Goal: Information Seeking & Learning: Check status

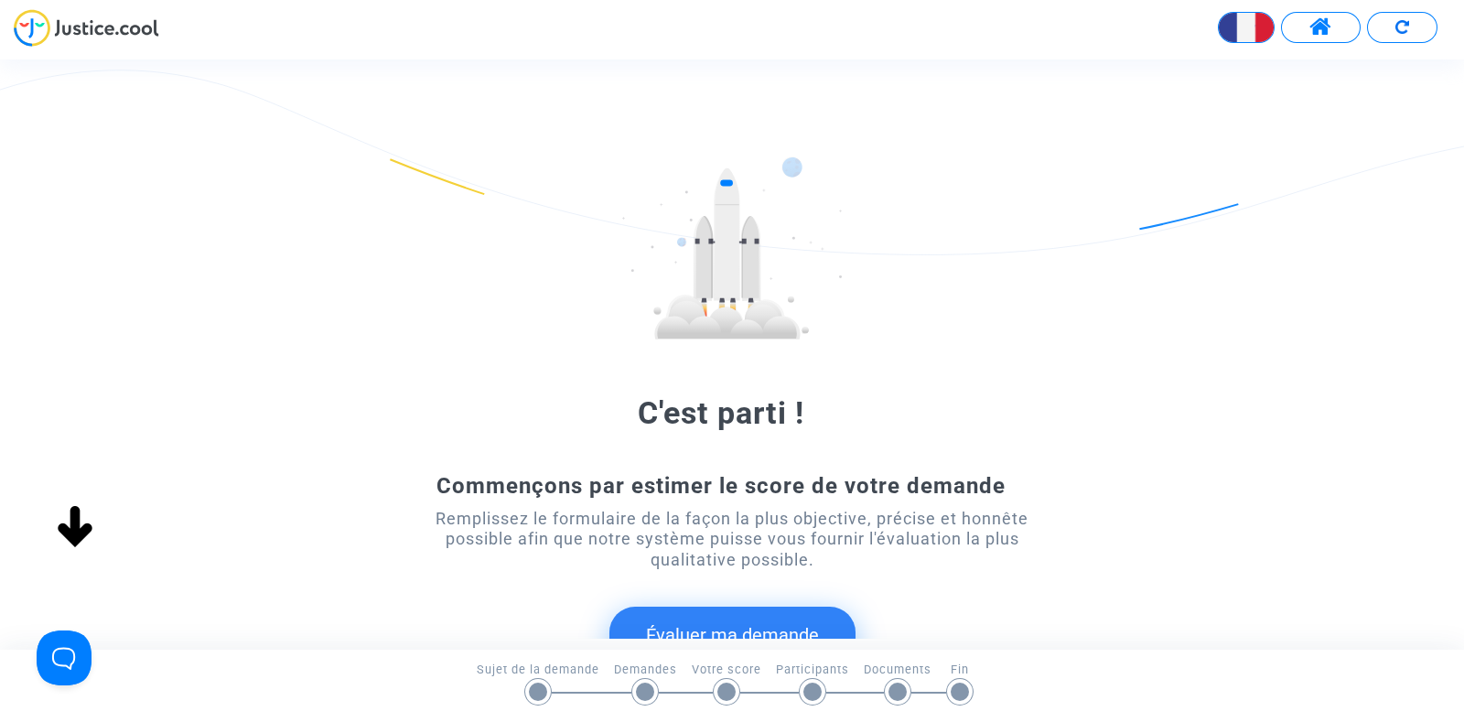
click at [1314, 24] on span at bounding box center [1320, 28] width 23 height 24
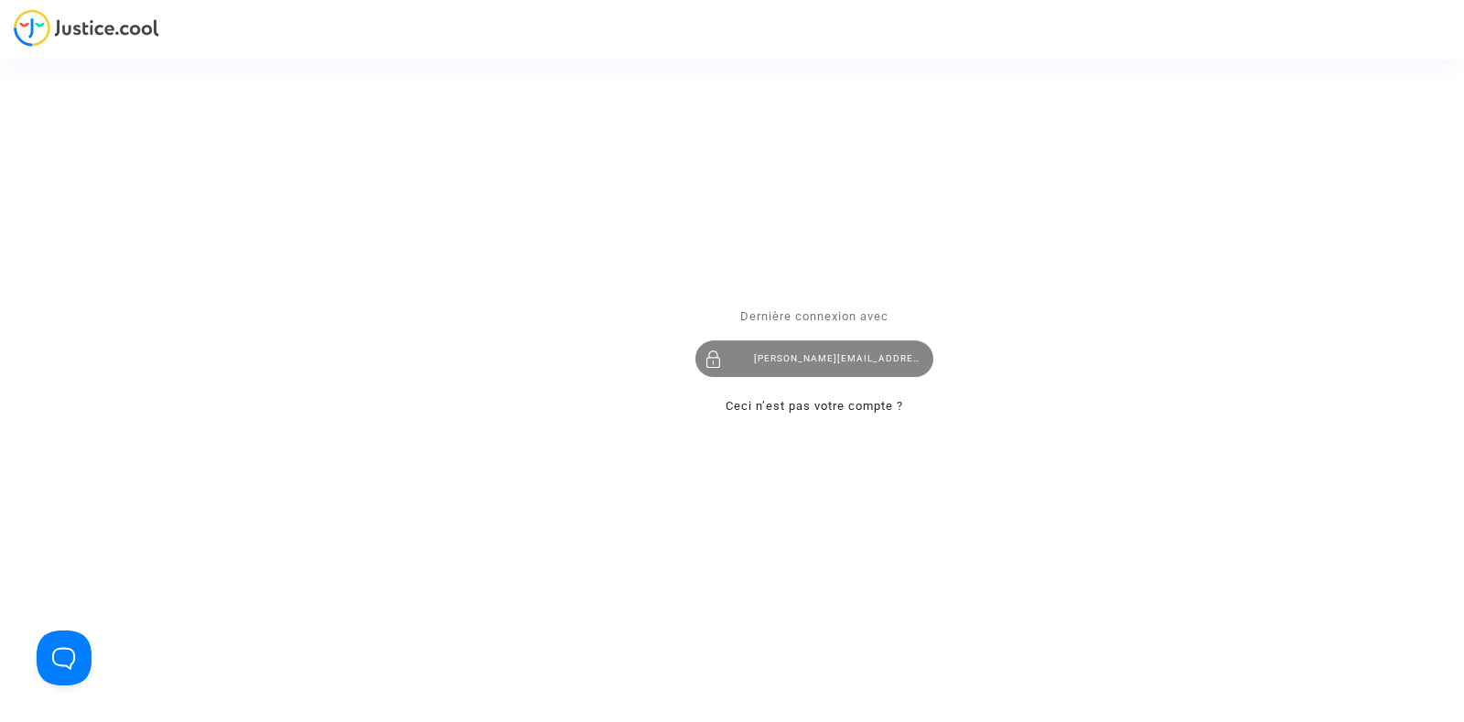
click at [796, 348] on div "[PERSON_NAME][EMAIL_ADDRESS][DOMAIN_NAME]" at bounding box center [814, 358] width 238 height 37
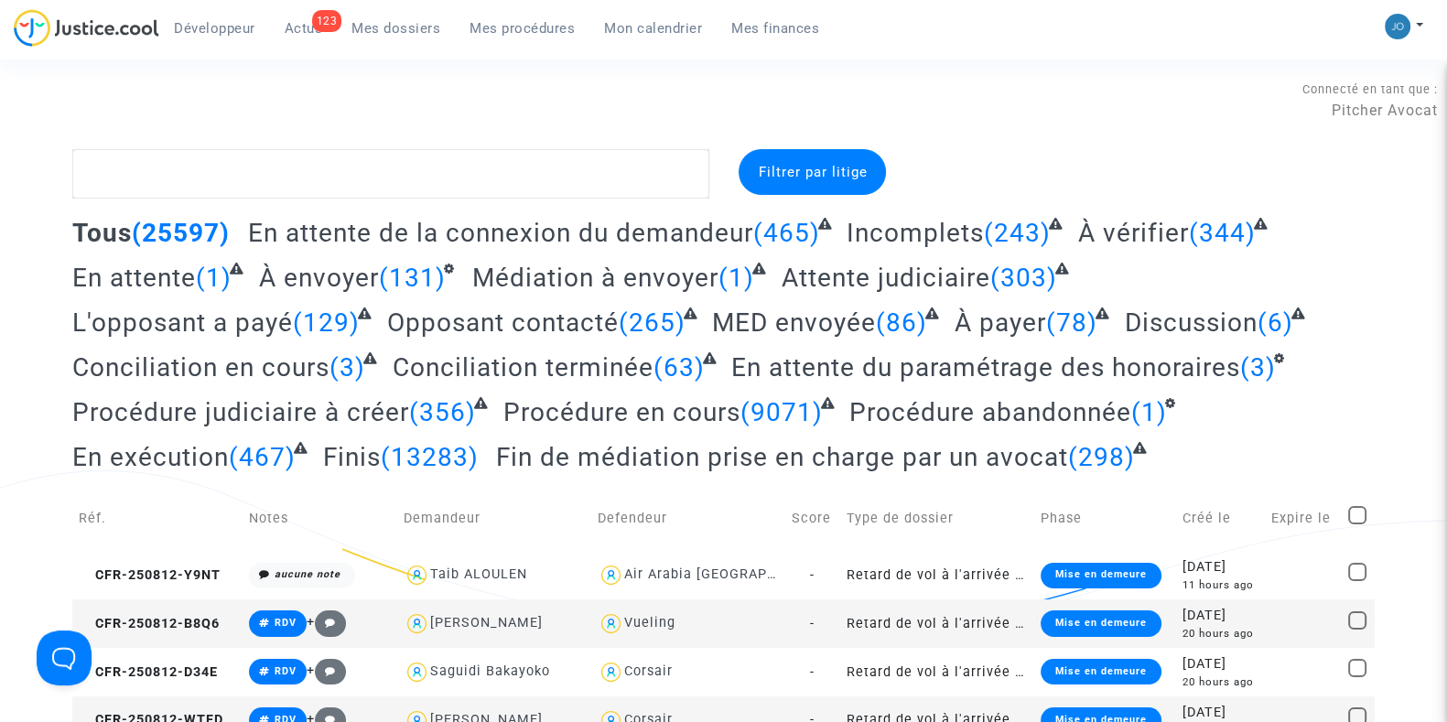
click at [530, 35] on span "Mes procédures" at bounding box center [521, 28] width 105 height 16
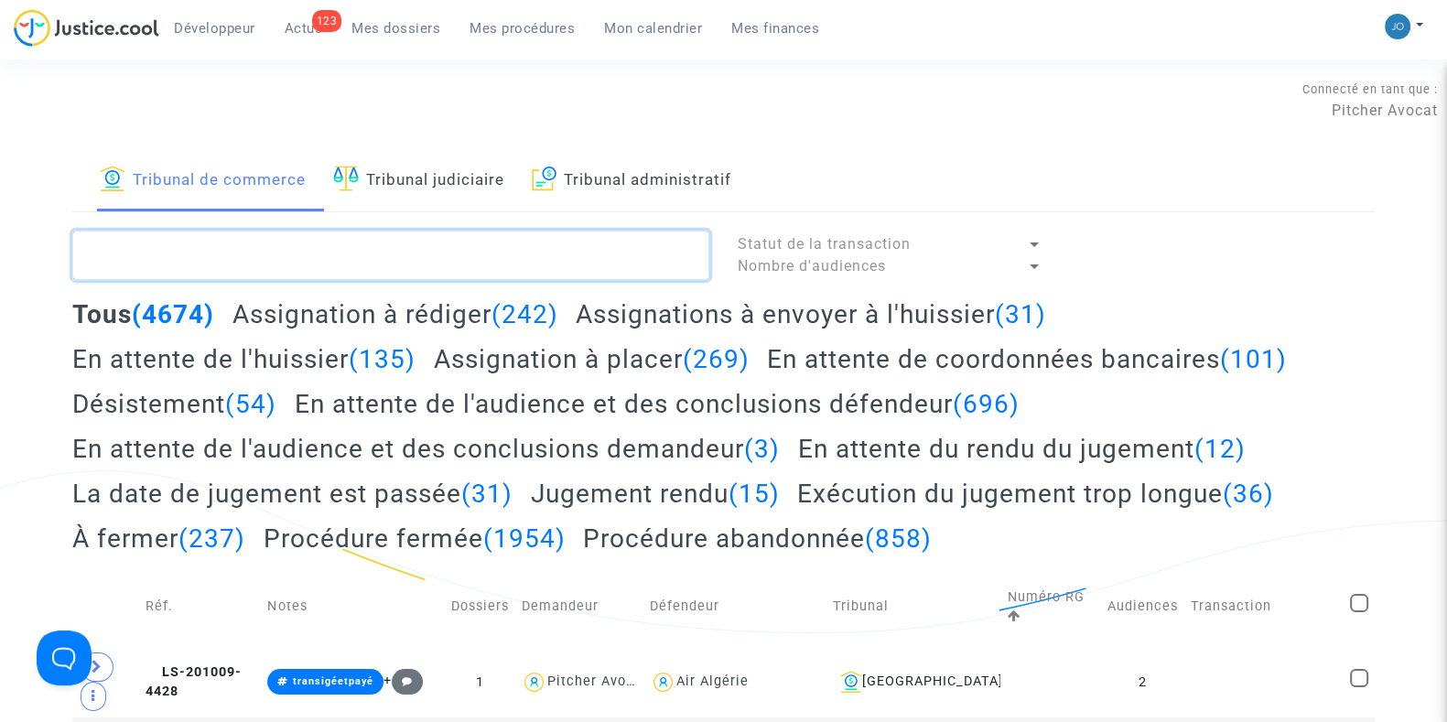
click at [558, 253] on textarea at bounding box center [390, 255] width 637 height 49
paste textarea "JM99"
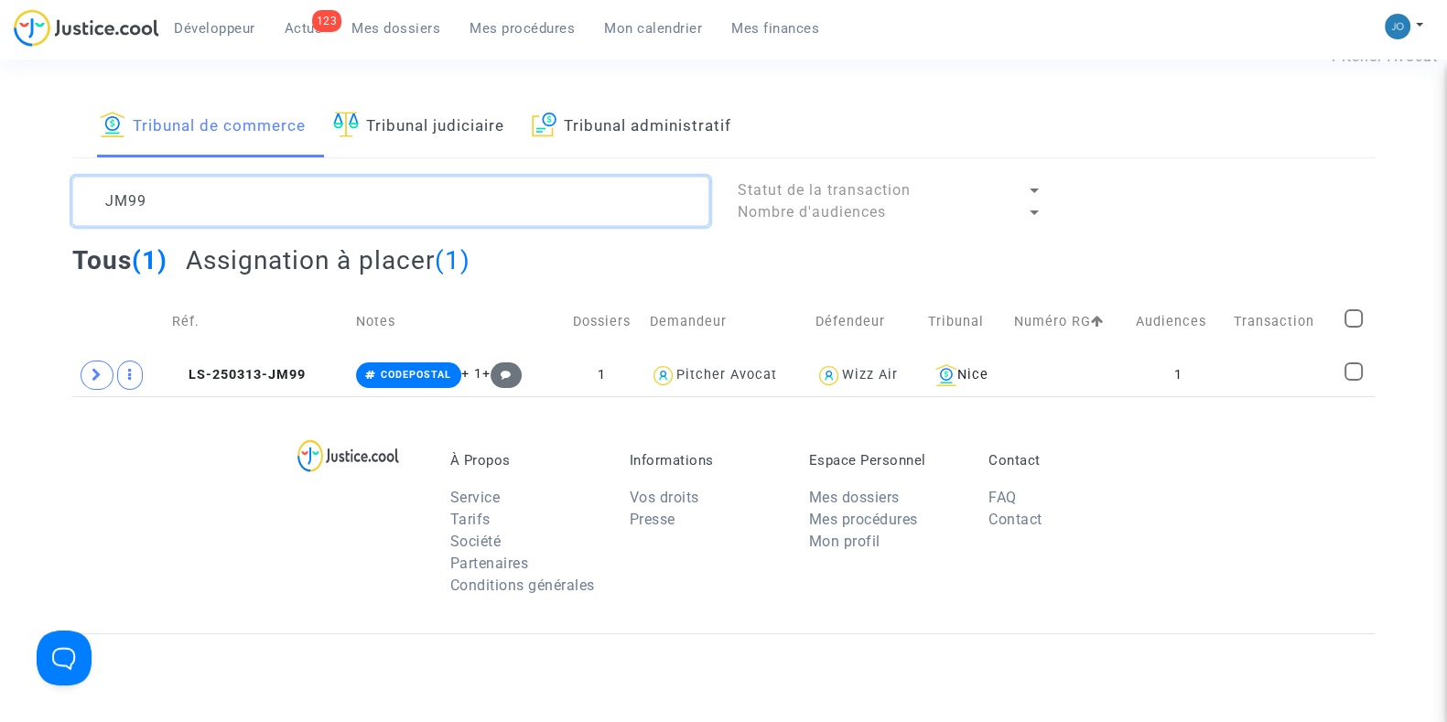
scroll to position [84, 0]
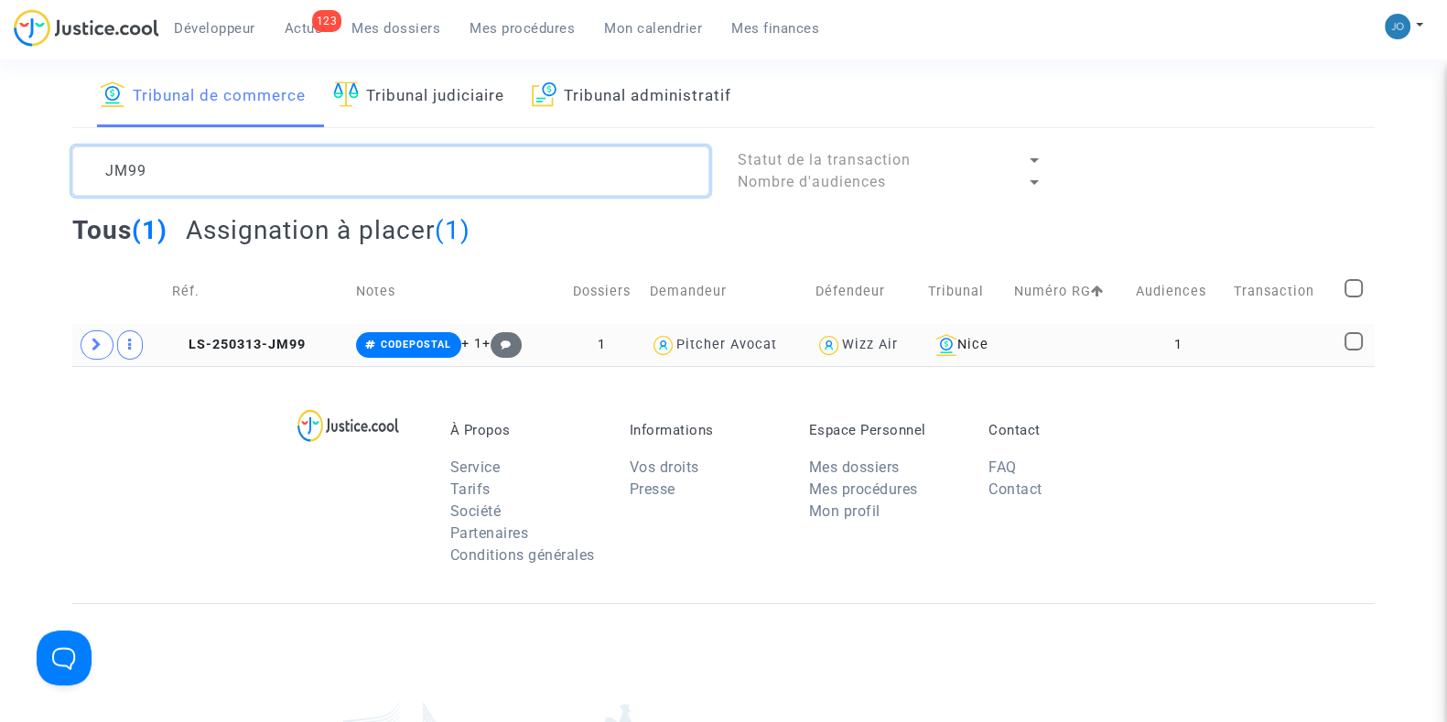
type textarea "JM99"
click at [1118, 340] on td at bounding box center [1067, 345] width 121 height 42
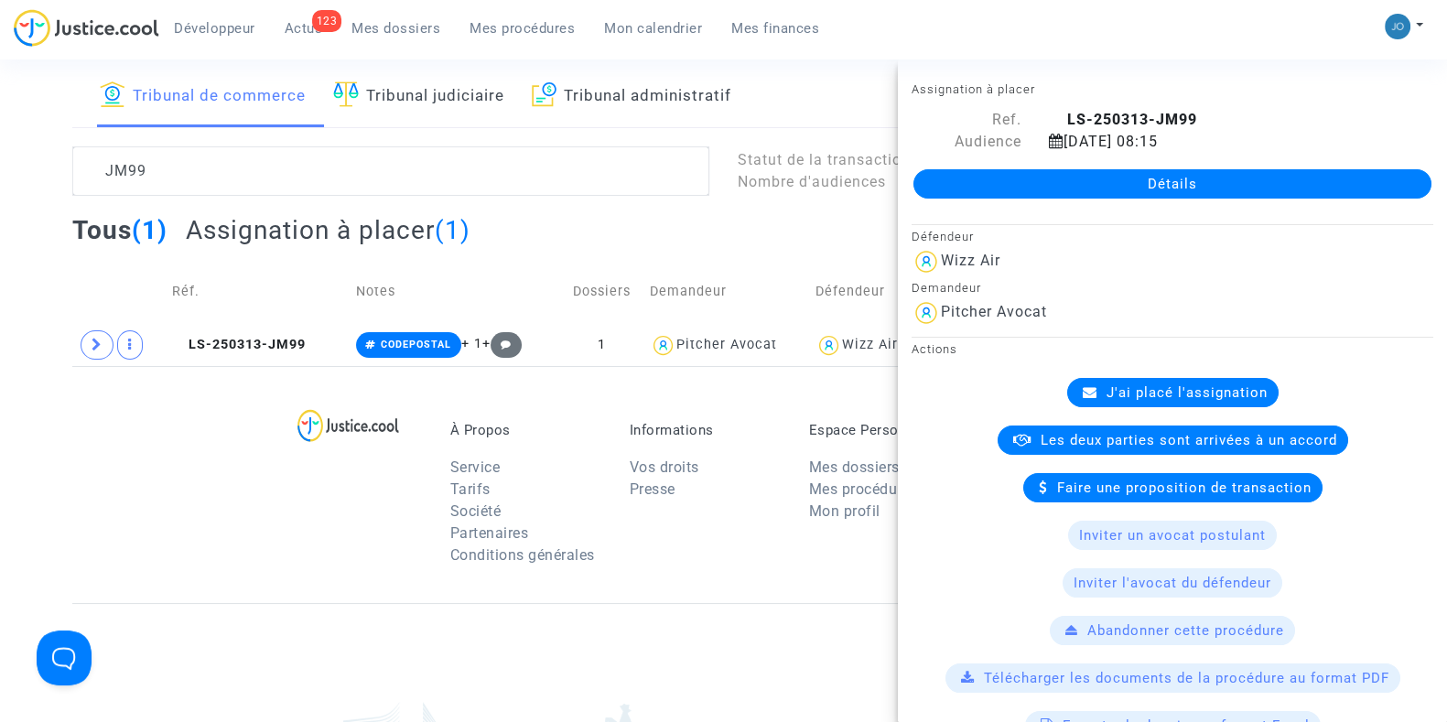
click at [1156, 186] on link "Détails" at bounding box center [1172, 183] width 518 height 29
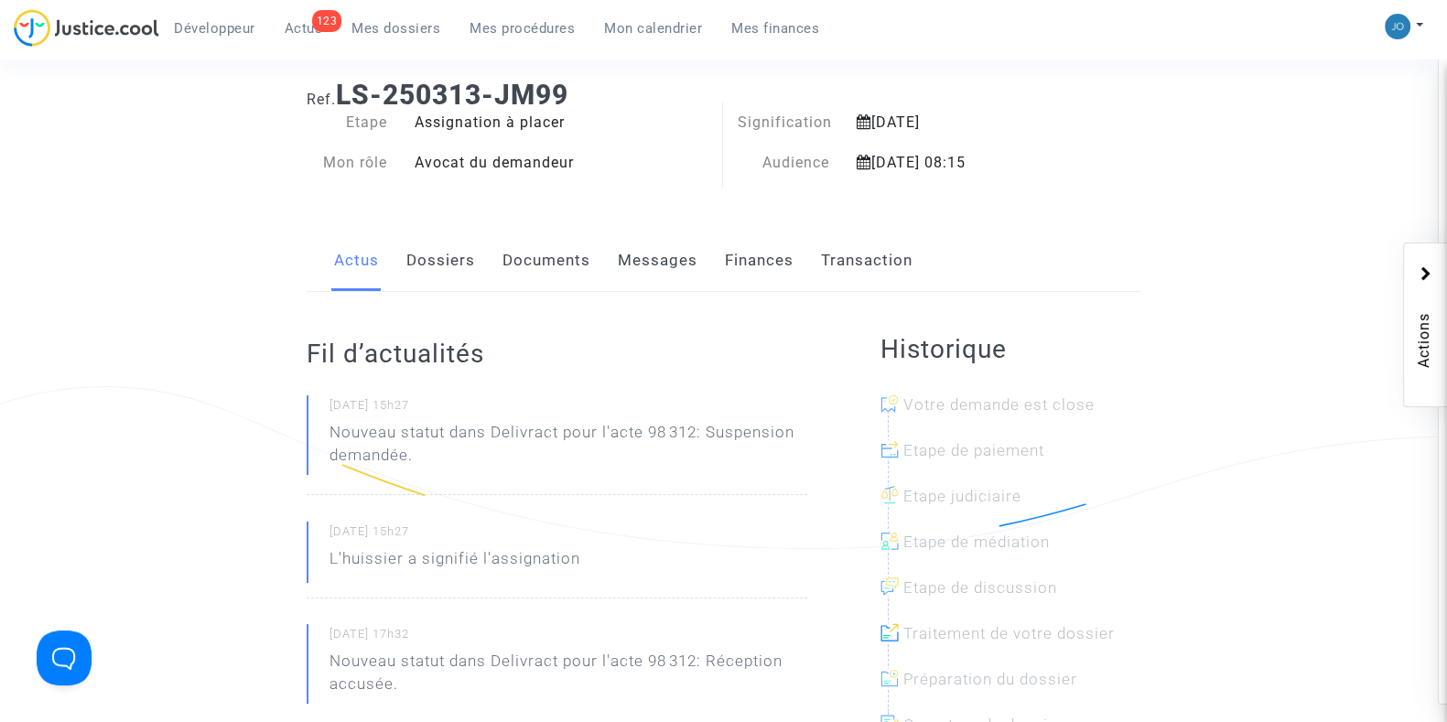
click at [635, 264] on link "Messages" at bounding box center [658, 261] width 80 height 60
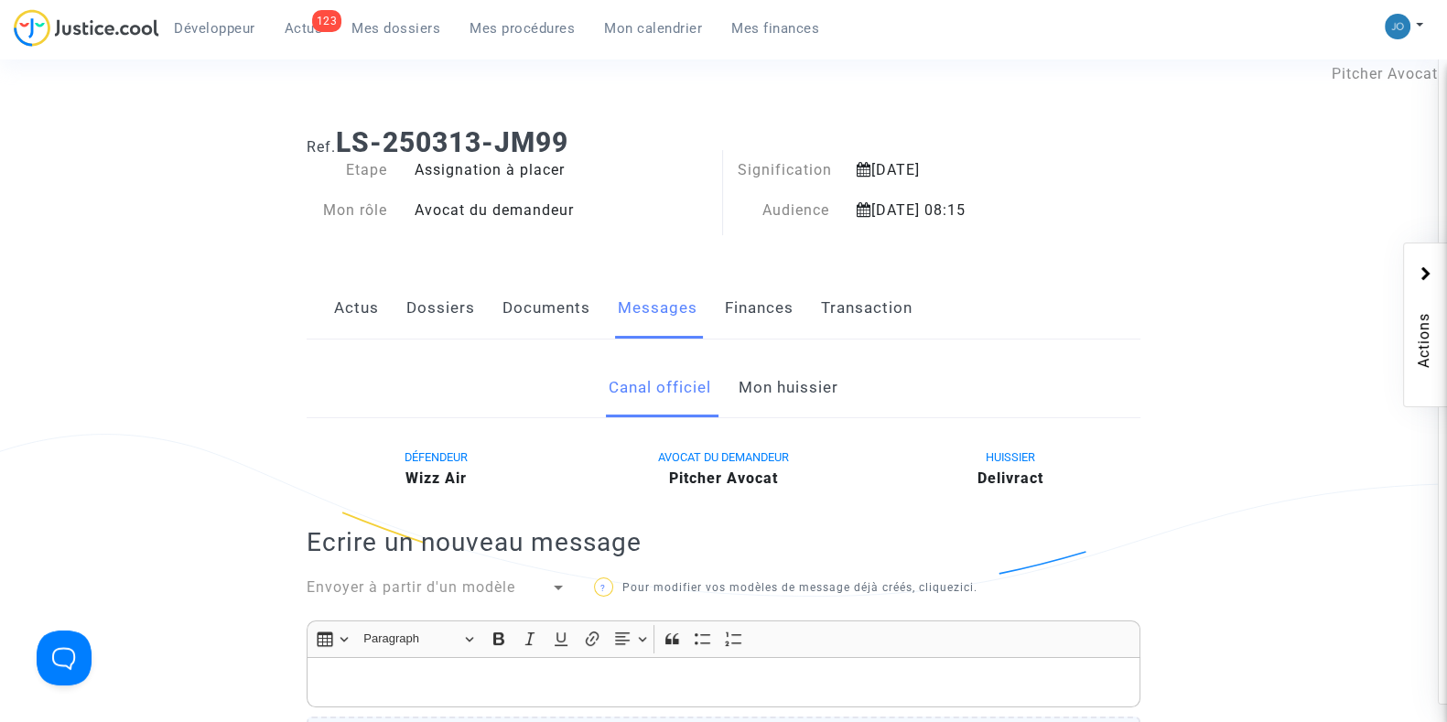
scroll to position [57, 0]
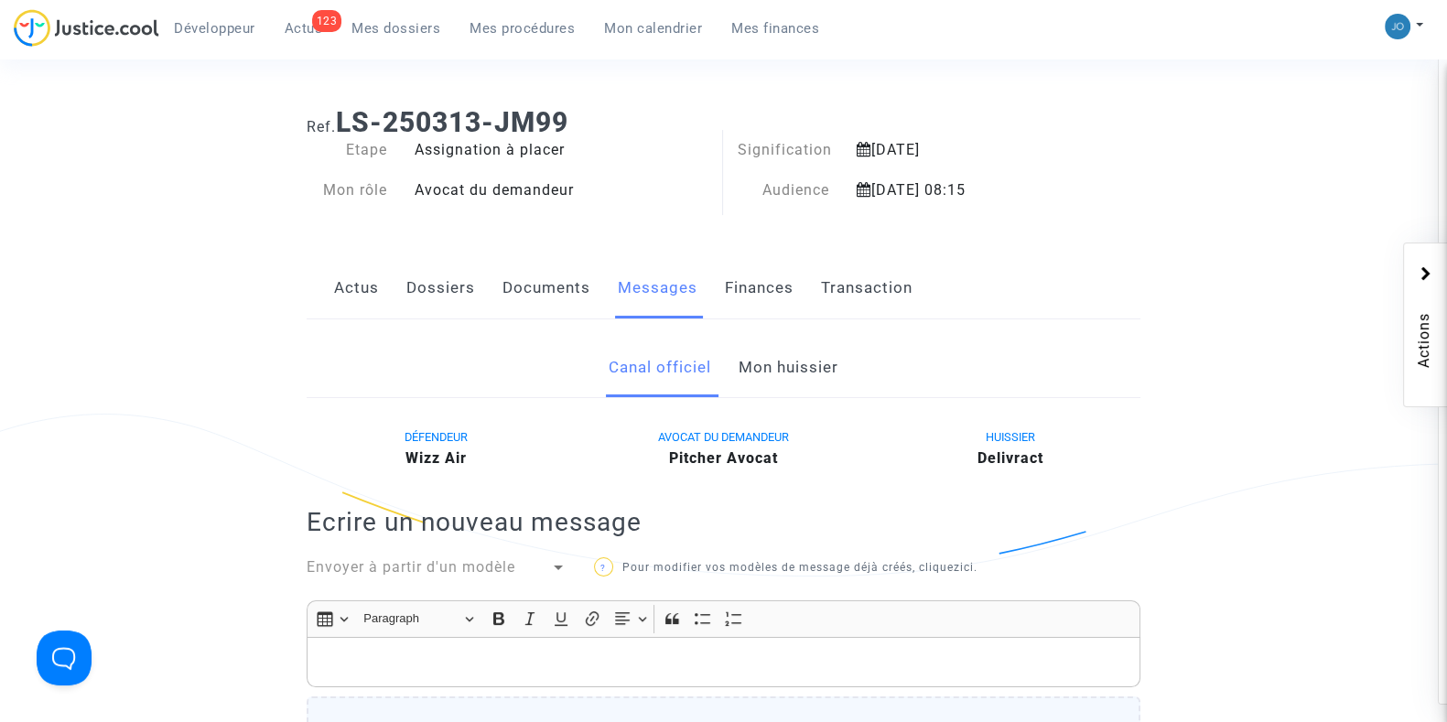
click at [432, 279] on link "Dossiers" at bounding box center [440, 288] width 69 height 60
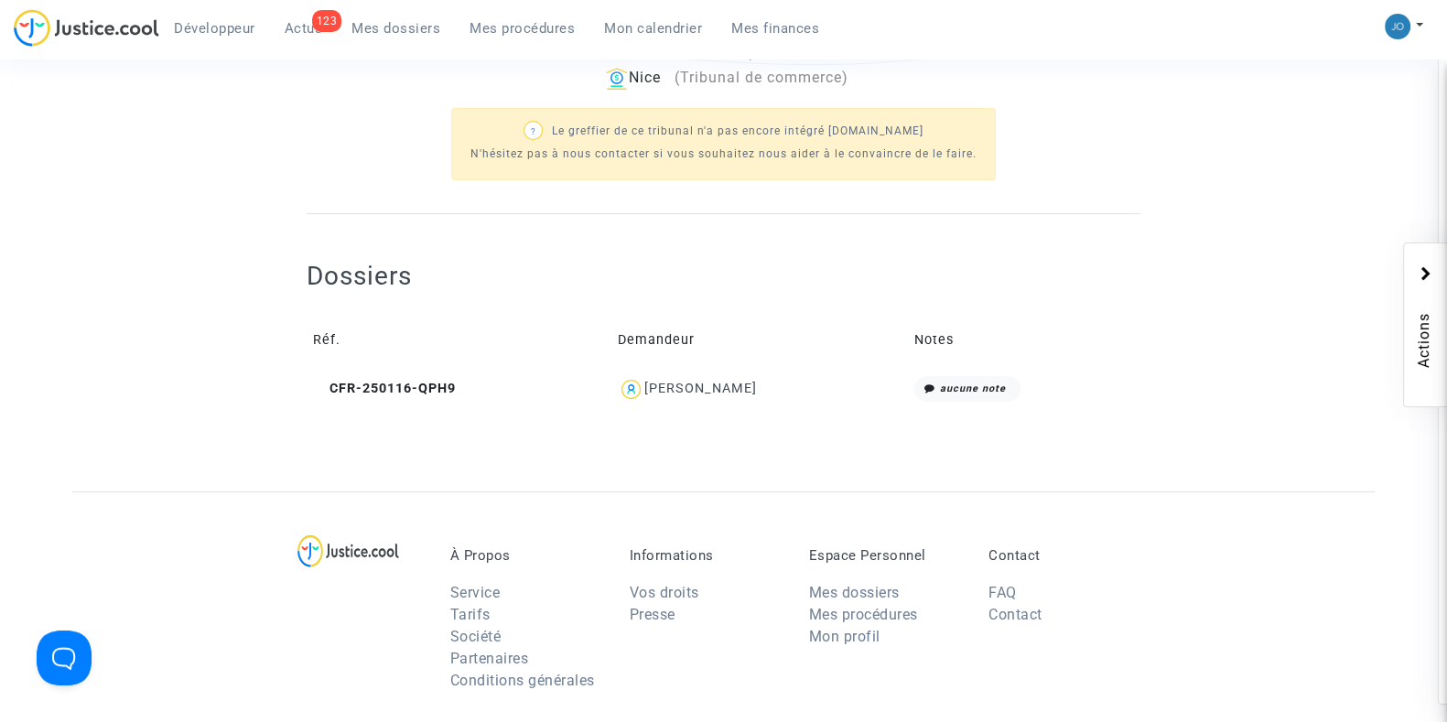
scroll to position [572, 0]
click at [730, 385] on div "Ahmed rayen Gares" at bounding box center [700, 385] width 113 height 16
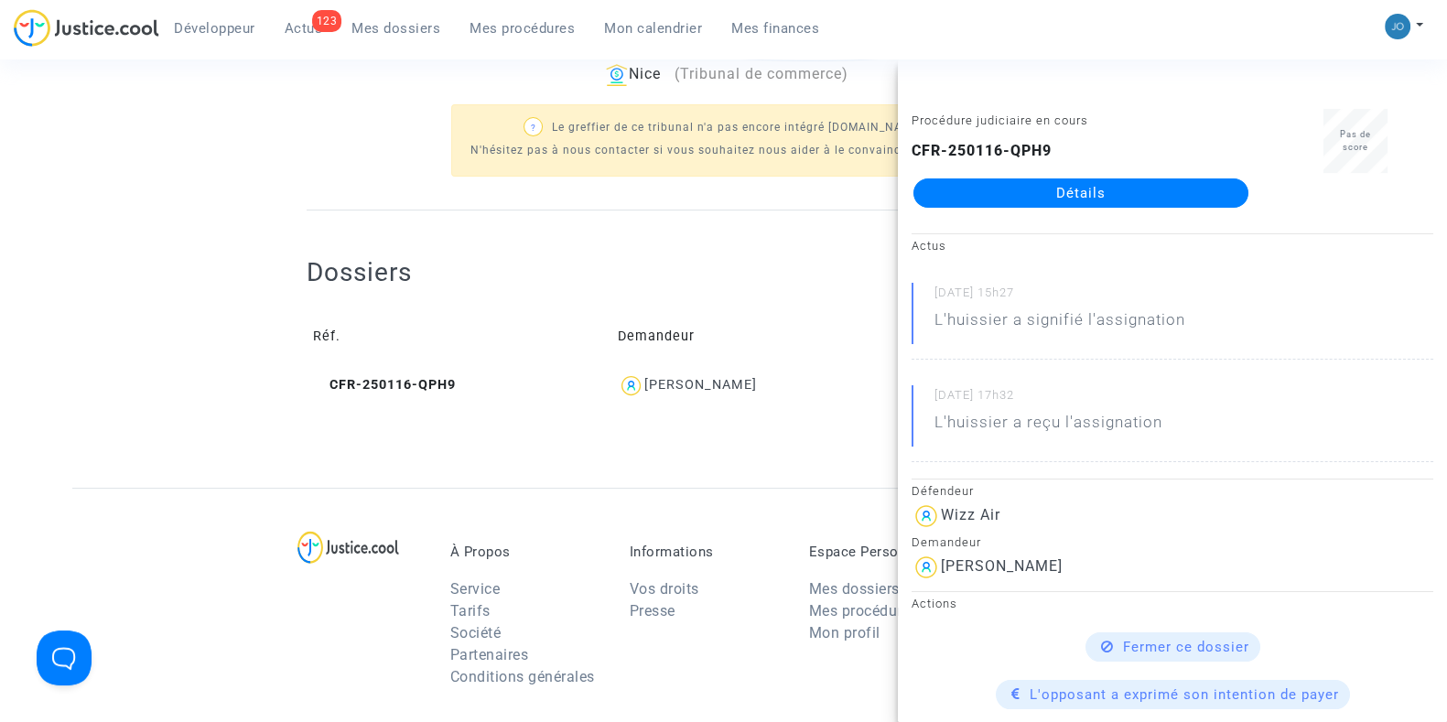
click at [1059, 208] on div "Procédure judiciaire en cours CFR-250116-QPH9 Détails" at bounding box center [1081, 166] width 366 height 115
click at [1060, 206] on link "Détails" at bounding box center [1080, 192] width 335 height 29
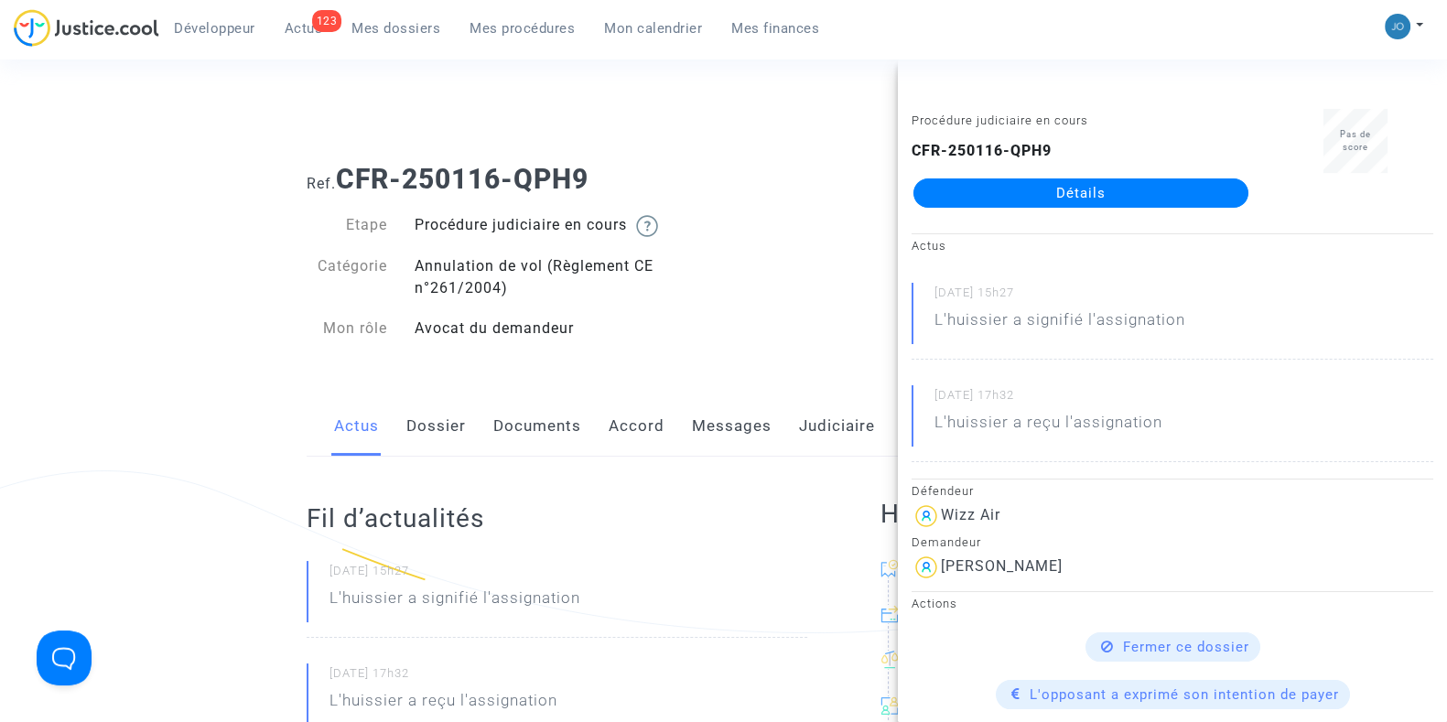
click at [459, 424] on link "Dossier" at bounding box center [435, 426] width 59 height 60
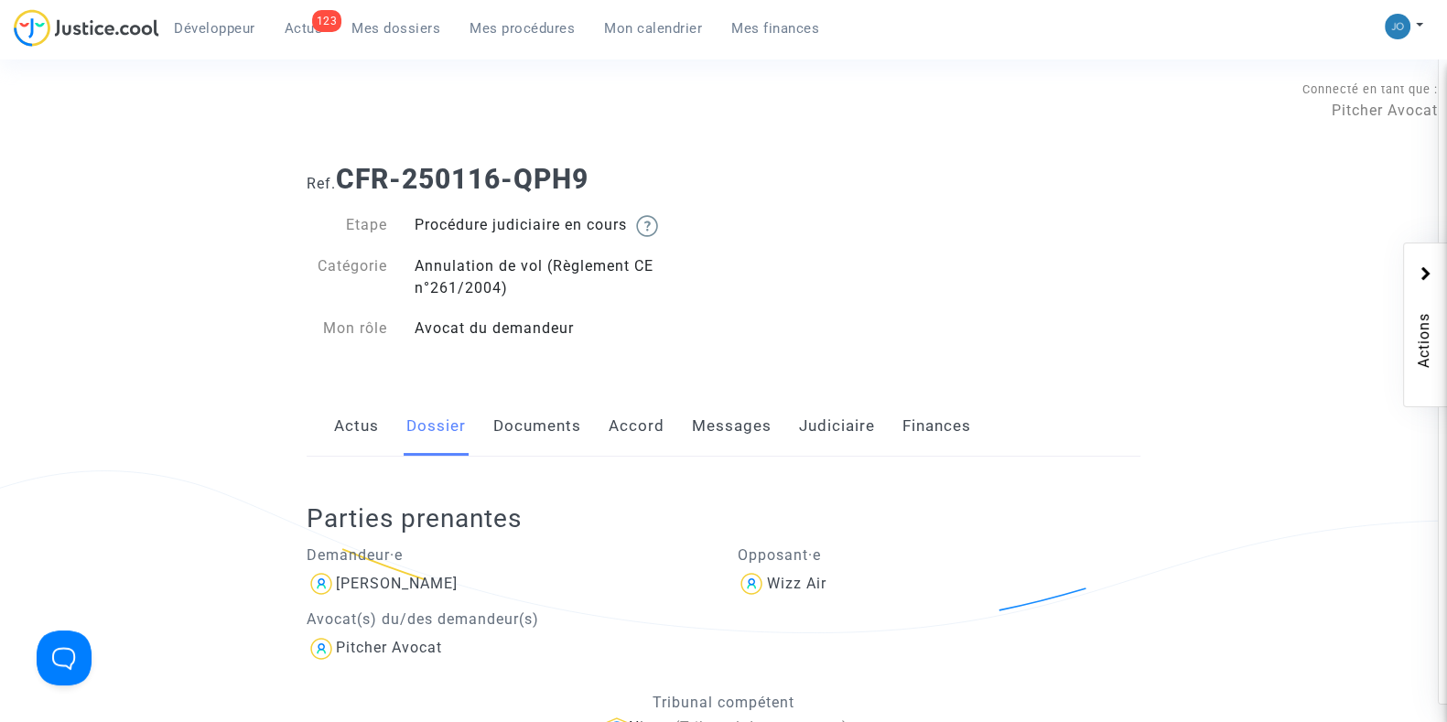
click at [822, 425] on link "Judiciaire" at bounding box center [837, 426] width 76 height 60
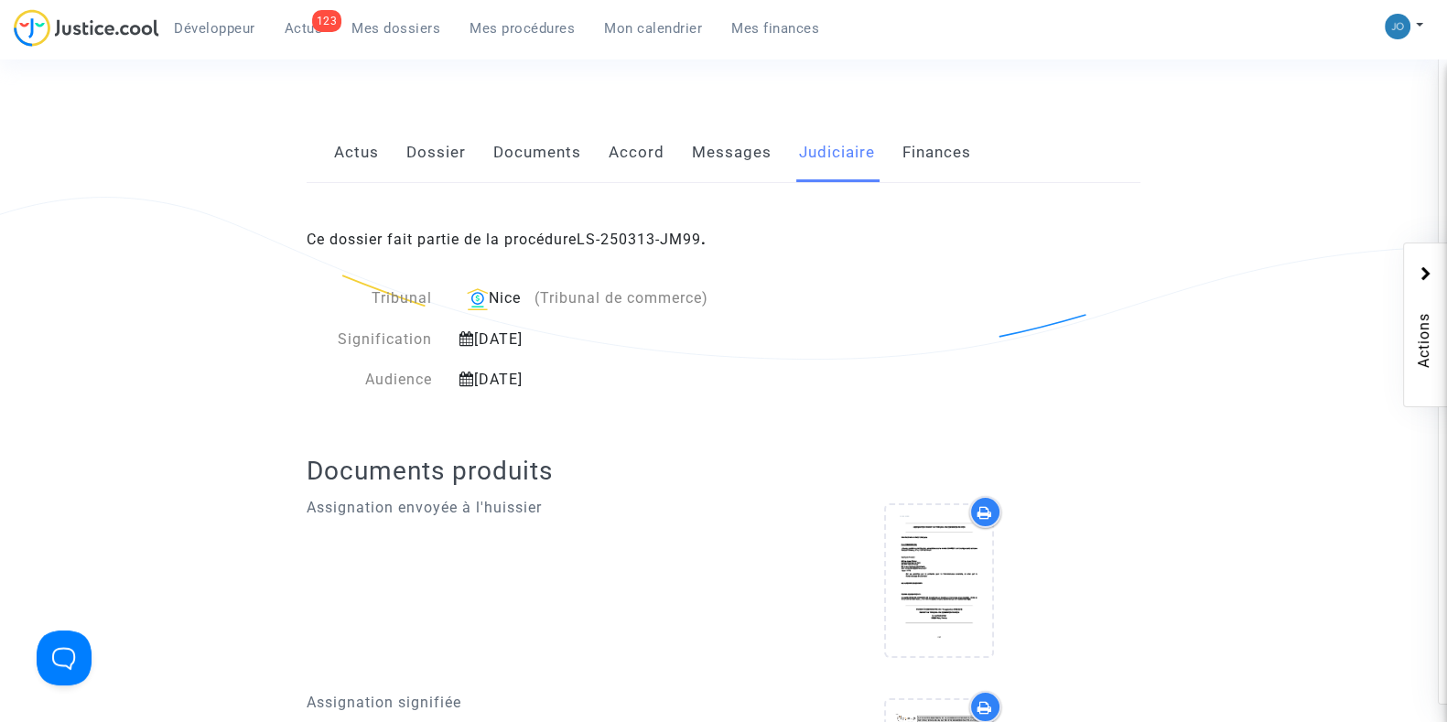
scroll to position [351, 0]
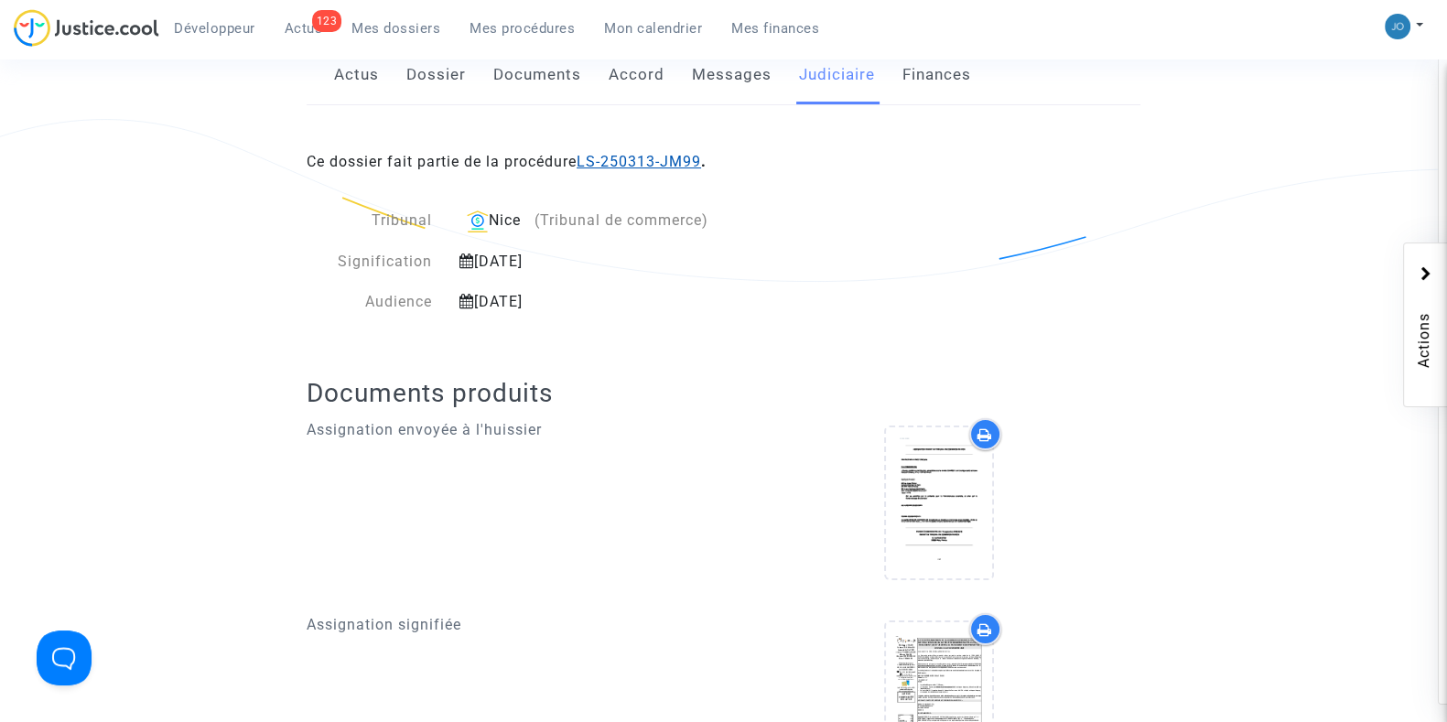
click at [636, 157] on link "LS-250313-JM99" at bounding box center [638, 161] width 124 height 17
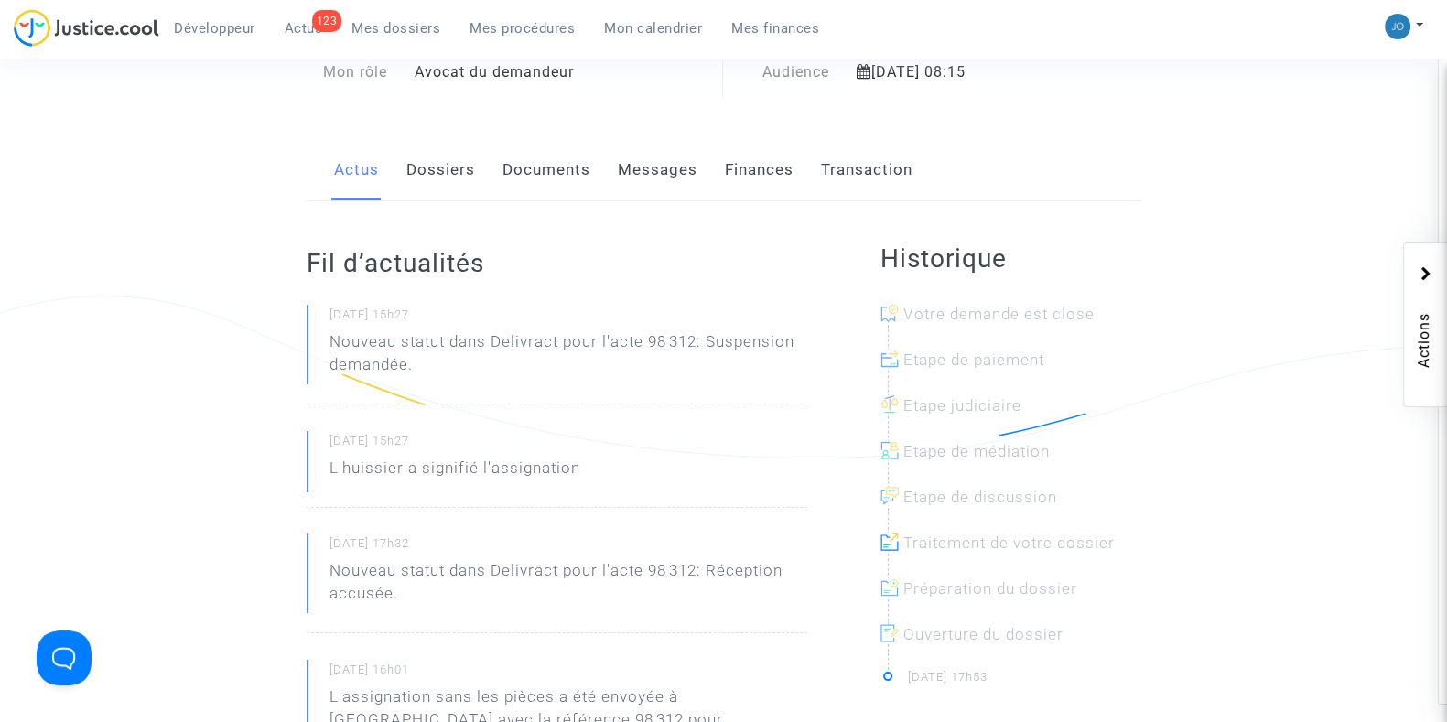
scroll to position [176, 0]
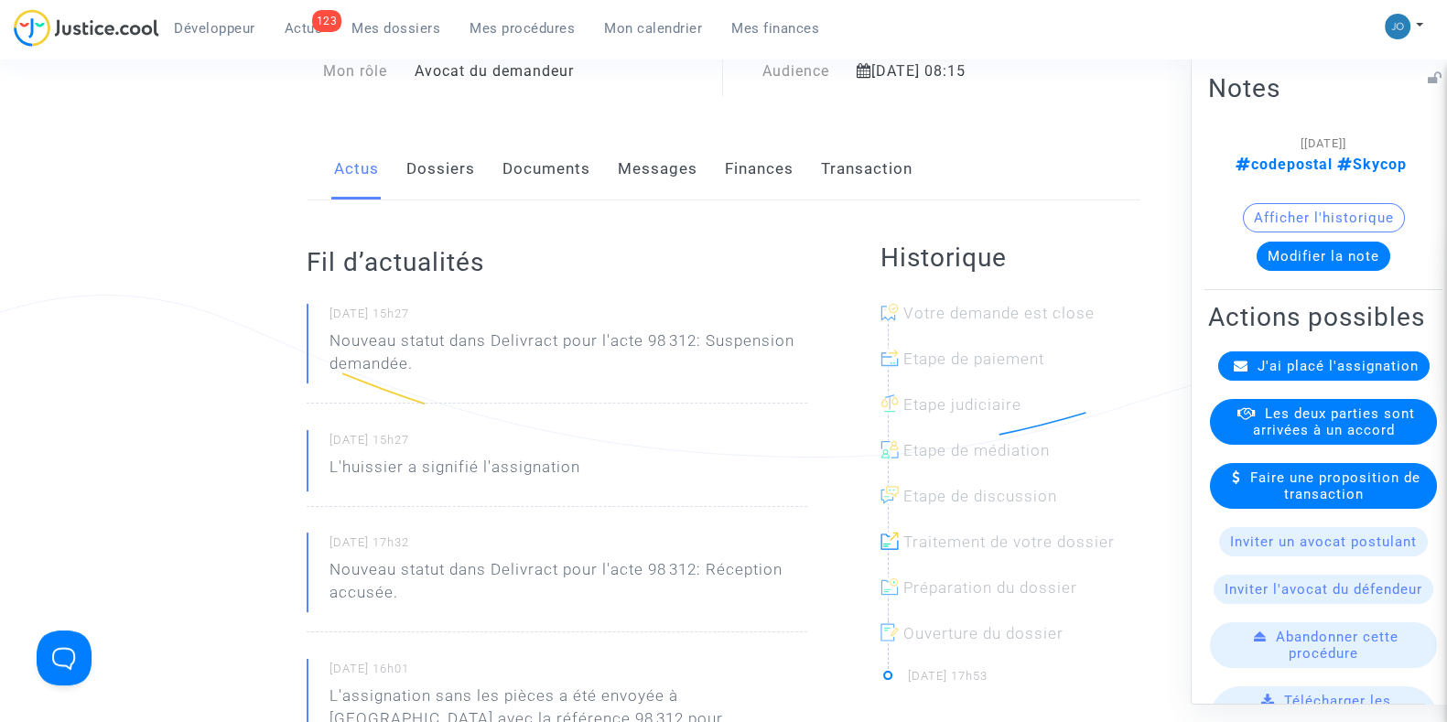
click at [1316, 243] on button "Modifier la note" at bounding box center [1323, 255] width 134 height 29
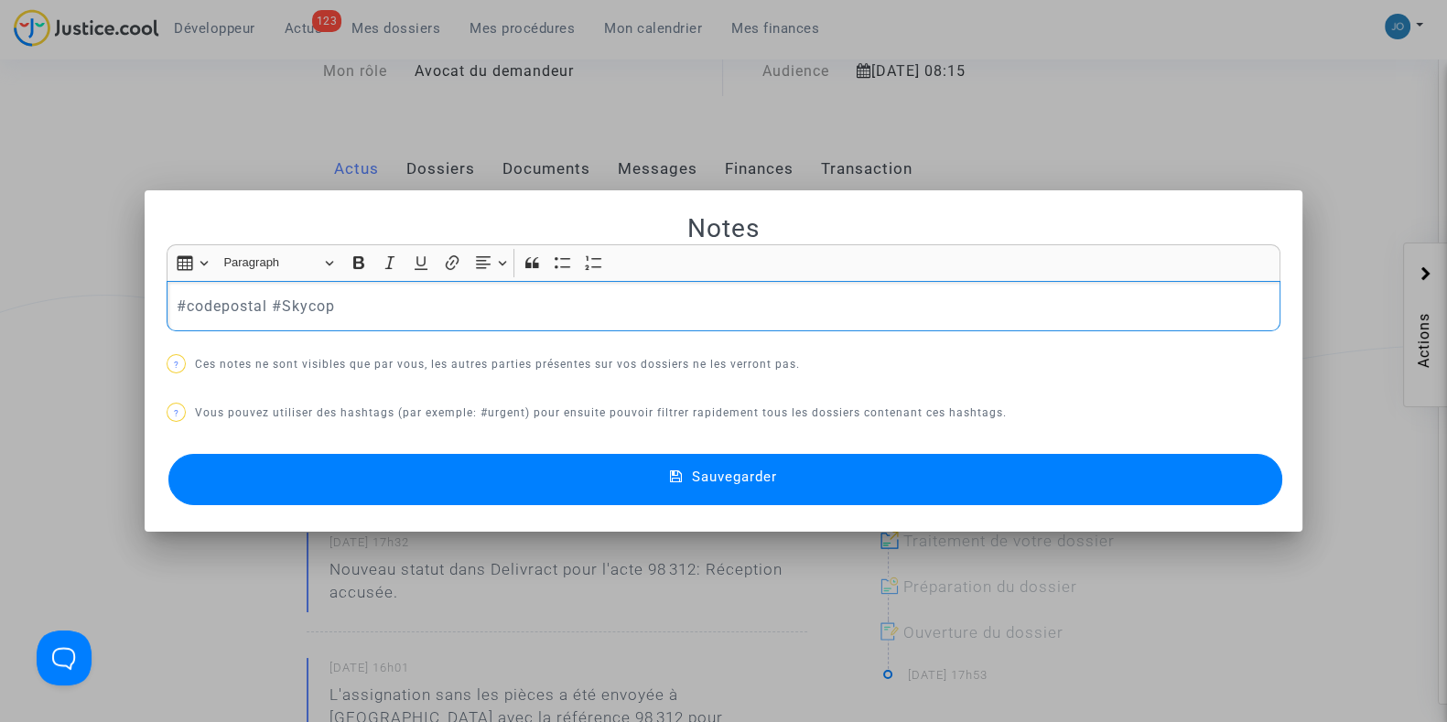
click at [704, 308] on p "#codepostal #Skycop" at bounding box center [724, 306] width 1094 height 23
drag, startPoint x: 704, startPoint y: 307, endPoint x: 18, endPoint y: 255, distance: 687.3
click at [18, 255] on div "Notes Rich Text Editor Insert table Insert table Heading Paragraph Paragraph He…" at bounding box center [723, 361] width 1447 height 722
click at [705, 490] on button "Sauvegarder" at bounding box center [725, 479] width 1114 height 51
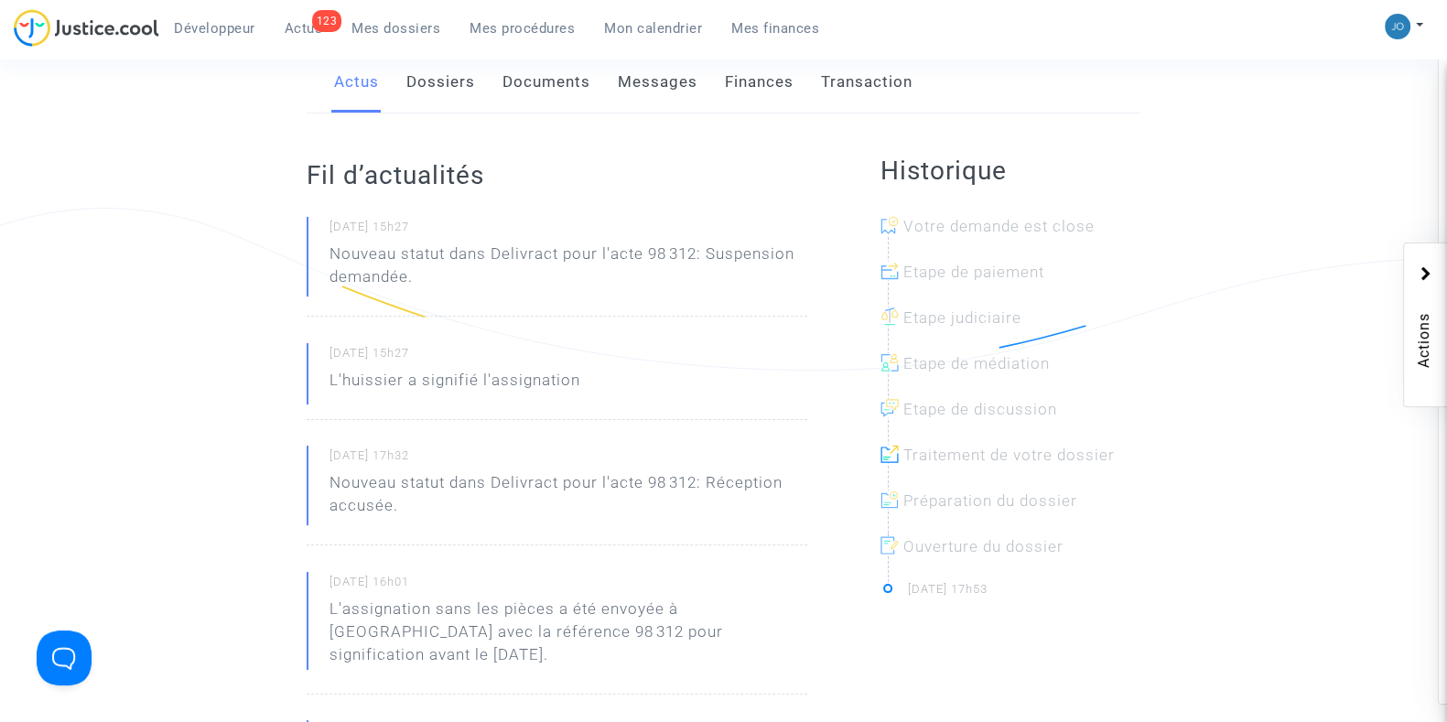
scroll to position [267, 0]
click at [547, 92] on link "Documents" at bounding box center [546, 78] width 88 height 60
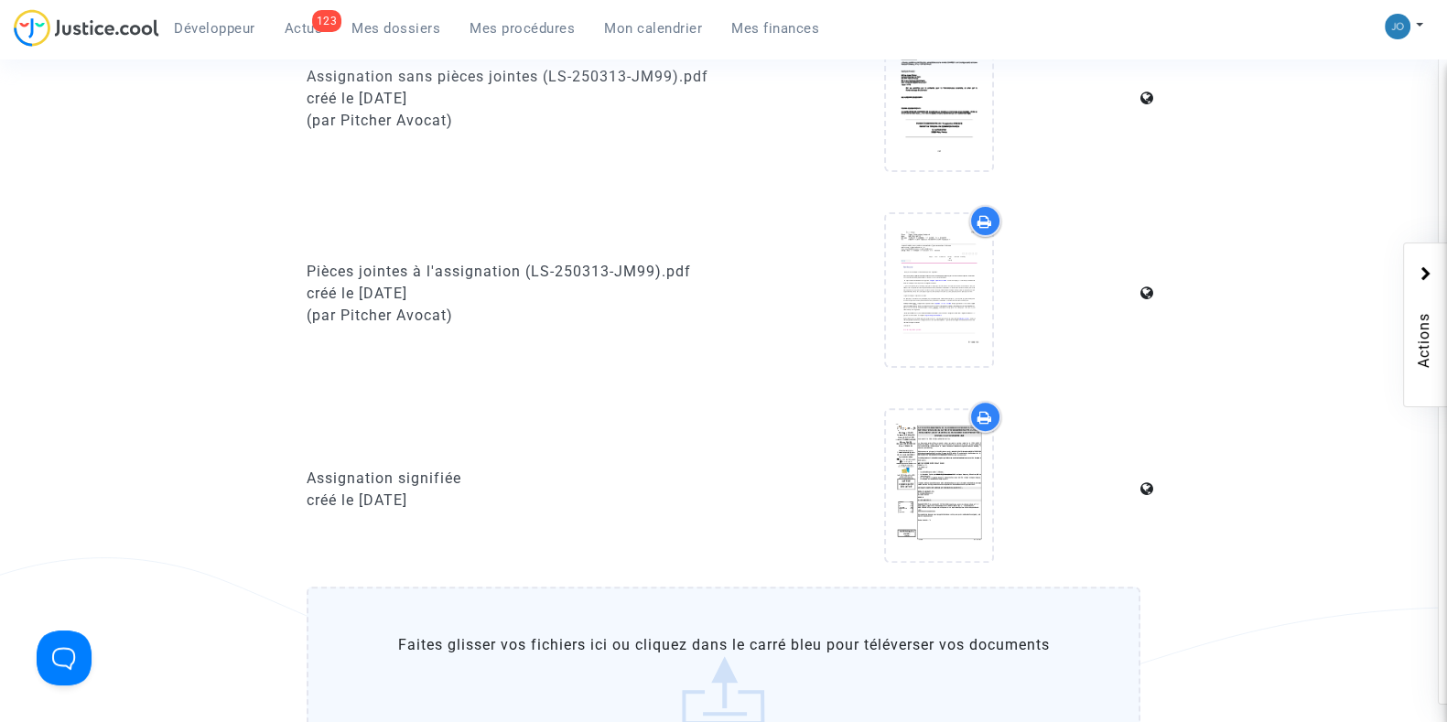
scroll to position [720, 0]
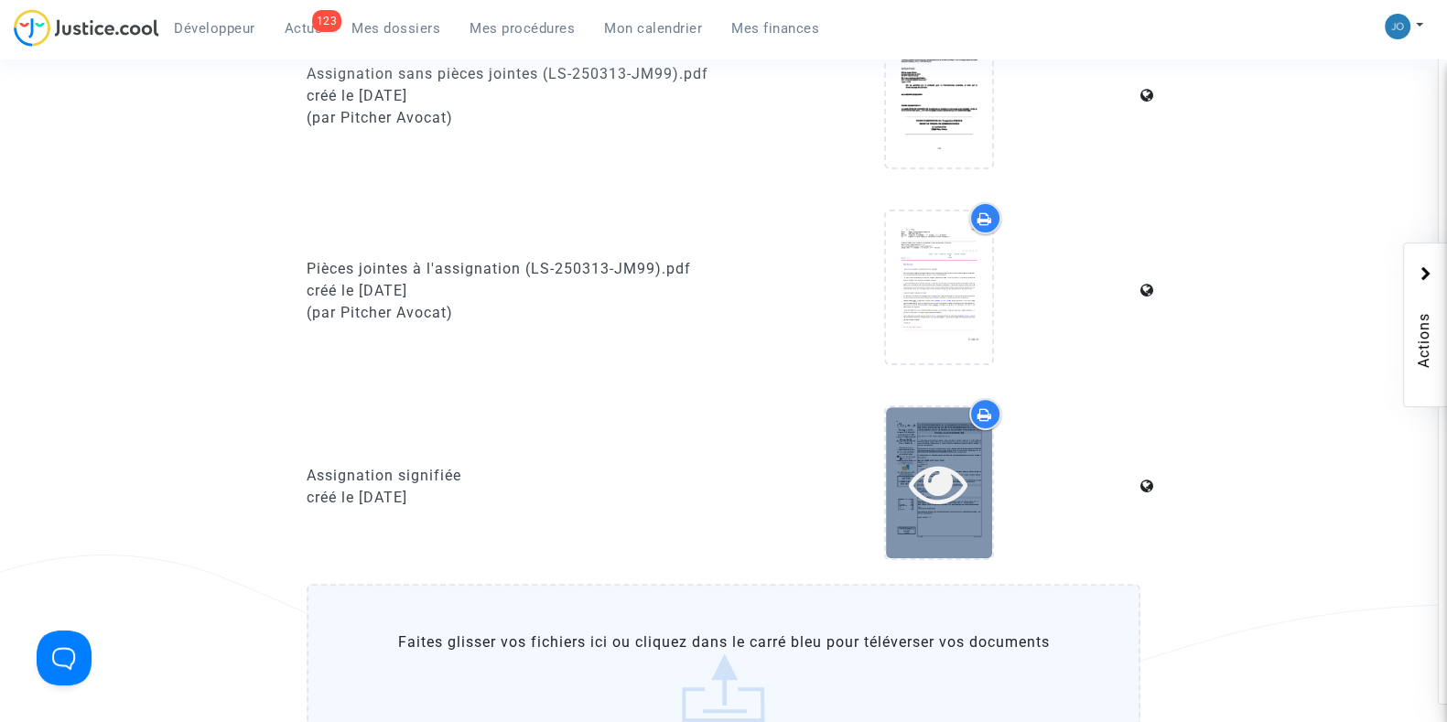
click at [934, 487] on icon at bounding box center [938, 483] width 59 height 59
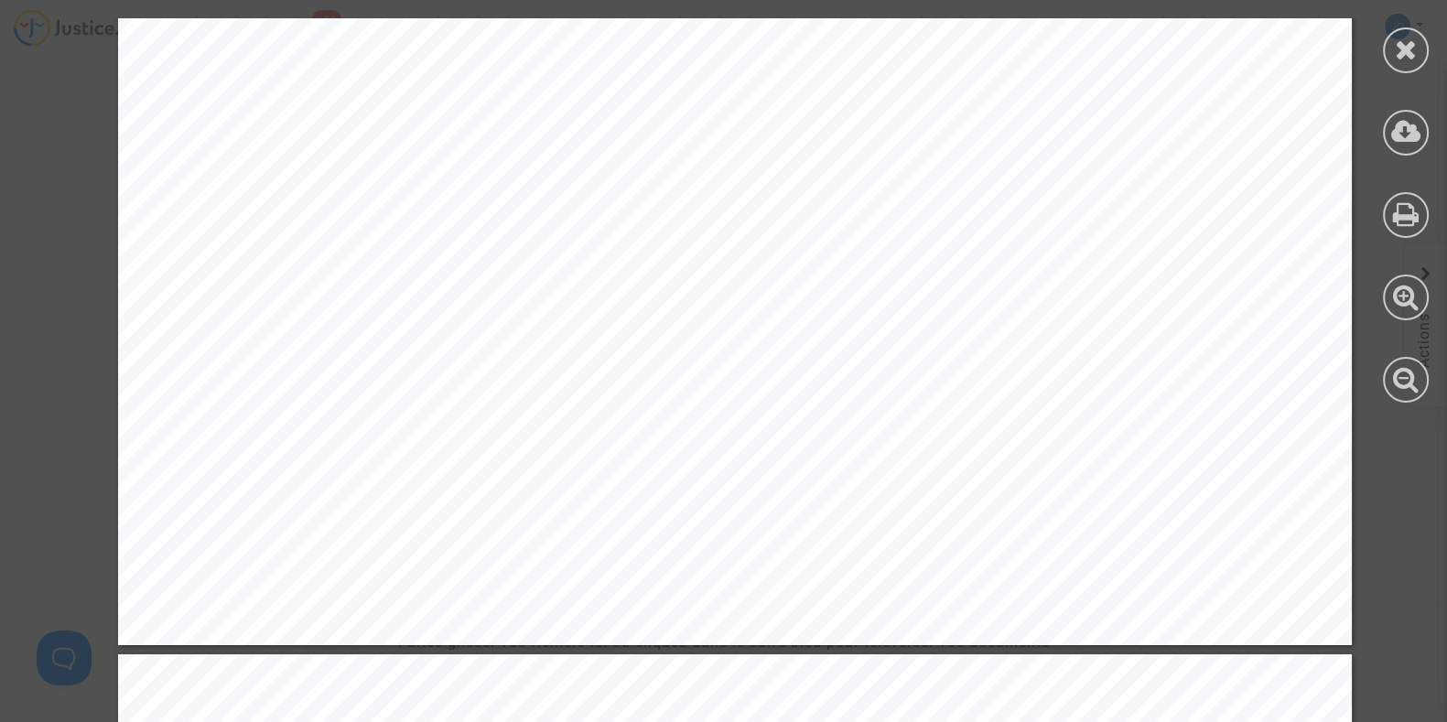
scroll to position [4645, 0]
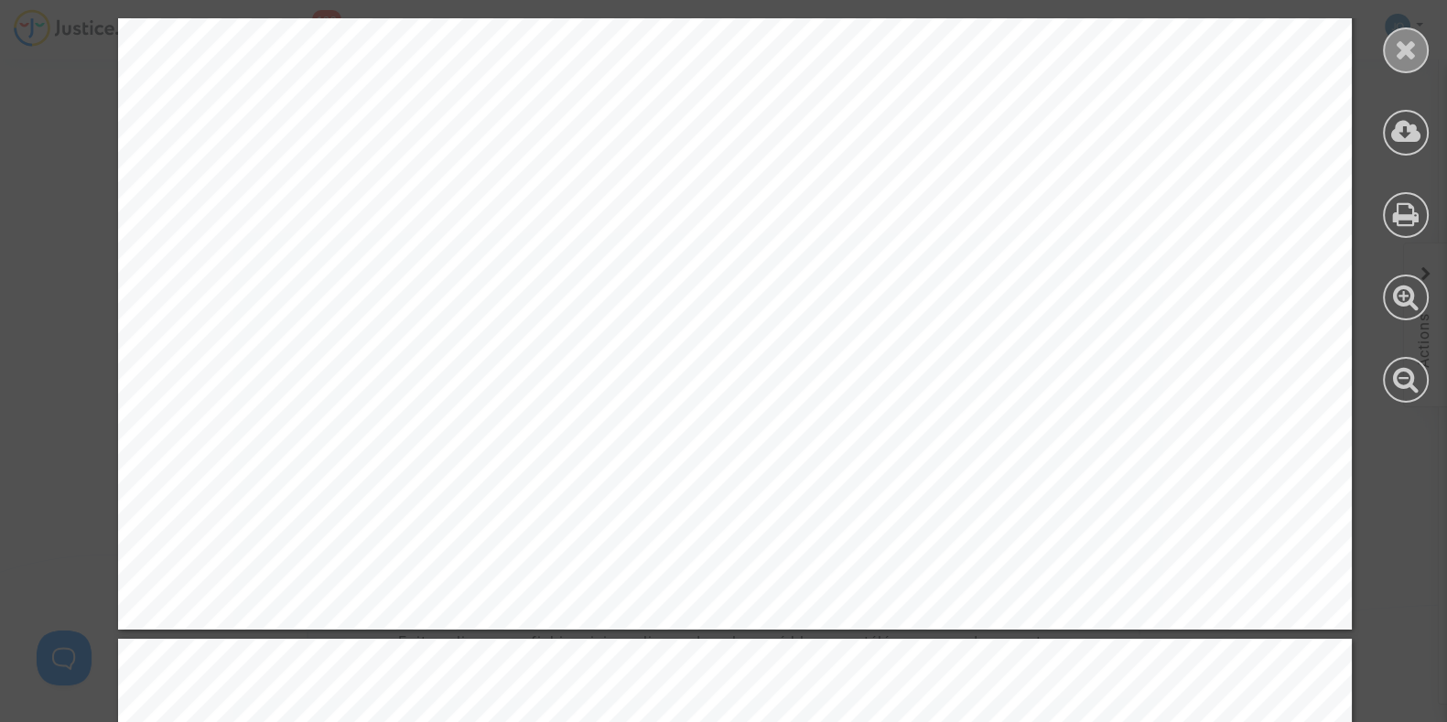
click at [1407, 48] on icon at bounding box center [1406, 49] width 23 height 27
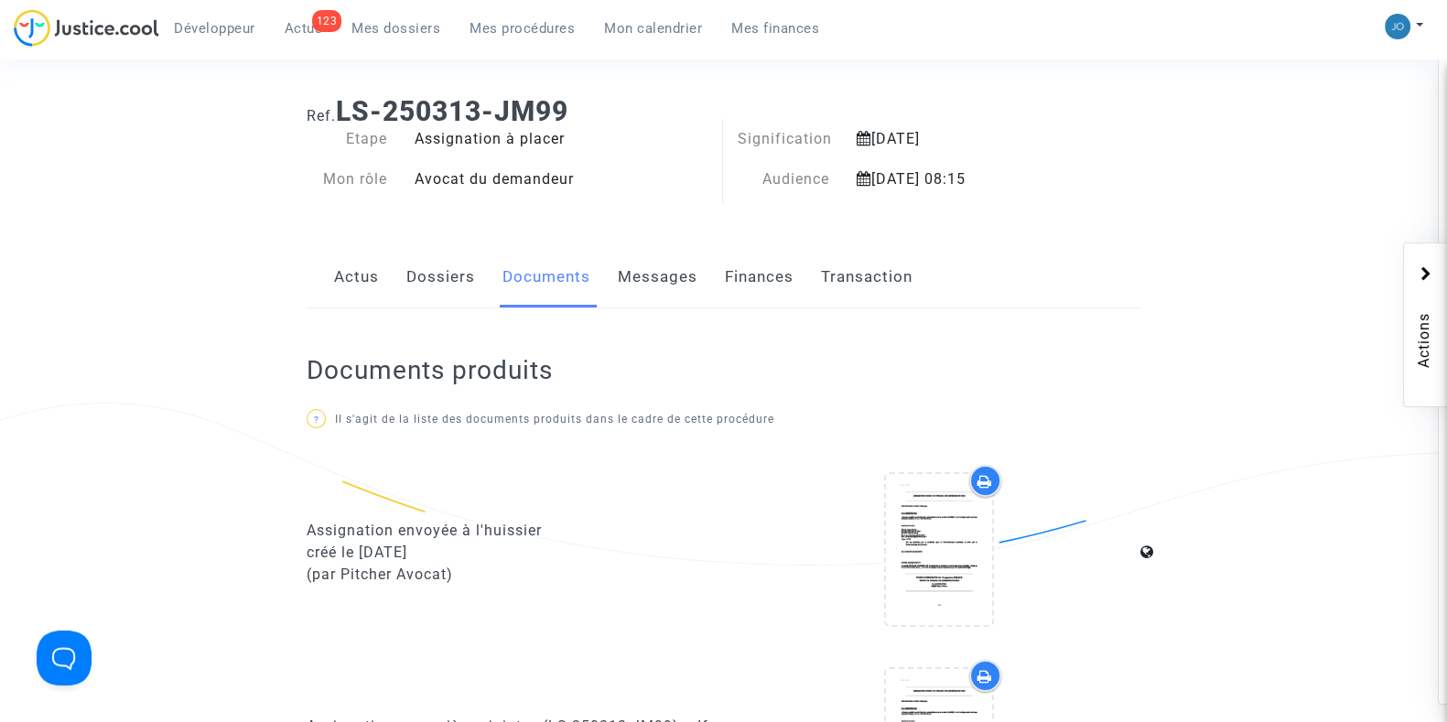
scroll to position [0, 0]
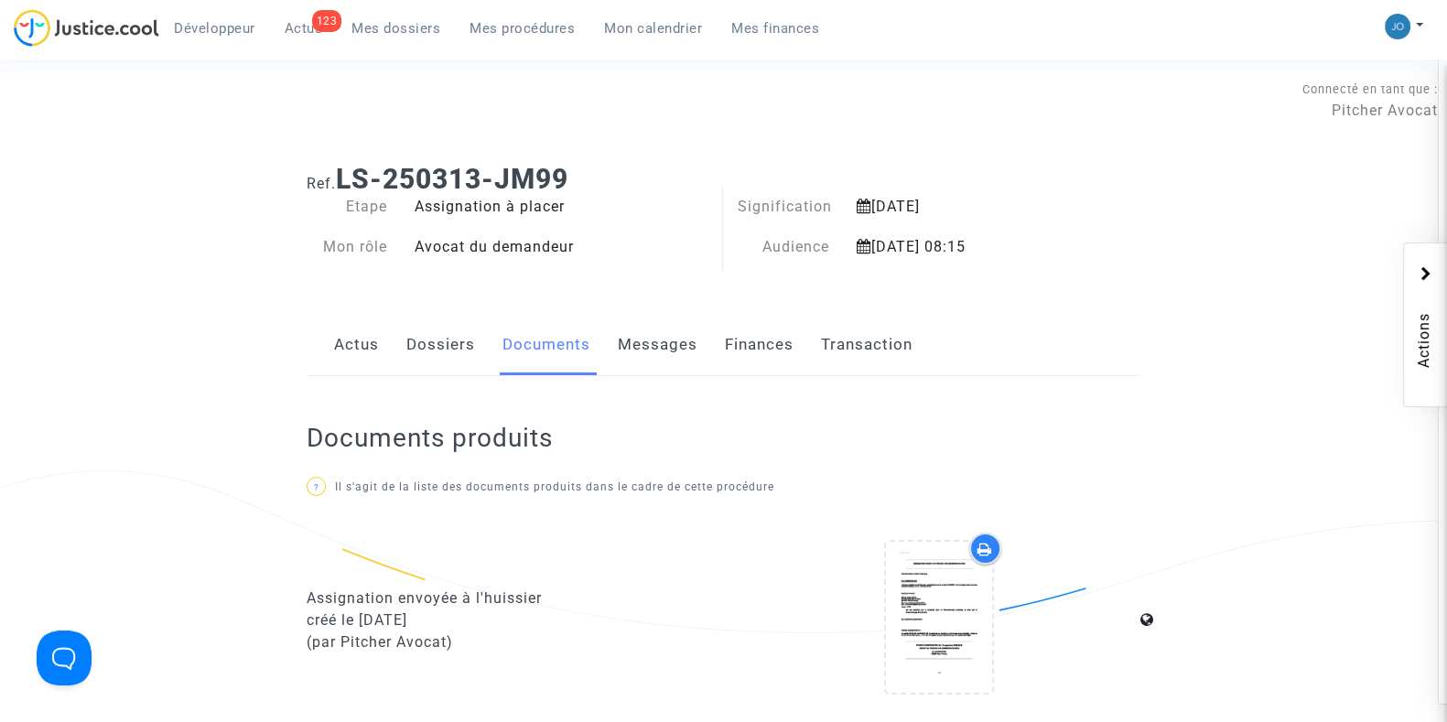
click at [761, 350] on link "Finances" at bounding box center [759, 345] width 69 height 60
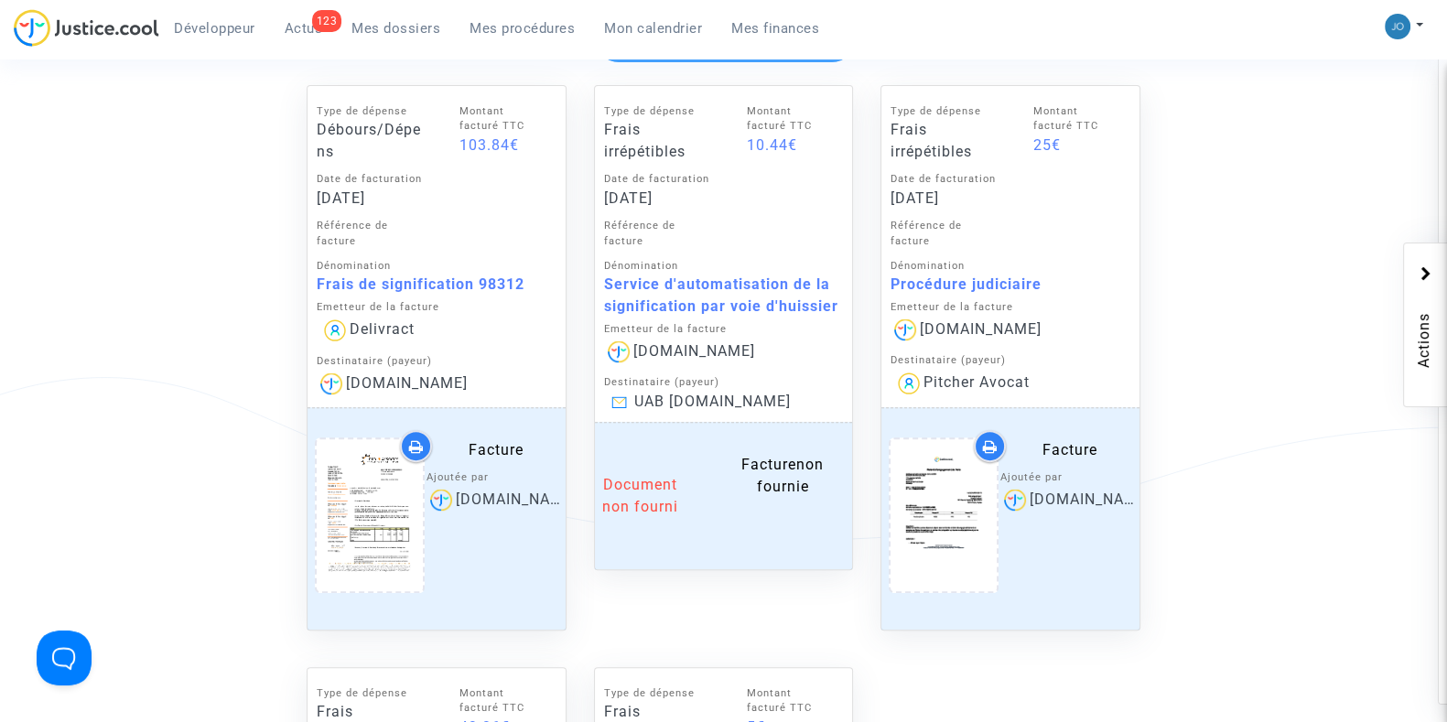
scroll to position [891, 0]
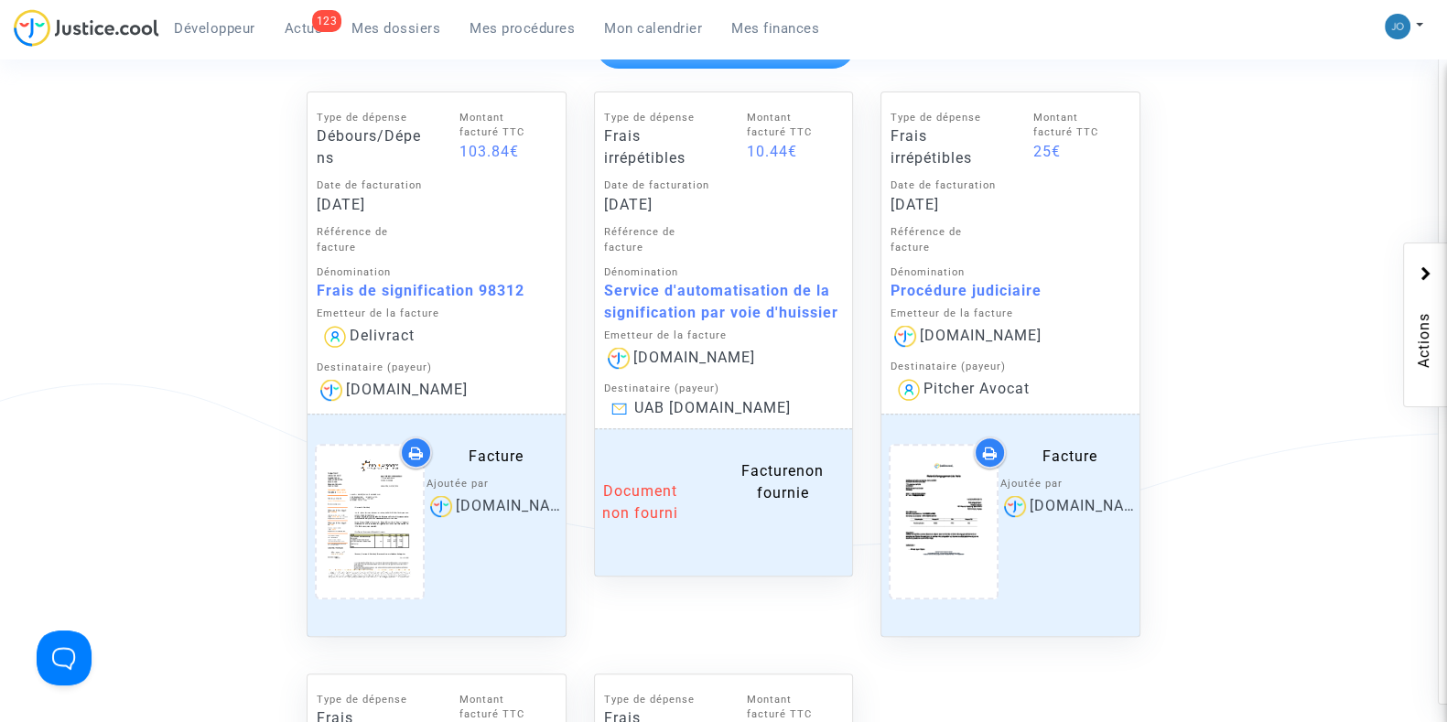
click at [433, 290] on div "Frais de signification 98312" at bounding box center [437, 291] width 240 height 22
click at [252, 263] on ng-component "Ref. LS-250313-JM99 Etape Assignation à placer Mon rôle Avocat du demandeur Sig…" at bounding box center [723, 514] width 1302 height 2513
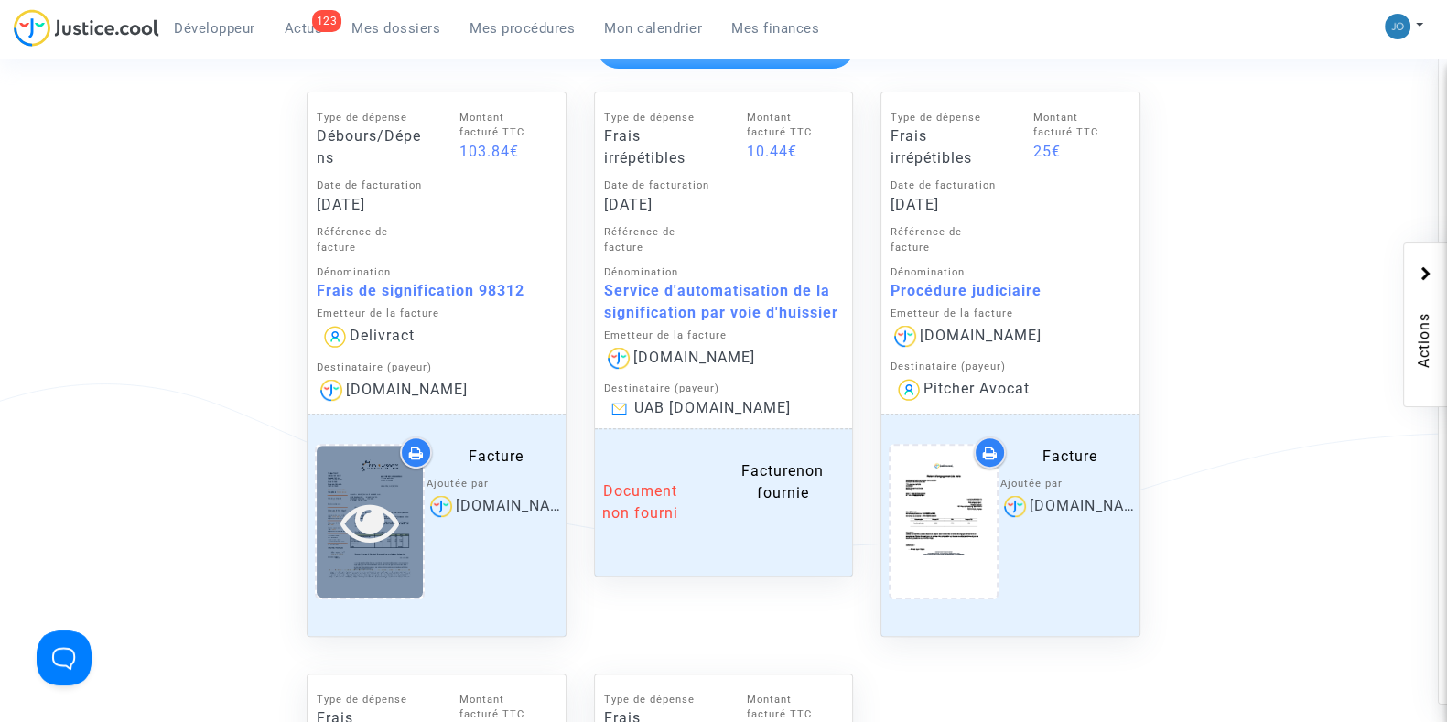
click at [372, 539] on icon at bounding box center [368, 521] width 59 height 59
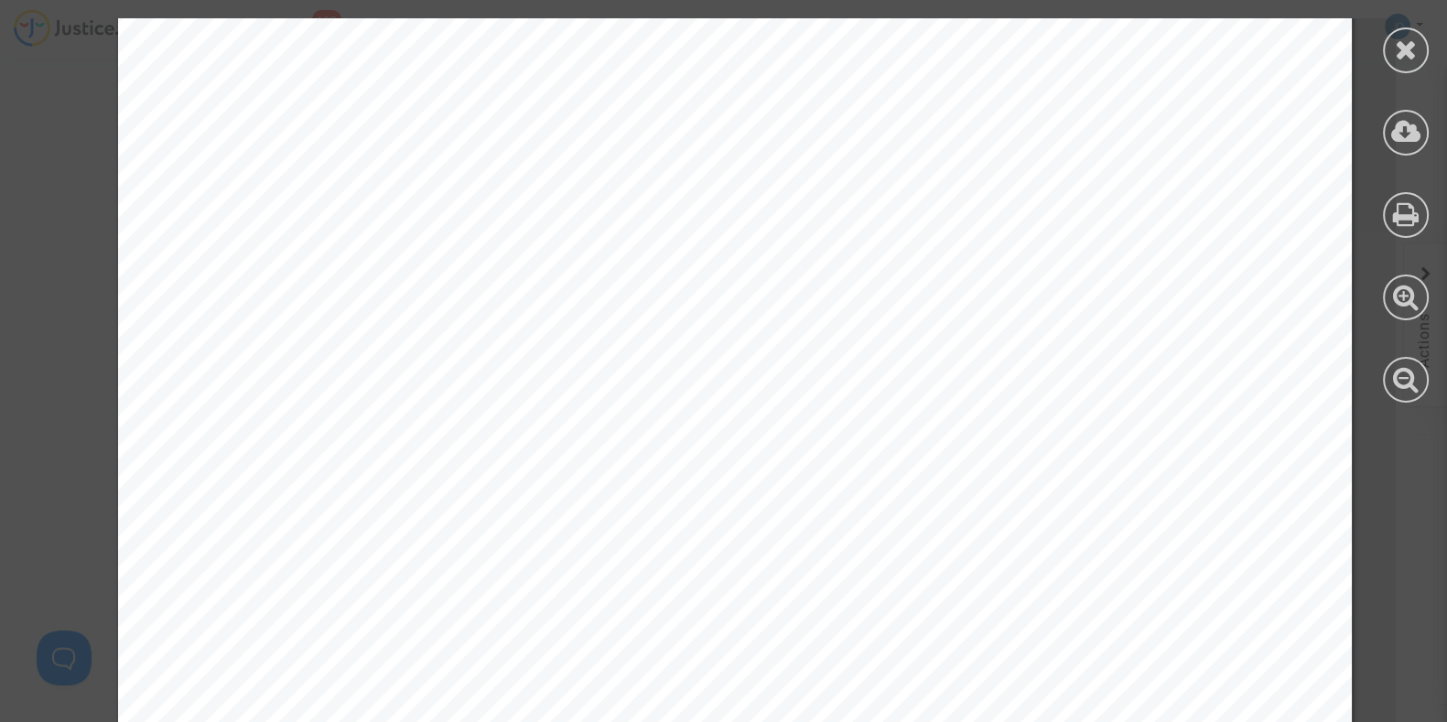
scroll to position [725, 0]
click at [1401, 47] on icon at bounding box center [1406, 49] width 23 height 27
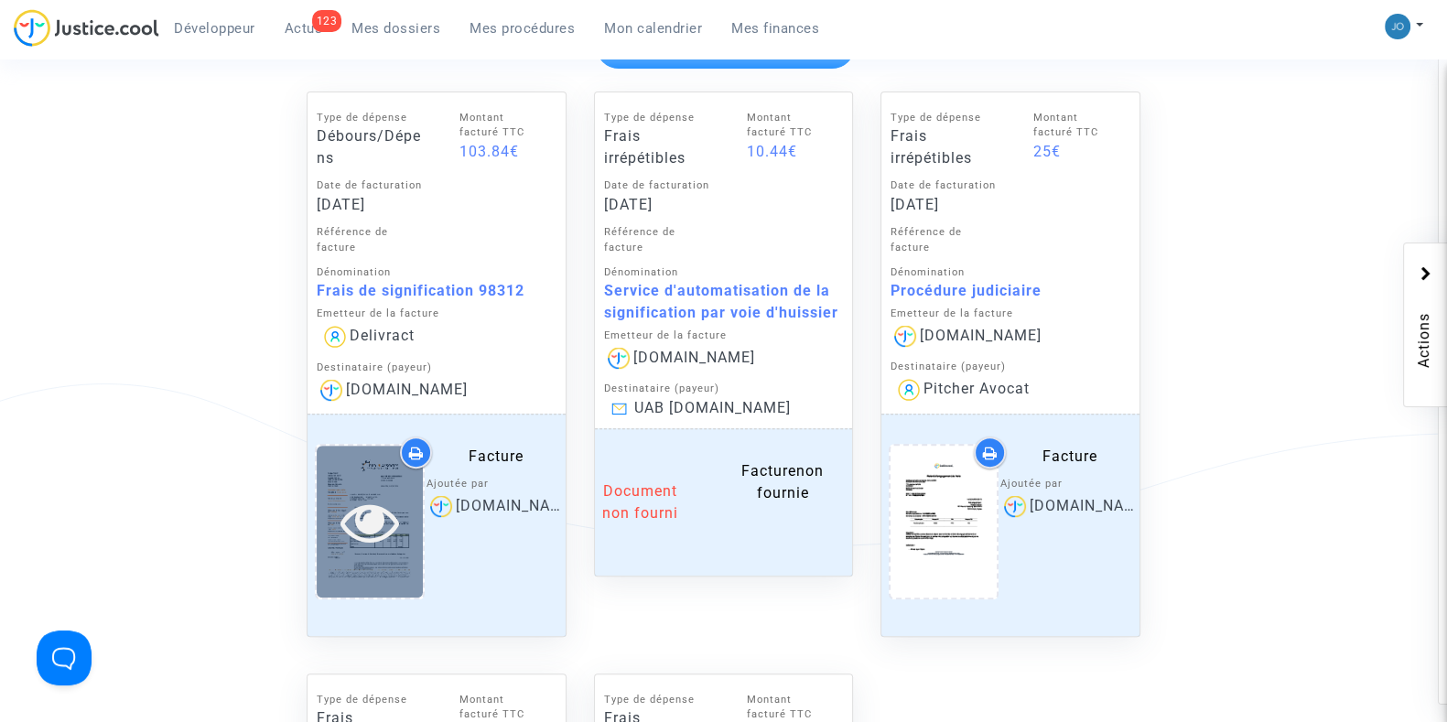
click at [361, 526] on icon at bounding box center [368, 521] width 59 height 59
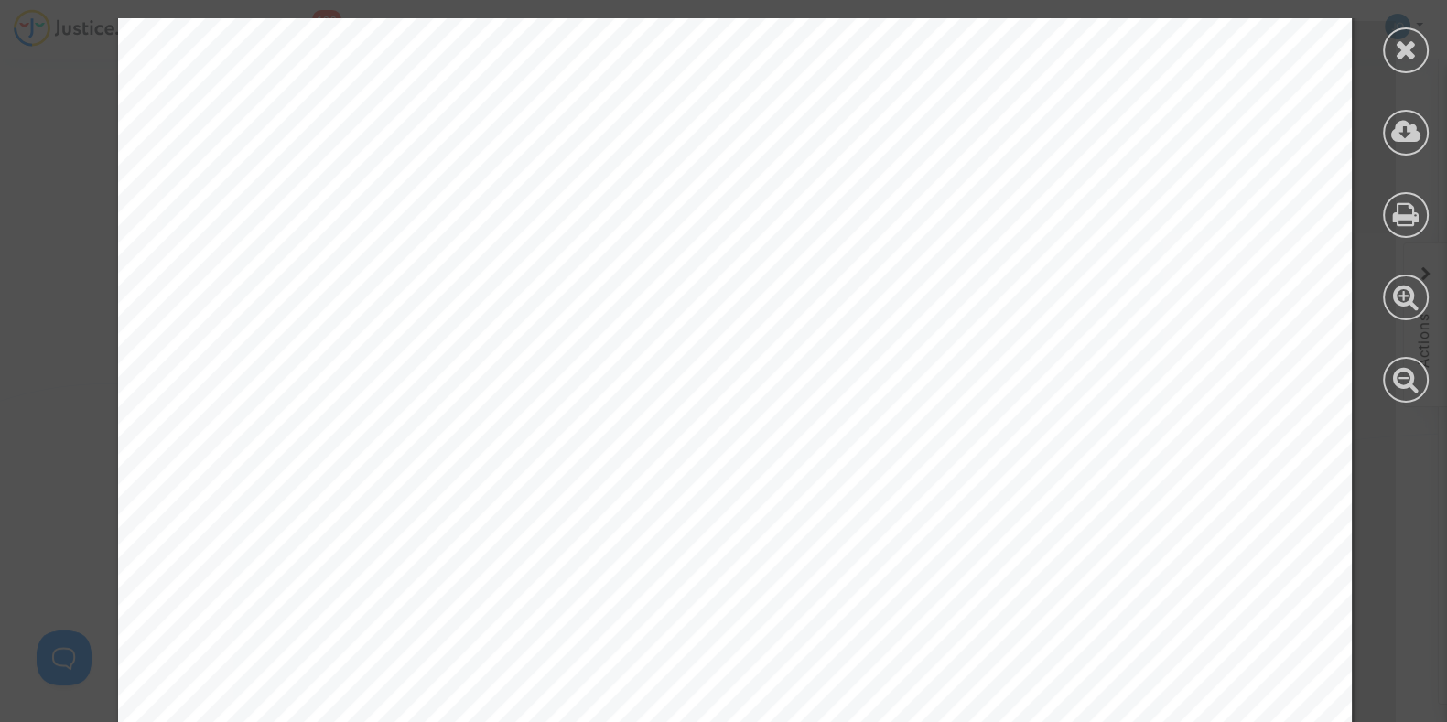
scroll to position [0, 0]
click at [1404, 55] on icon at bounding box center [1406, 49] width 23 height 27
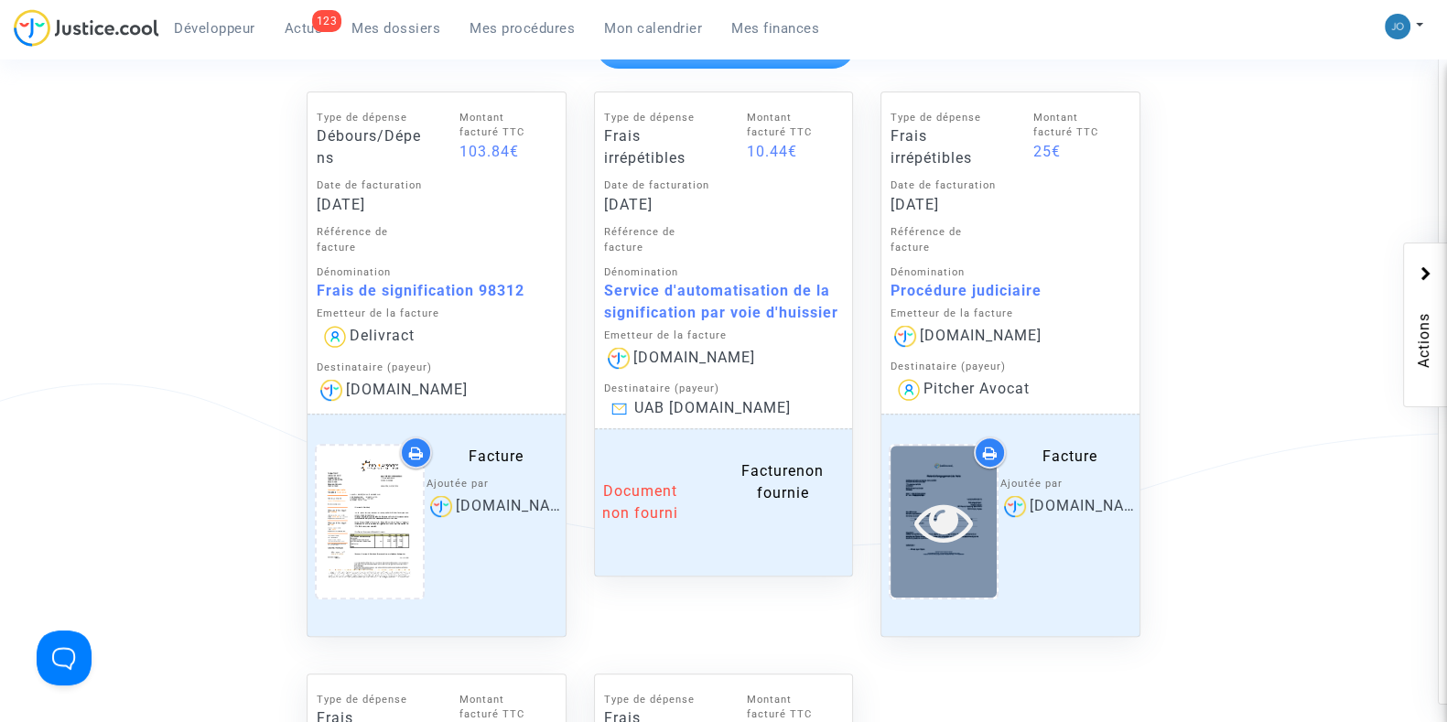
click at [958, 509] on icon at bounding box center [943, 521] width 59 height 59
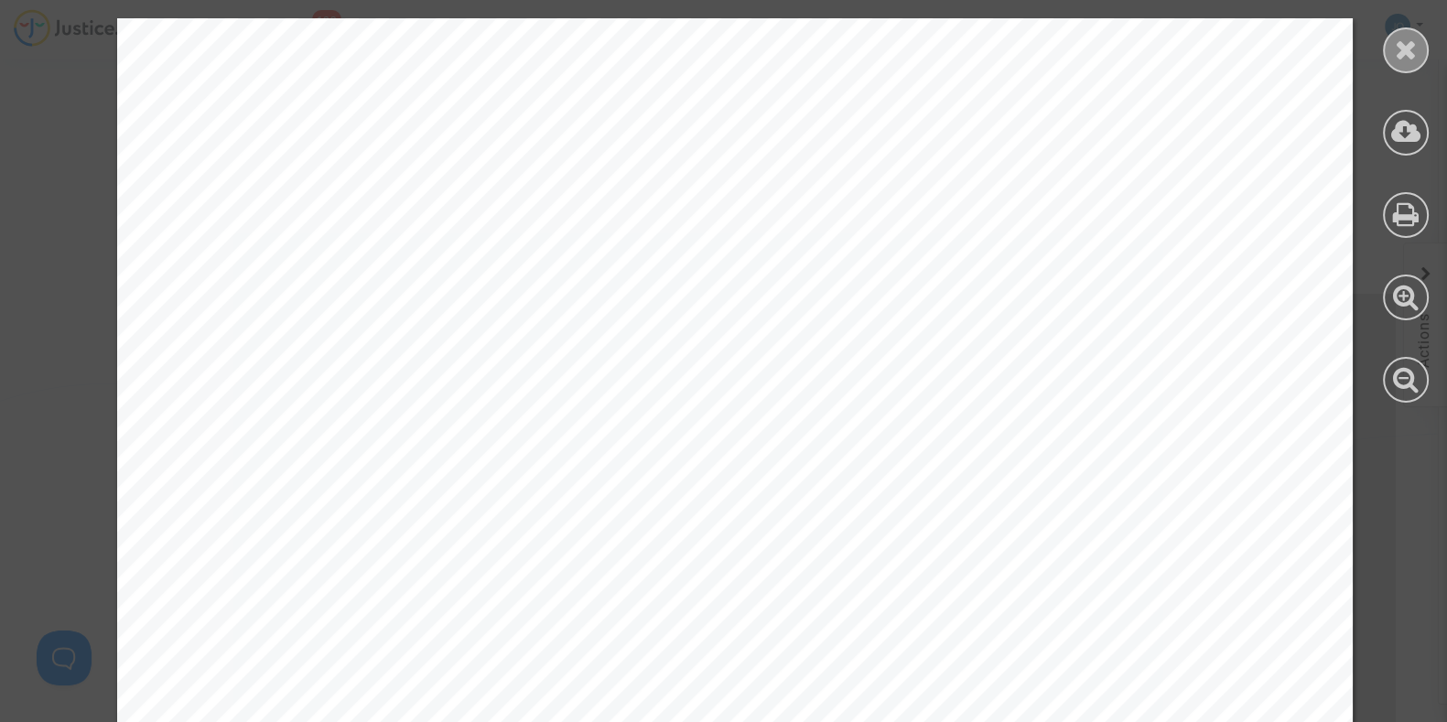
click at [1395, 40] on icon at bounding box center [1406, 49] width 23 height 27
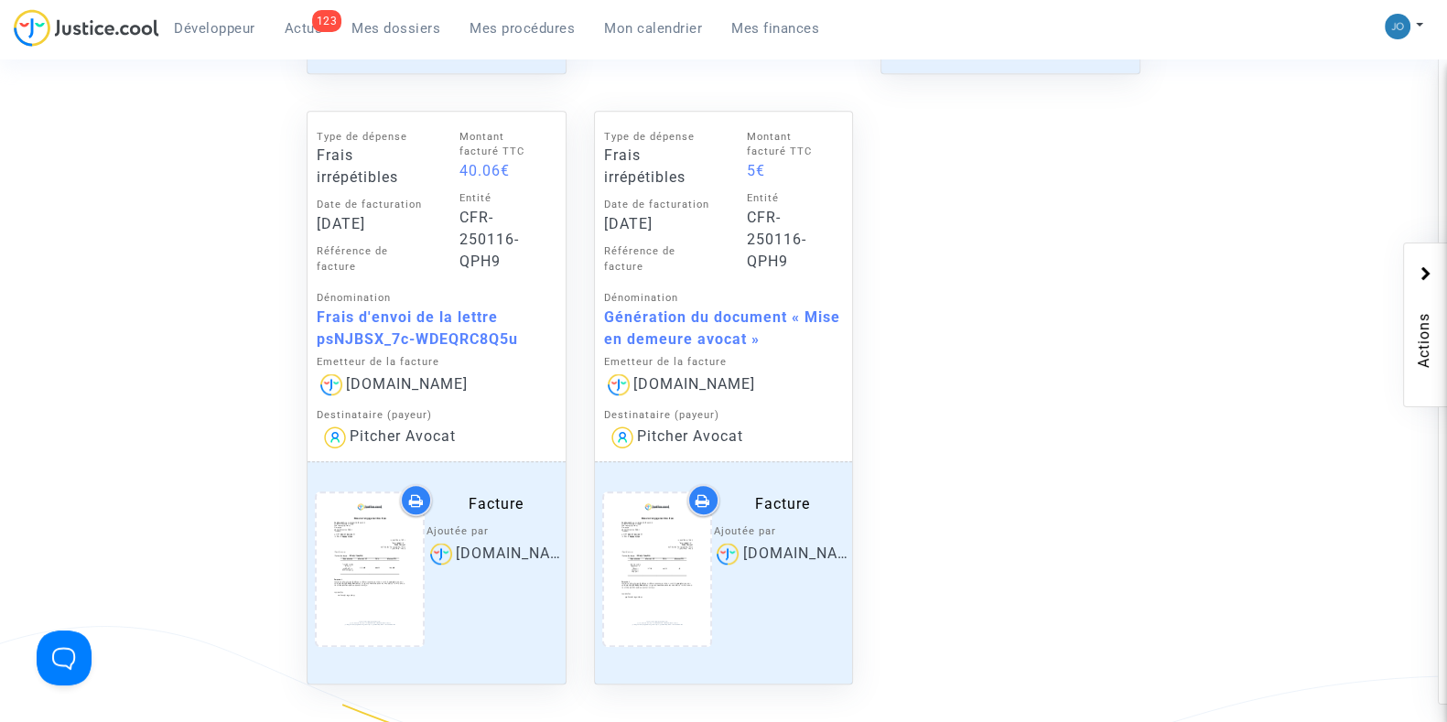
scroll to position [1460, 0]
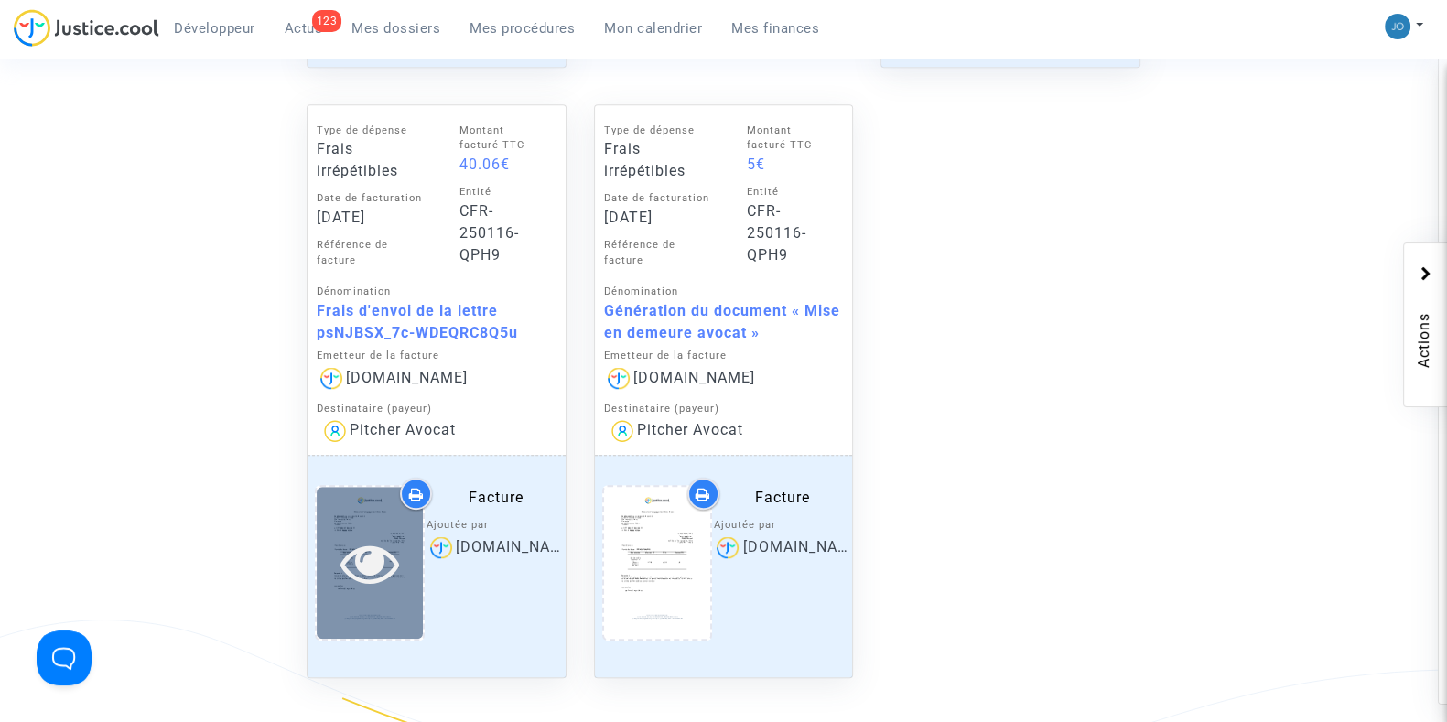
click at [361, 576] on icon at bounding box center [368, 562] width 59 height 59
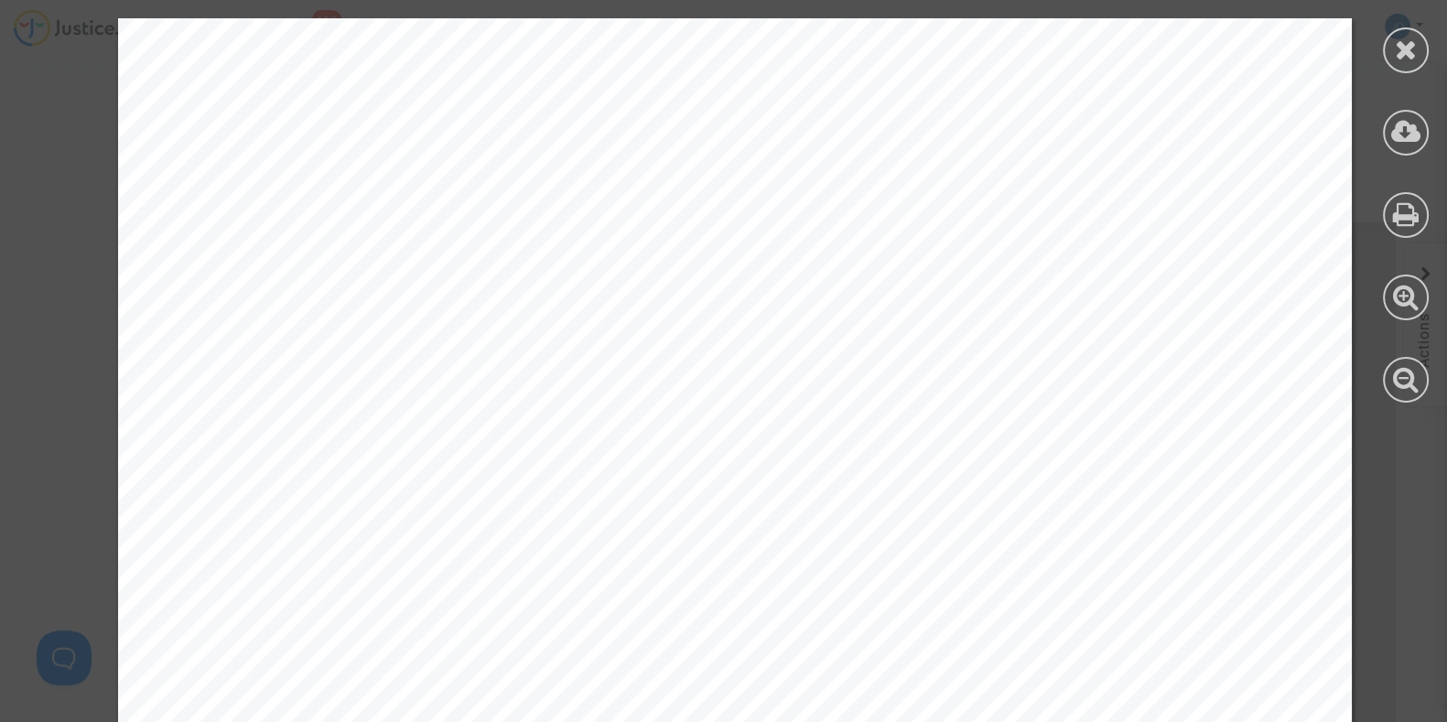
scroll to position [0, 0]
click at [1408, 43] on icon at bounding box center [1406, 49] width 23 height 27
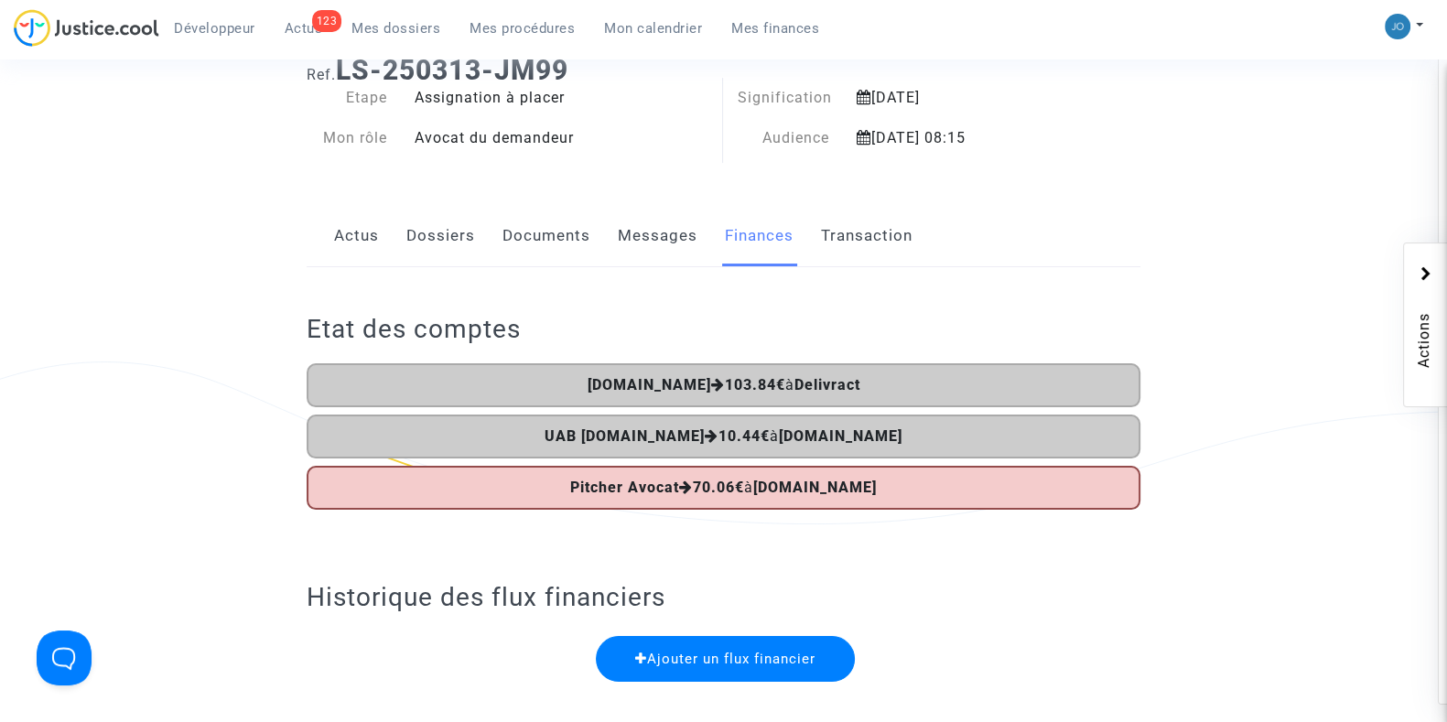
scroll to position [107, 0]
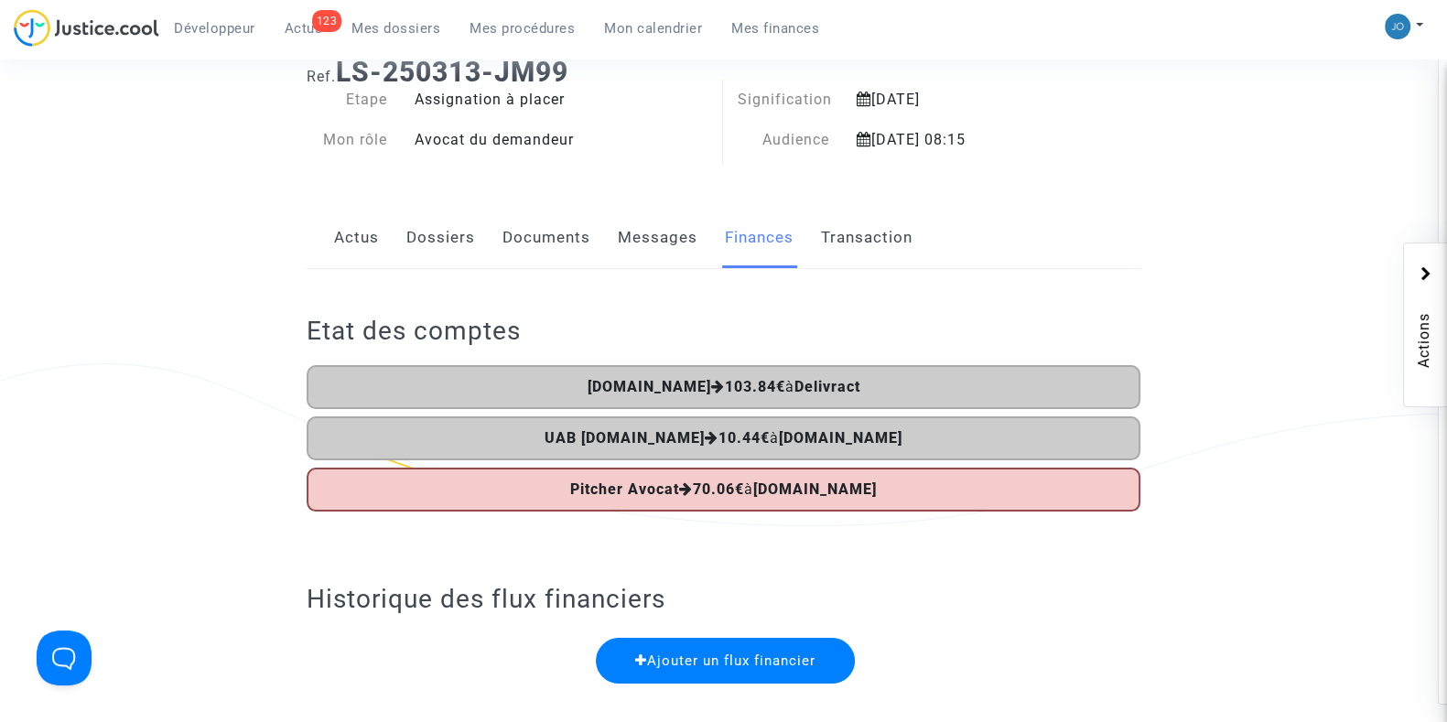
drag, startPoint x: 1170, startPoint y: 542, endPoint x: 1245, endPoint y: 585, distance: 86.5
click at [847, 382] on b "Delivract" at bounding box center [826, 386] width 66 height 17
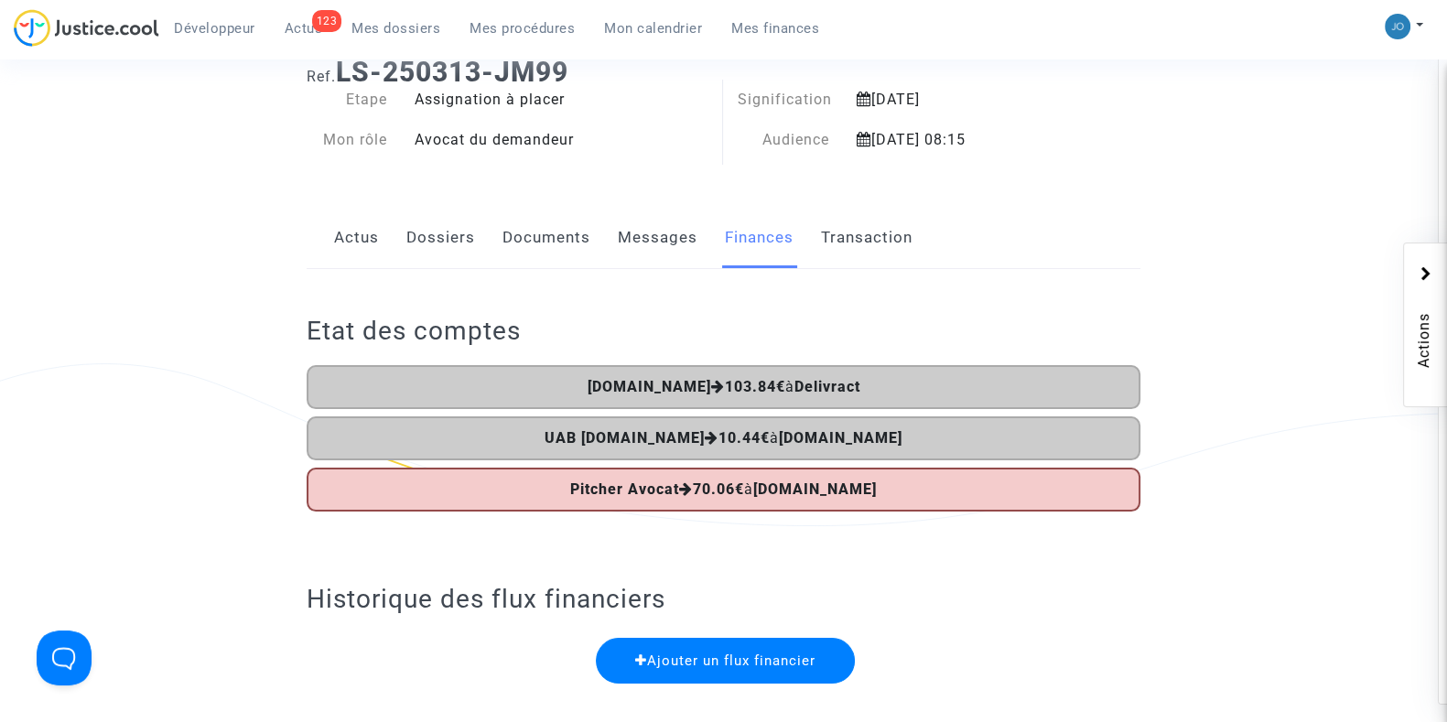
click at [725, 335] on h2 "Etat des comptes" at bounding box center [724, 331] width 834 height 32
drag, startPoint x: 595, startPoint y: 382, endPoint x: 876, endPoint y: 383, distance: 280.9
click at [876, 383] on div "Justice.cool 103.84€ à Delivract" at bounding box center [724, 387] width 834 height 44
click at [726, 345] on h2 "Etat des comptes" at bounding box center [724, 331] width 834 height 32
click at [384, 45] on div "Développeur 123 Actus Mes dossiers Mes procédures Mon calendrier Mes finances" at bounding box center [424, 34] width 820 height 50
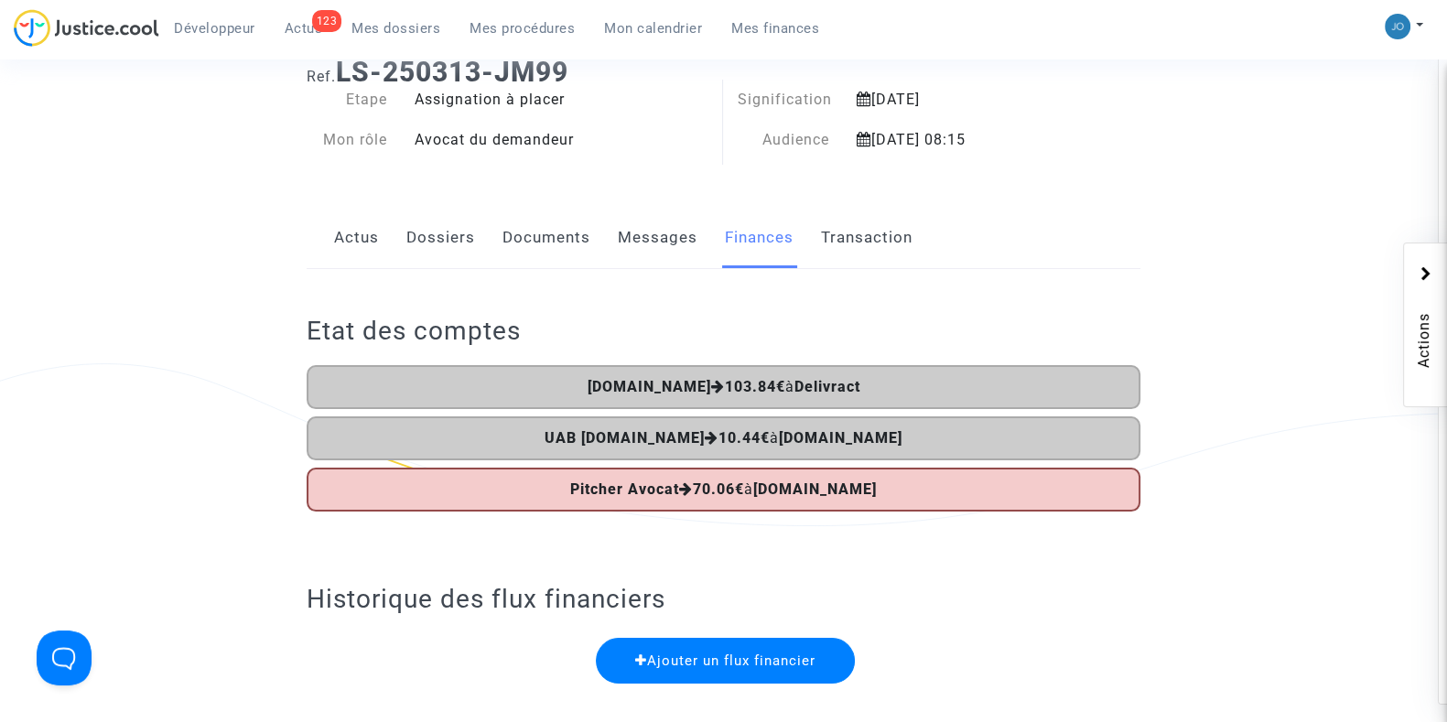
click at [388, 35] on span "Mes dossiers" at bounding box center [395, 28] width 89 height 16
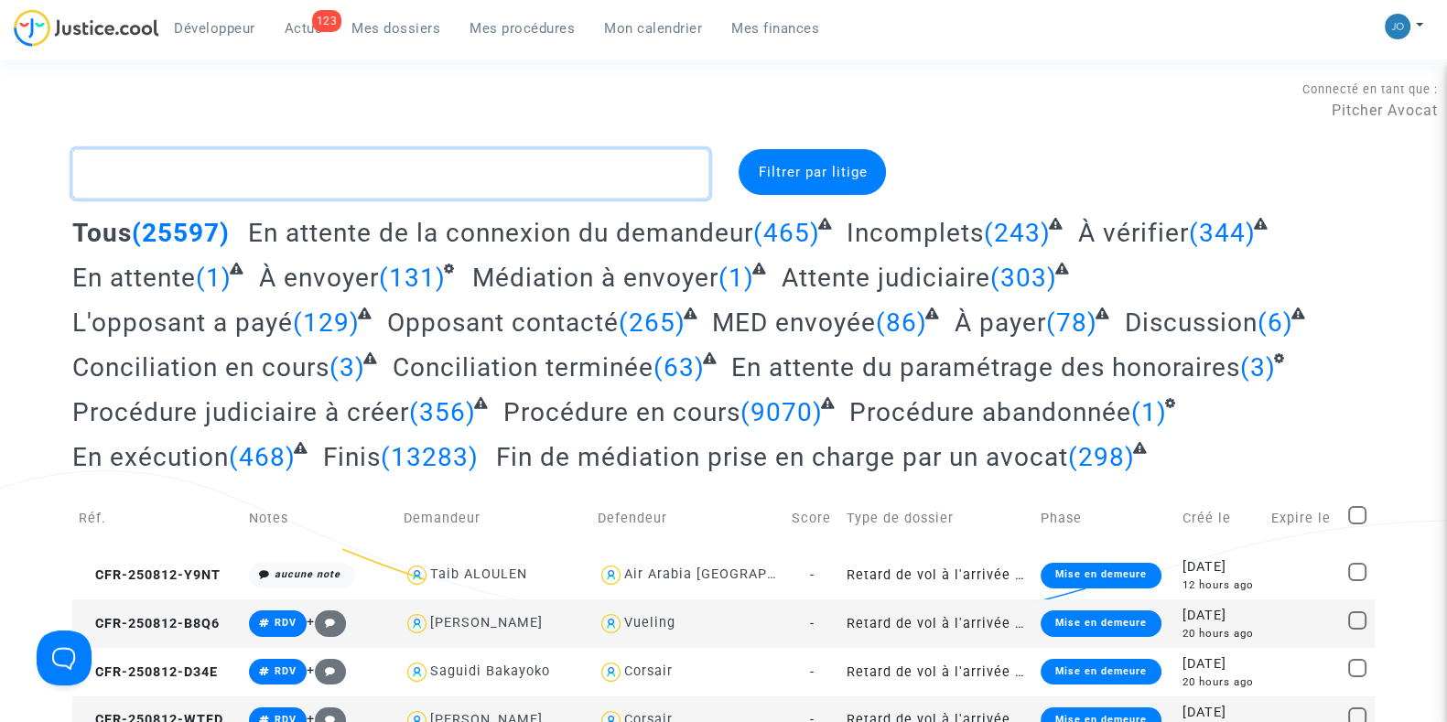
click at [445, 167] on textarea at bounding box center [390, 173] width 637 height 49
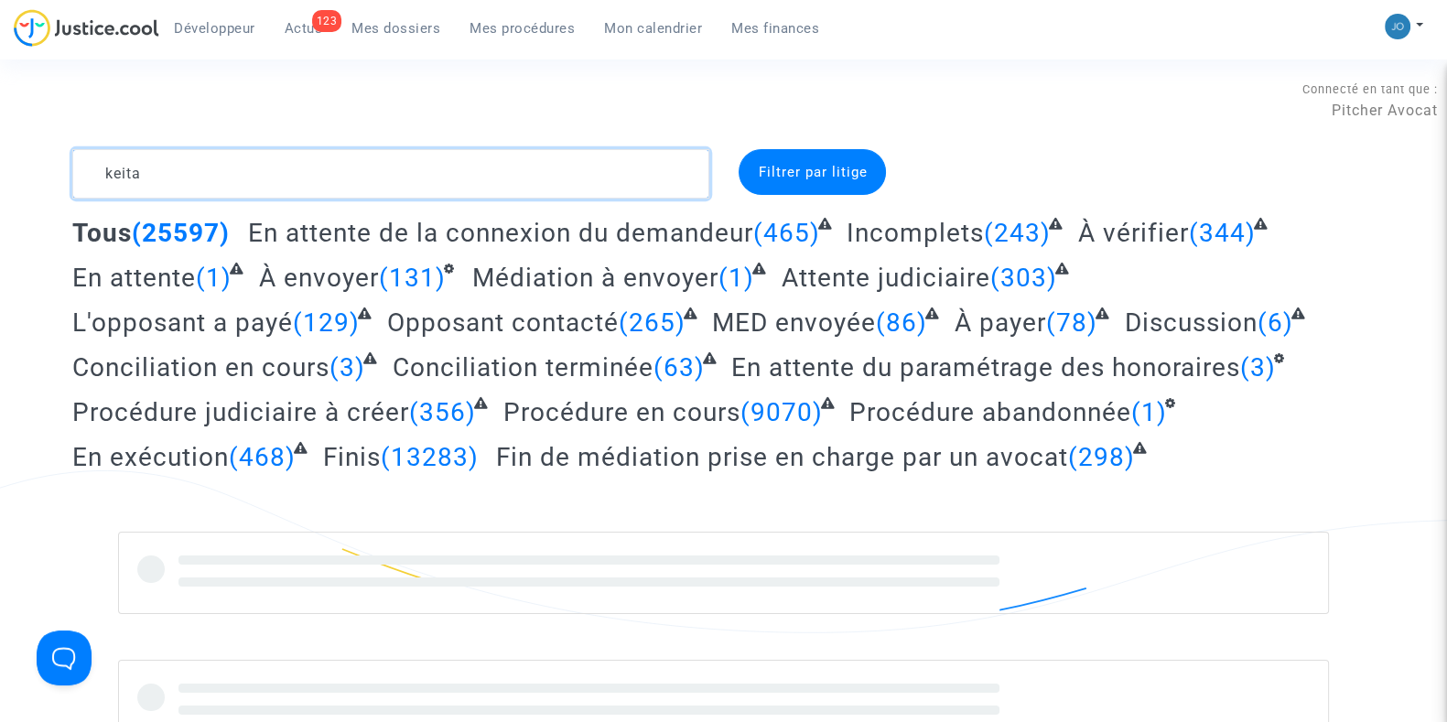
type textarea "keita"
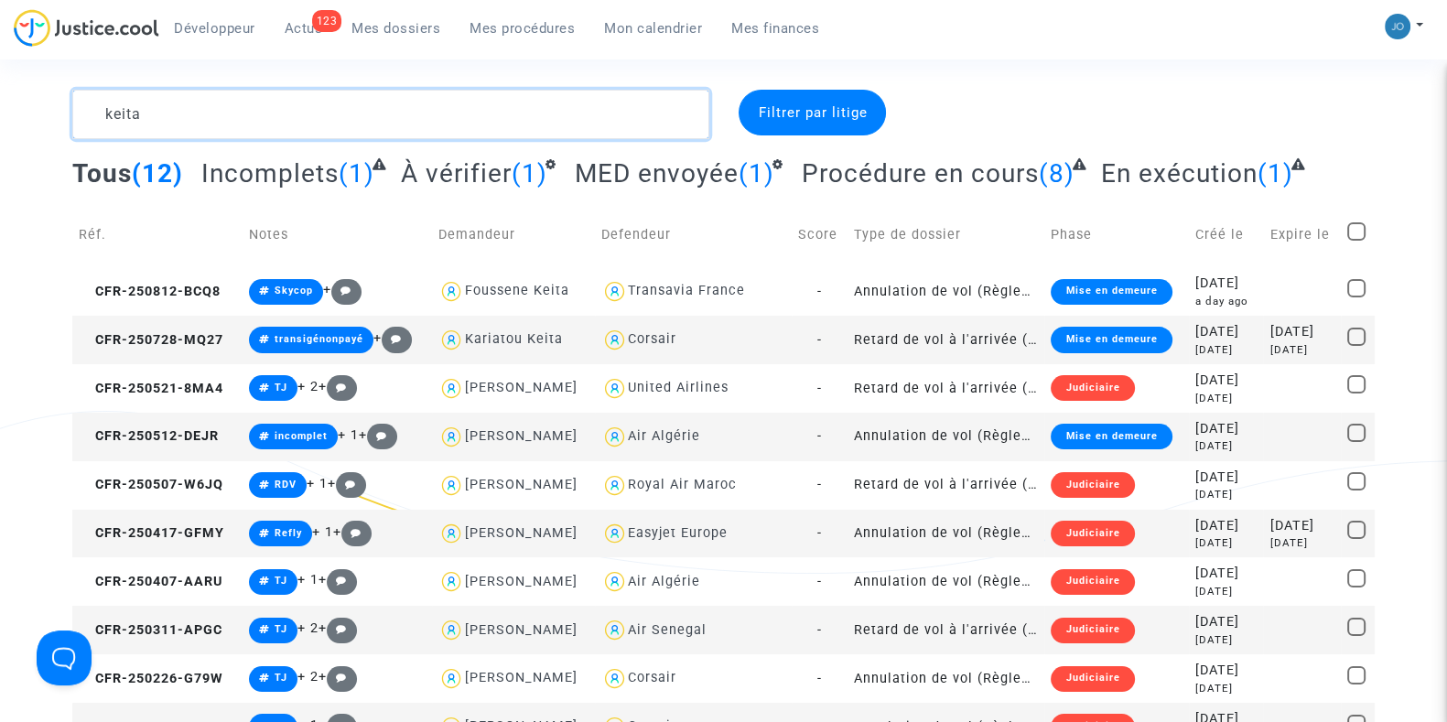
scroll to position [60, 0]
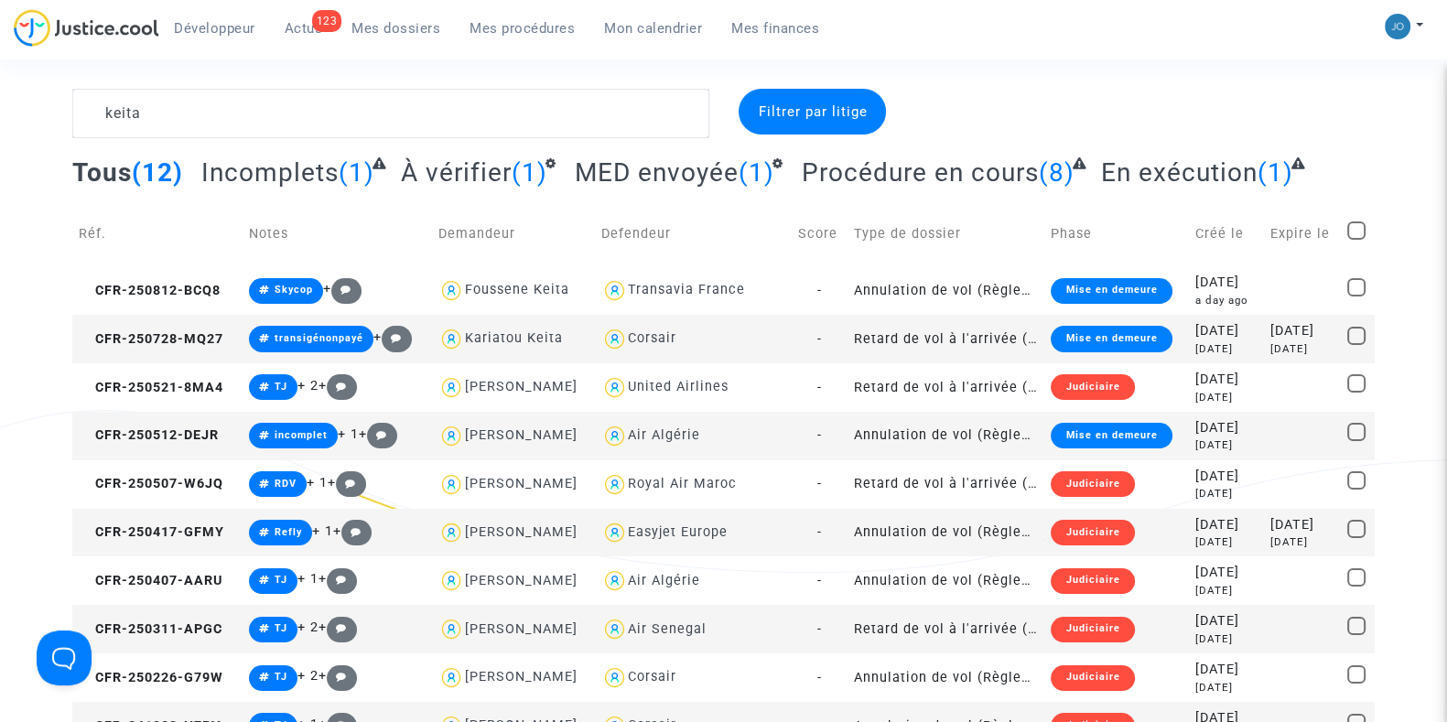
click at [1289, 335] on div "2025-08-15" at bounding box center [1301, 331] width 65 height 20
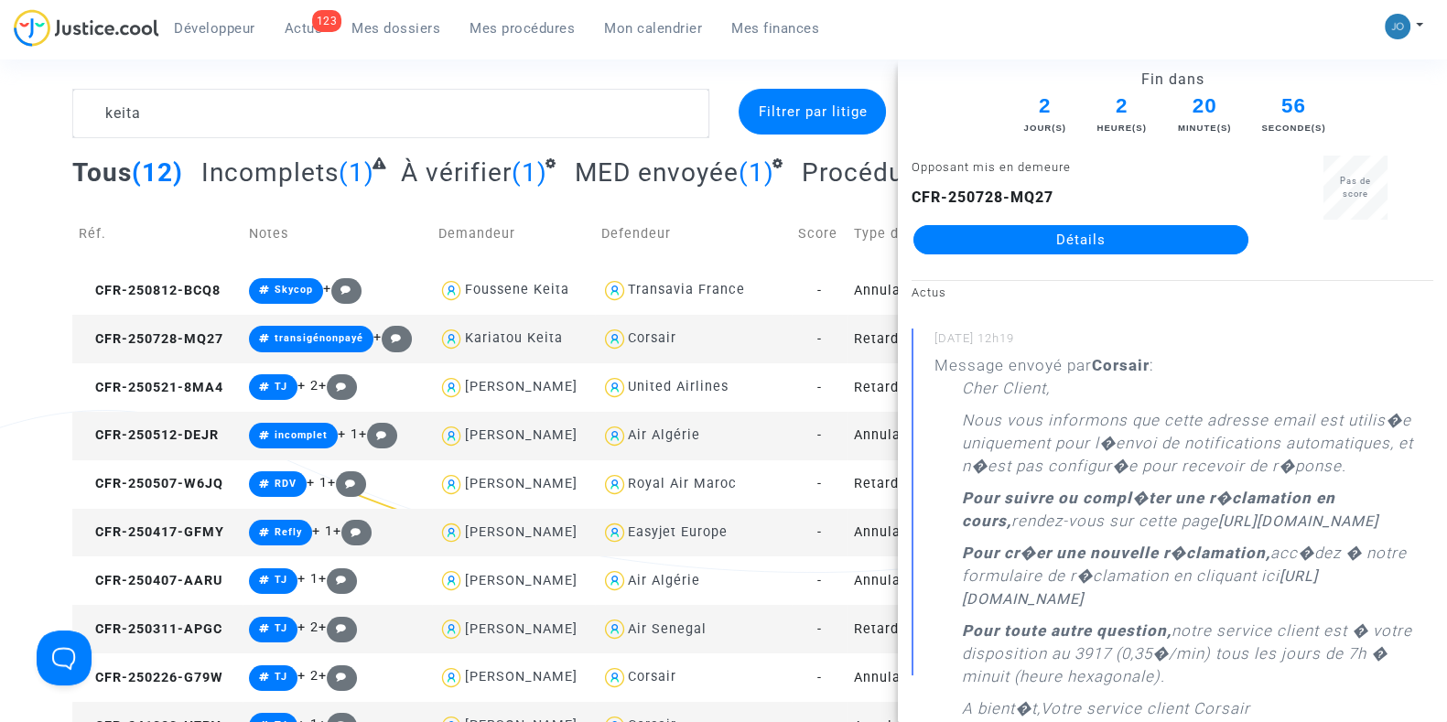
click at [1087, 240] on link "Détails" at bounding box center [1080, 239] width 335 height 29
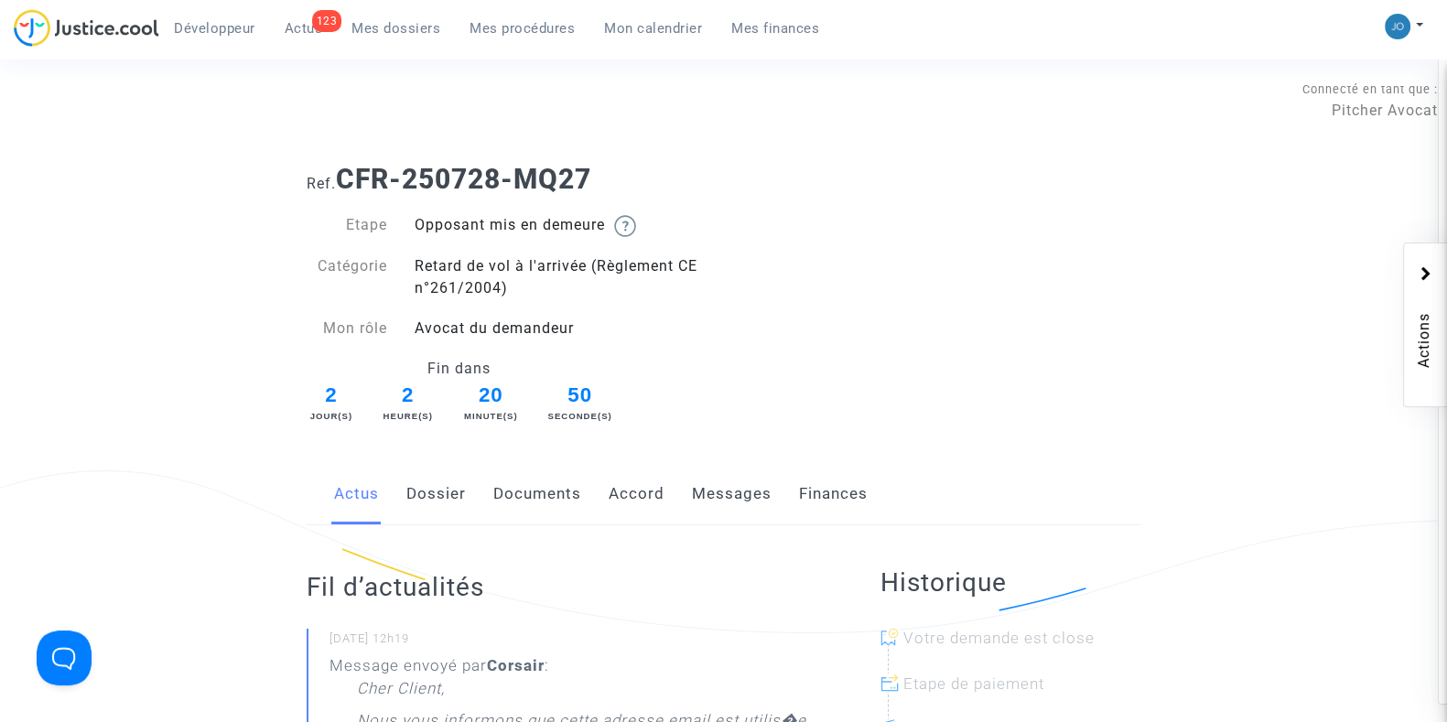
click at [899, 127] on div "Connecté en tant que : Pitcher Avocat" at bounding box center [719, 127] width 1438 height 44
click at [447, 499] on link "Dossier" at bounding box center [435, 494] width 59 height 60
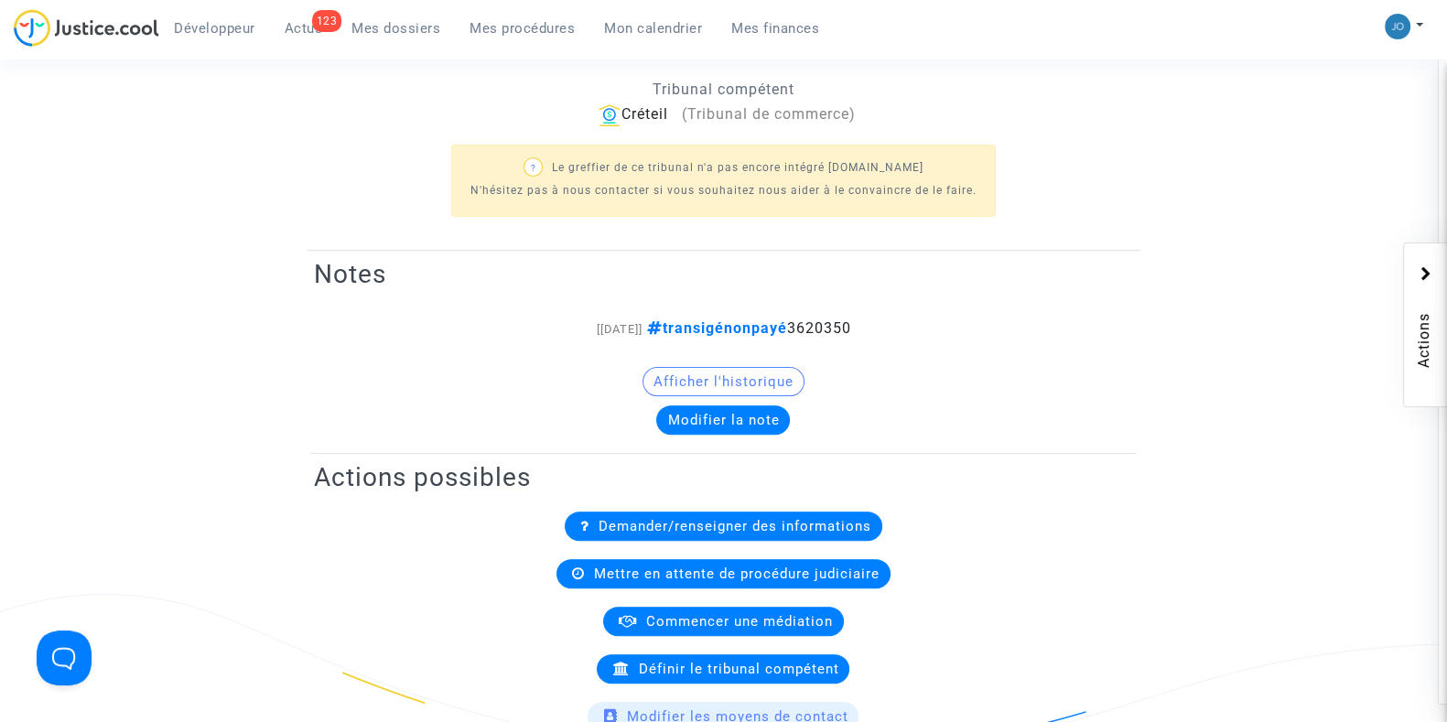
scroll to position [682, 0]
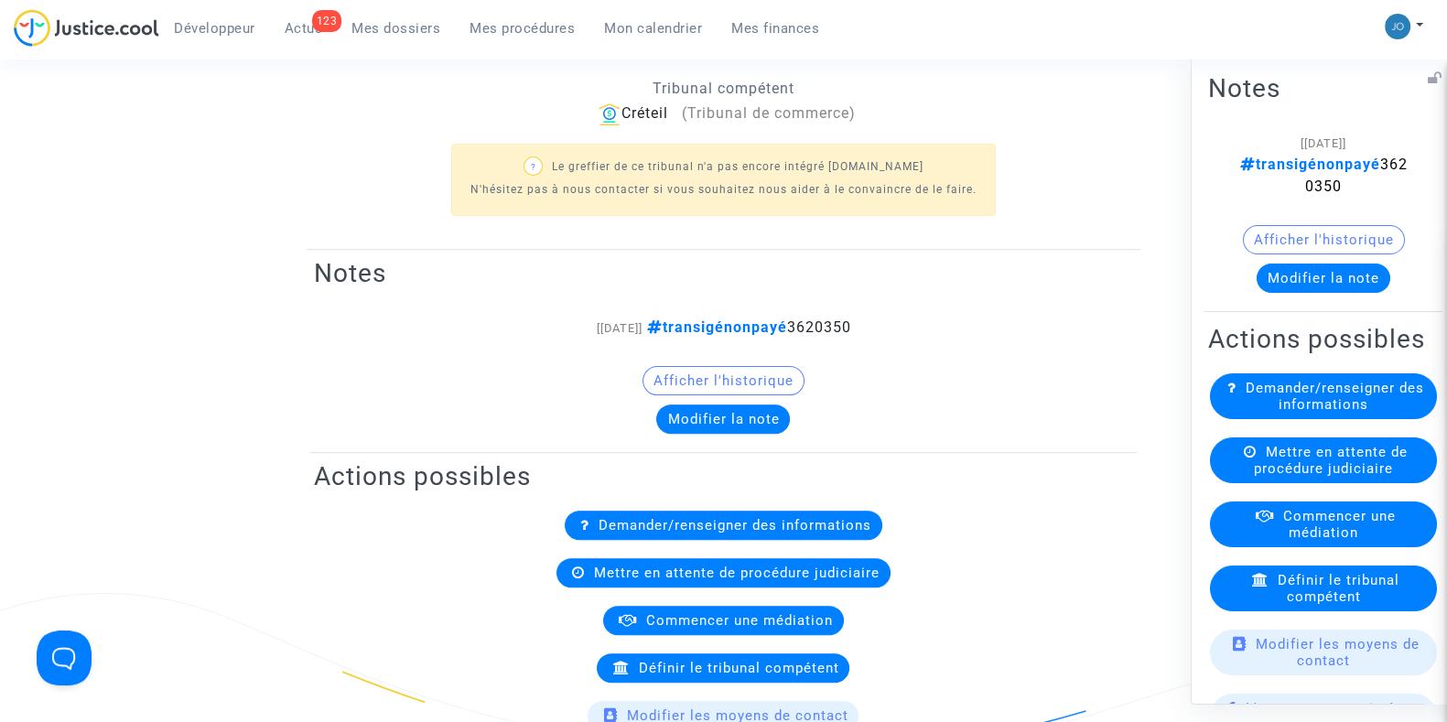
click at [1350, 280] on button "Modifier la note" at bounding box center [1323, 277] width 134 height 29
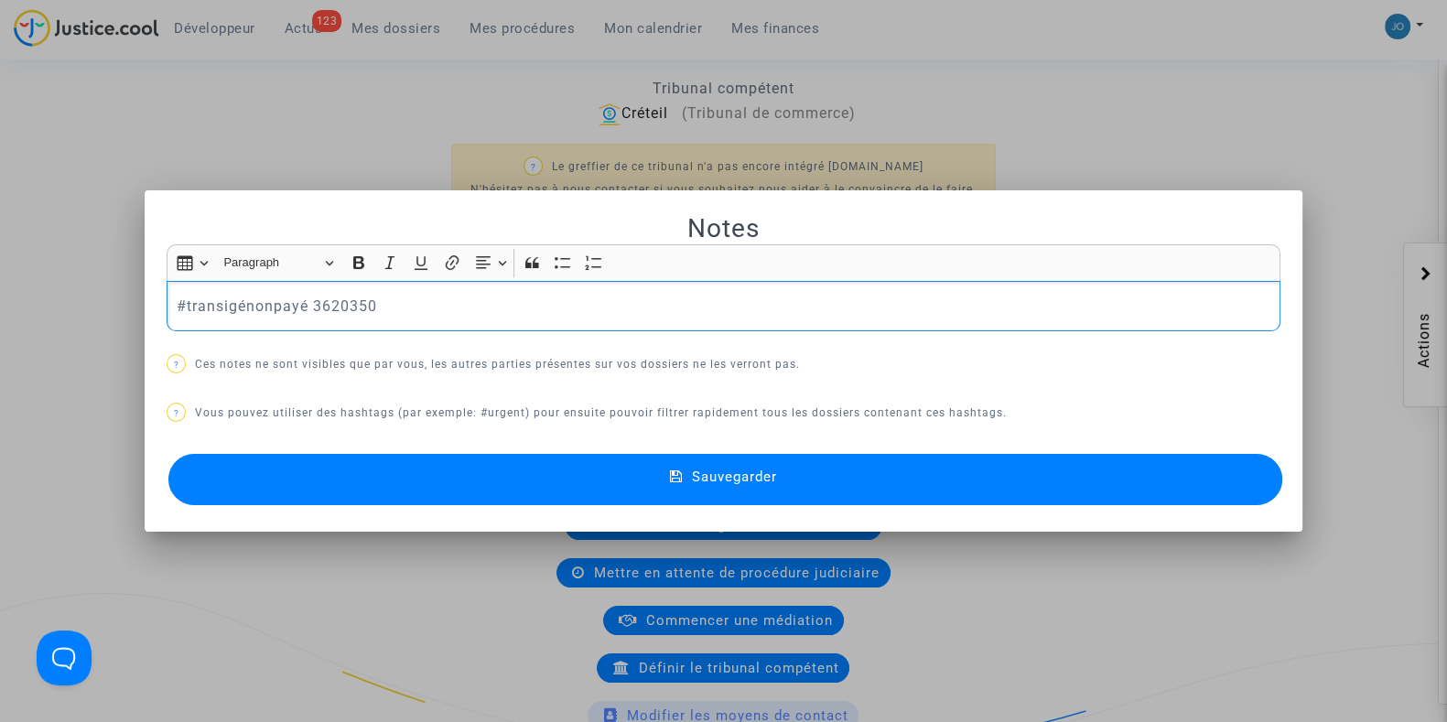
click at [485, 318] on div "#transigénonpayé 3620350" at bounding box center [724, 306] width 1114 height 51
click at [1082, 158] on div at bounding box center [723, 361] width 1447 height 722
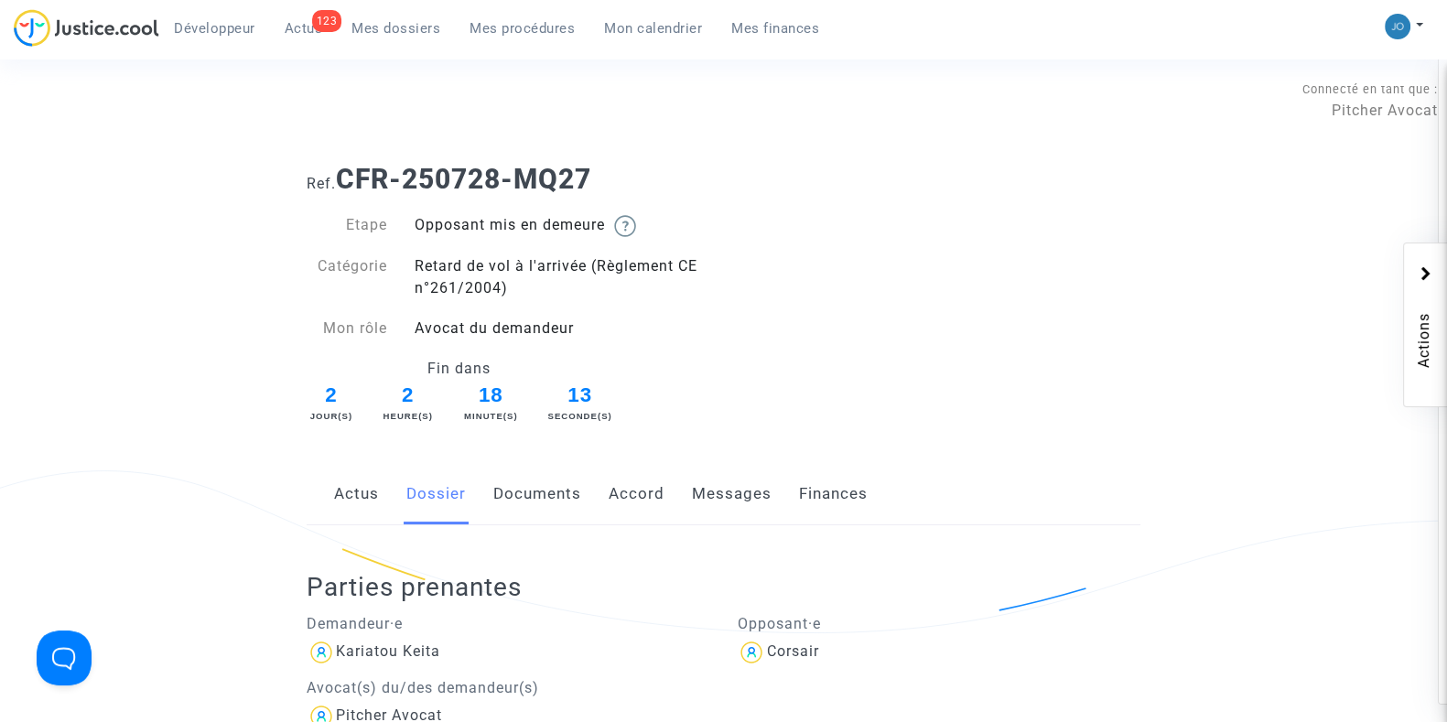
scroll to position [682, 0]
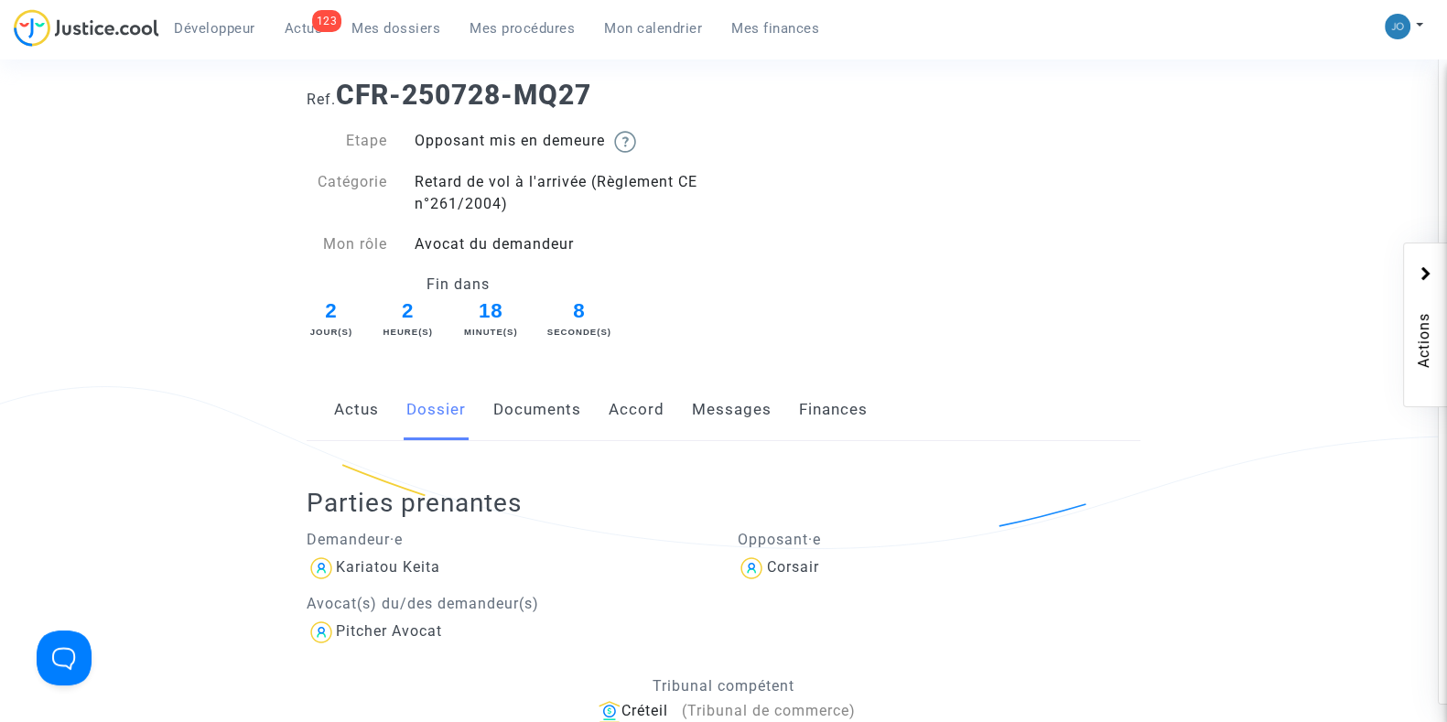
scroll to position [0, 0]
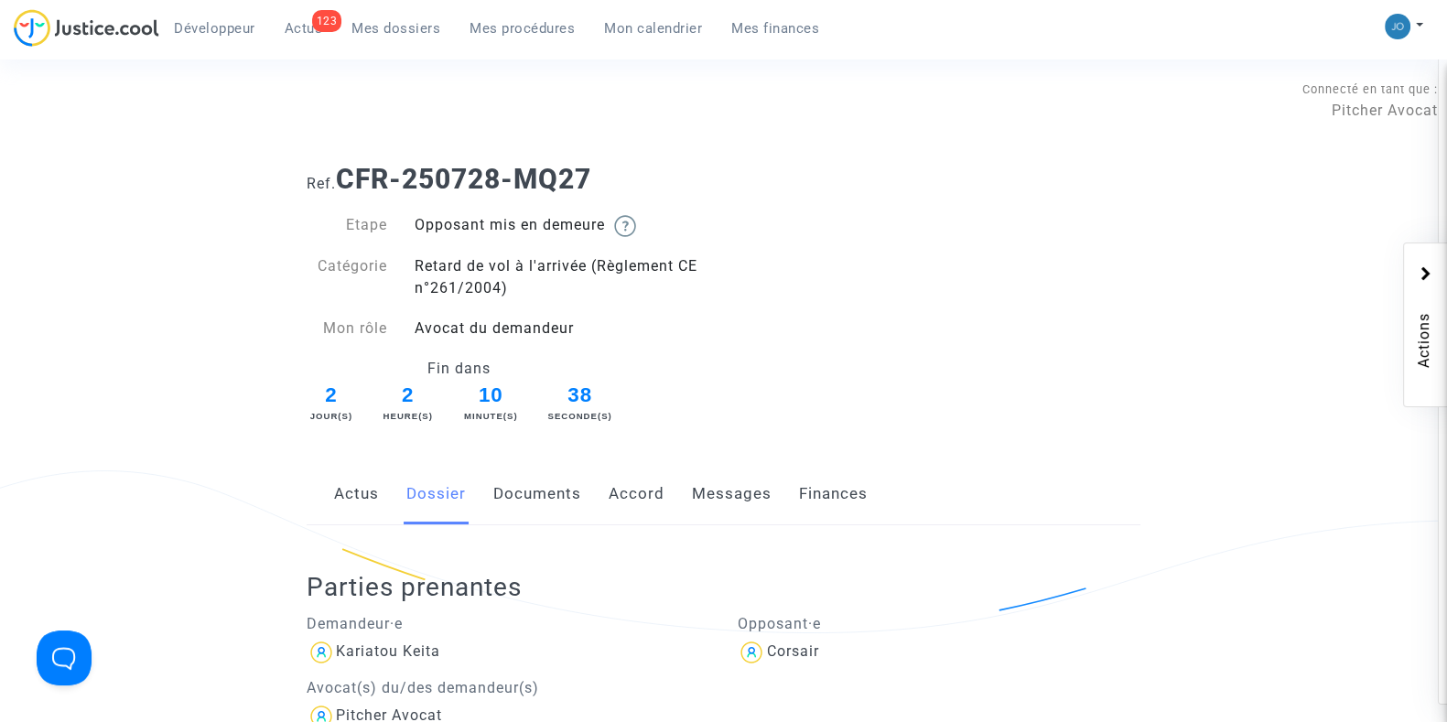
click at [392, 37] on link "Mes dossiers" at bounding box center [396, 28] width 118 height 27
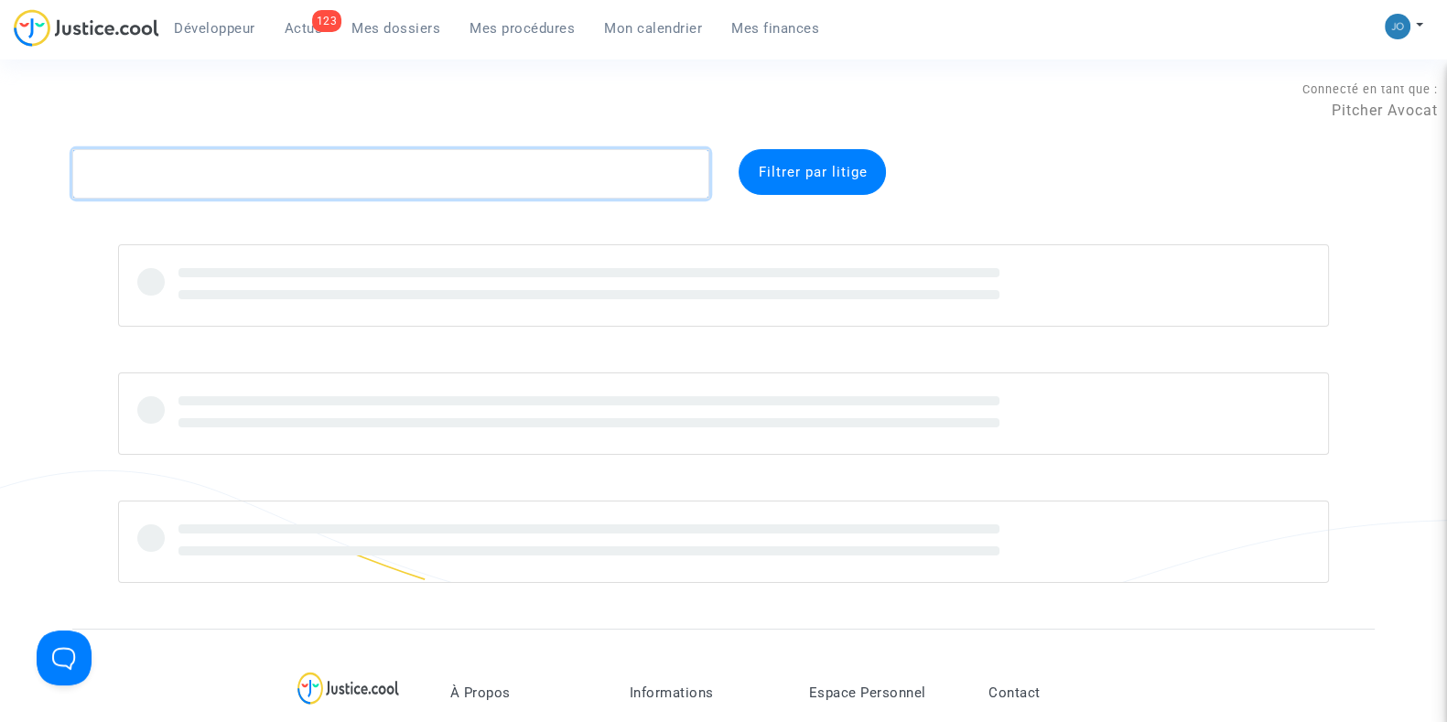
click at [343, 174] on textarea at bounding box center [390, 173] width 637 height 49
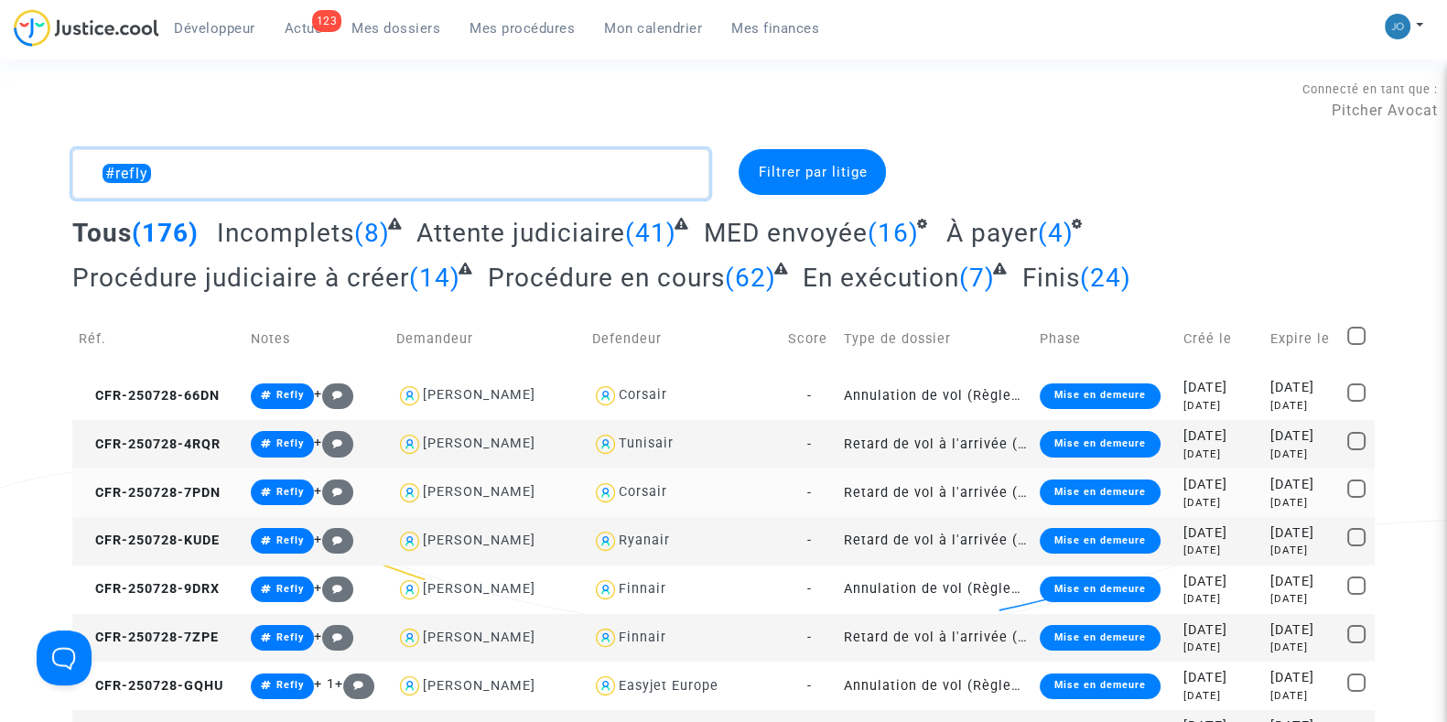
scroll to position [178, 0]
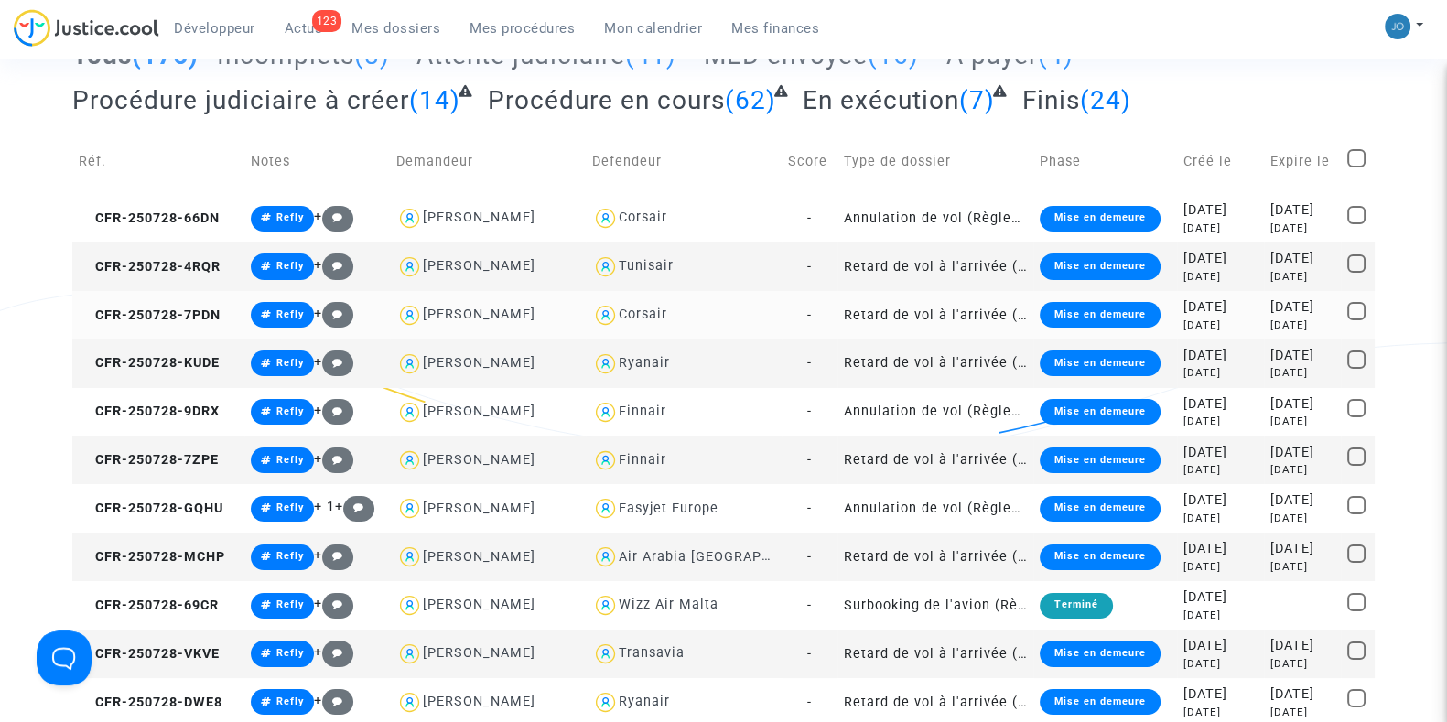
type textarea "#refly"
click at [1270, 325] on div "in 2 days" at bounding box center [1302, 326] width 65 height 16
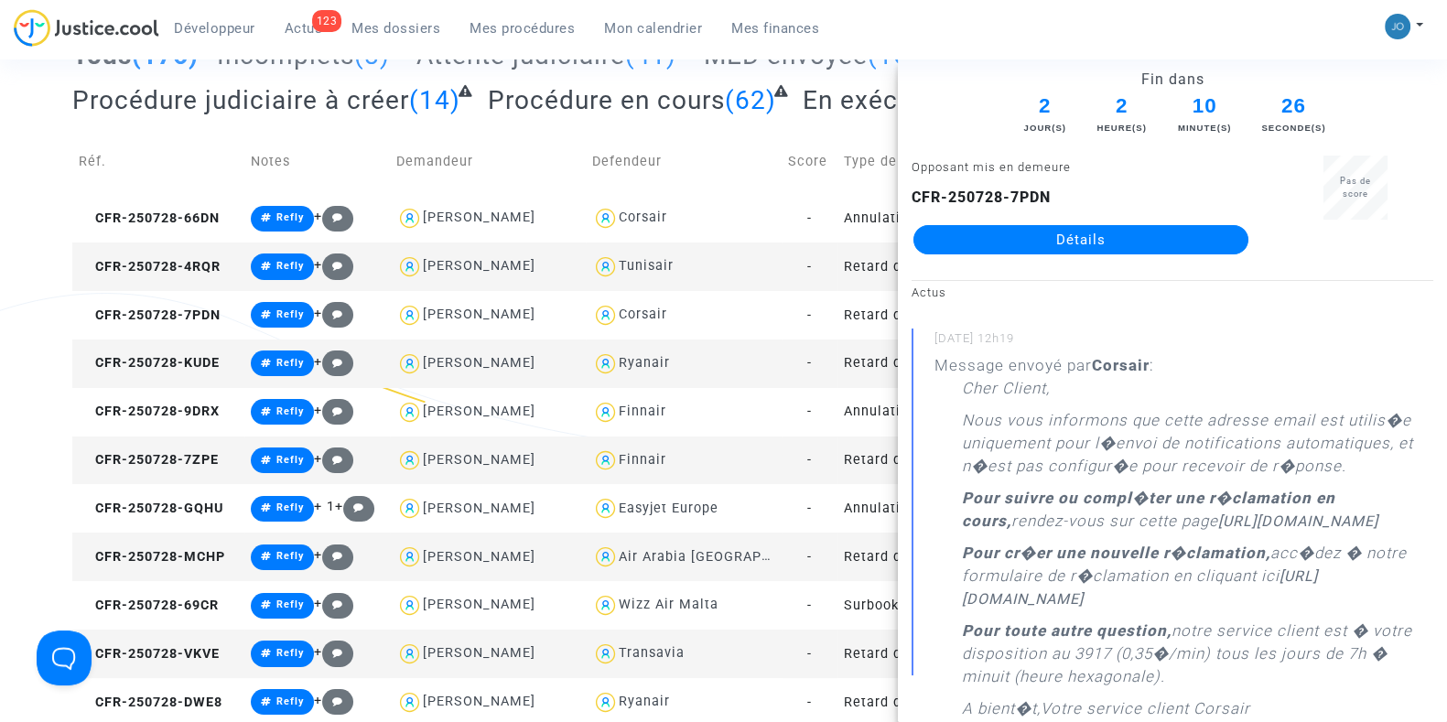
click at [1052, 237] on link "Détails" at bounding box center [1080, 239] width 335 height 29
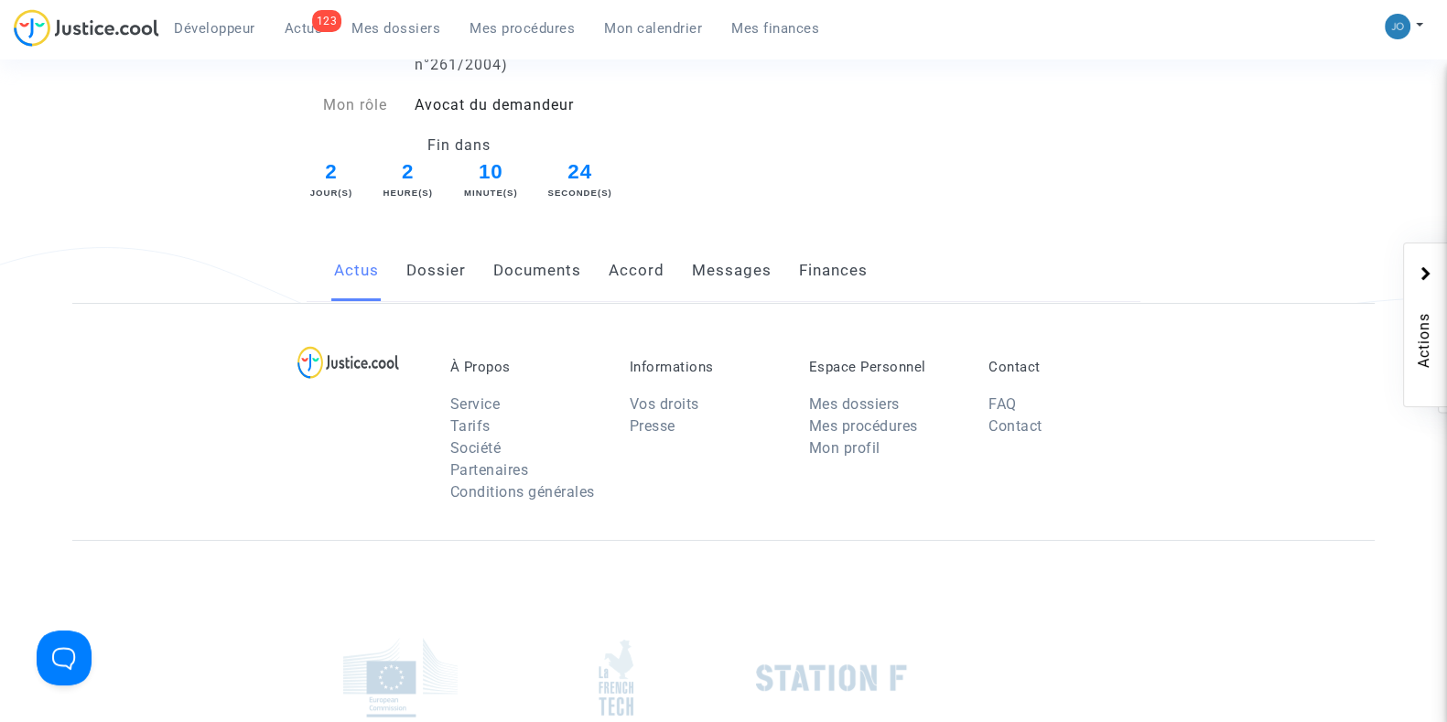
scroll to position [178, 0]
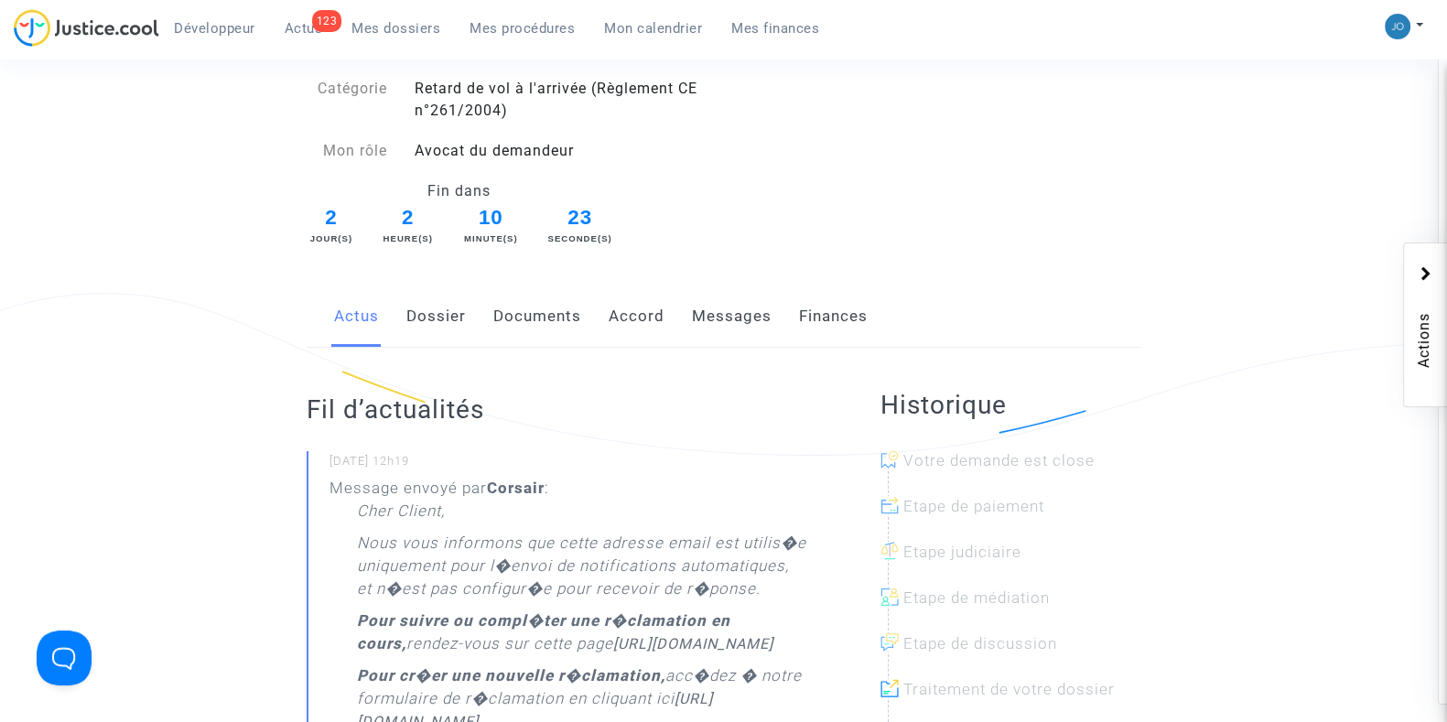
click at [516, 325] on link "Documents" at bounding box center [537, 316] width 88 height 60
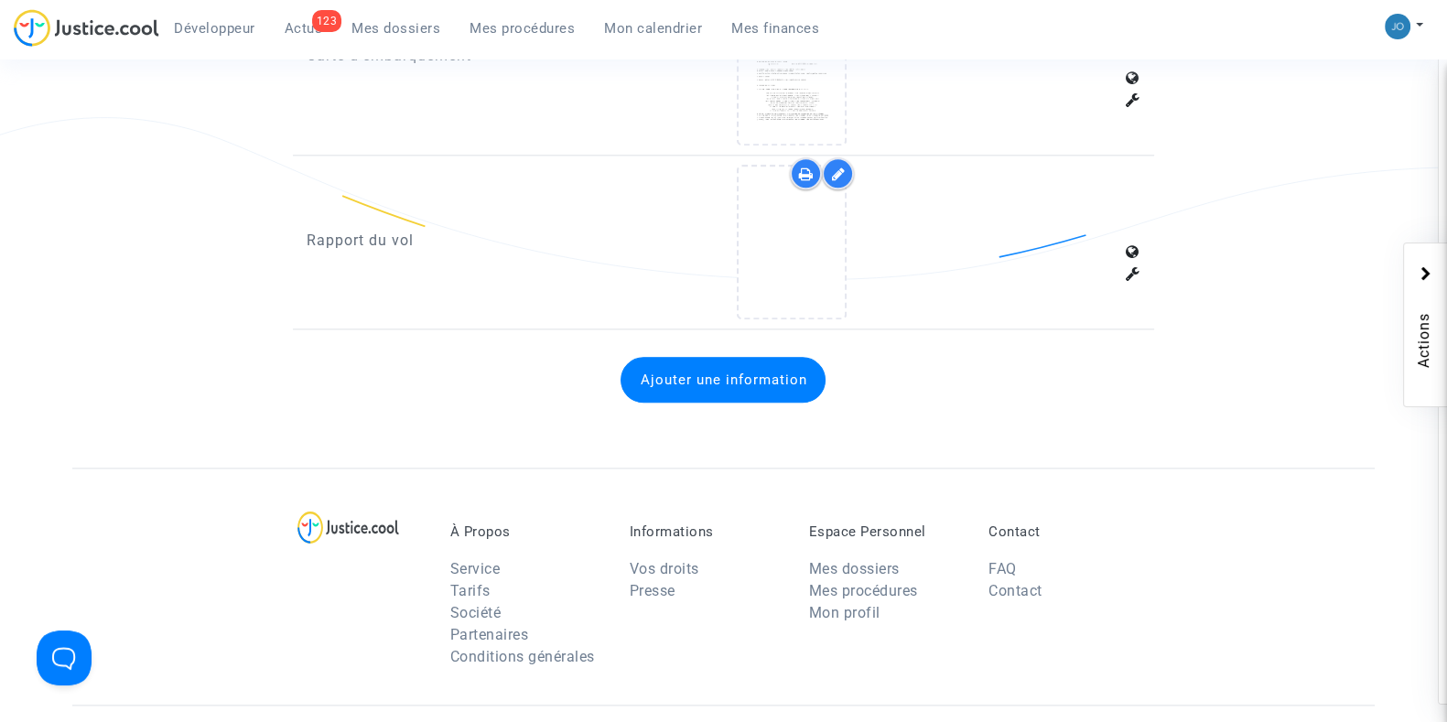
scroll to position [2765, 0]
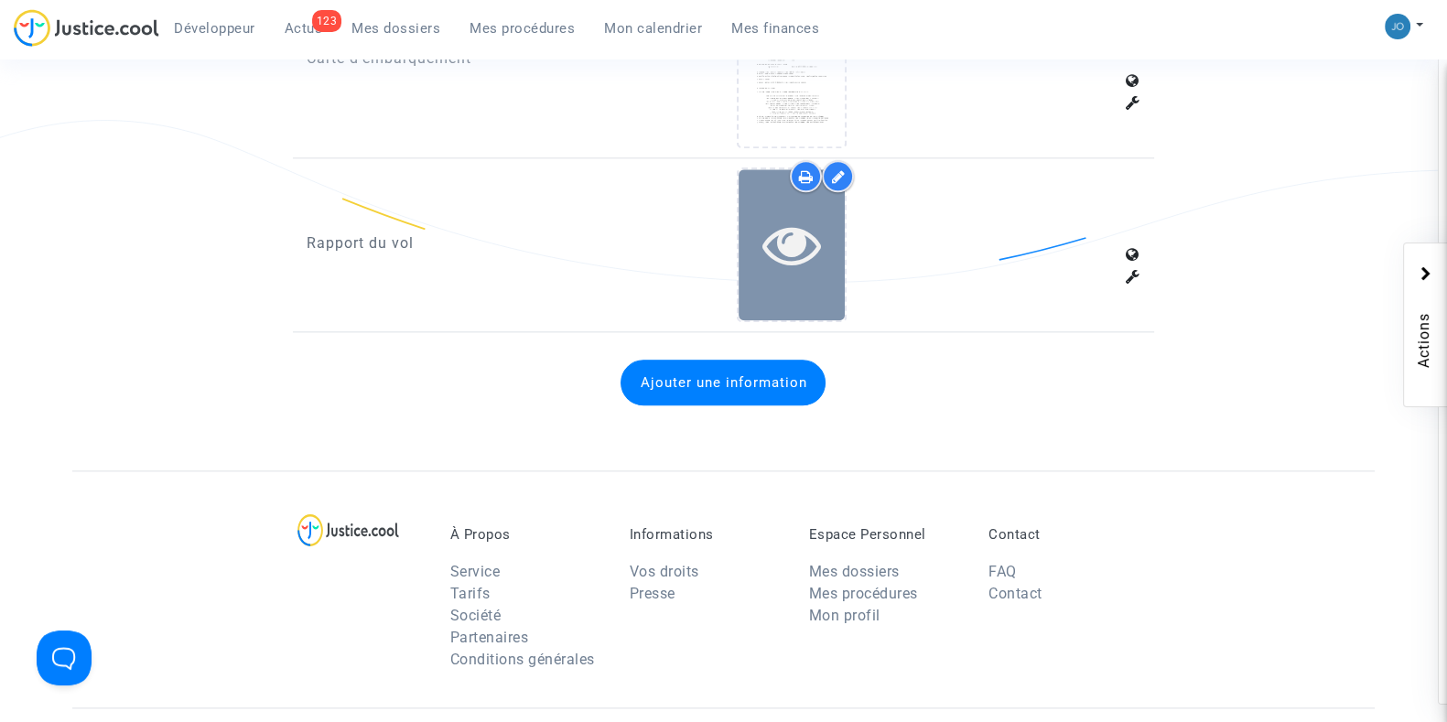
click at [766, 251] on icon at bounding box center [791, 244] width 59 height 59
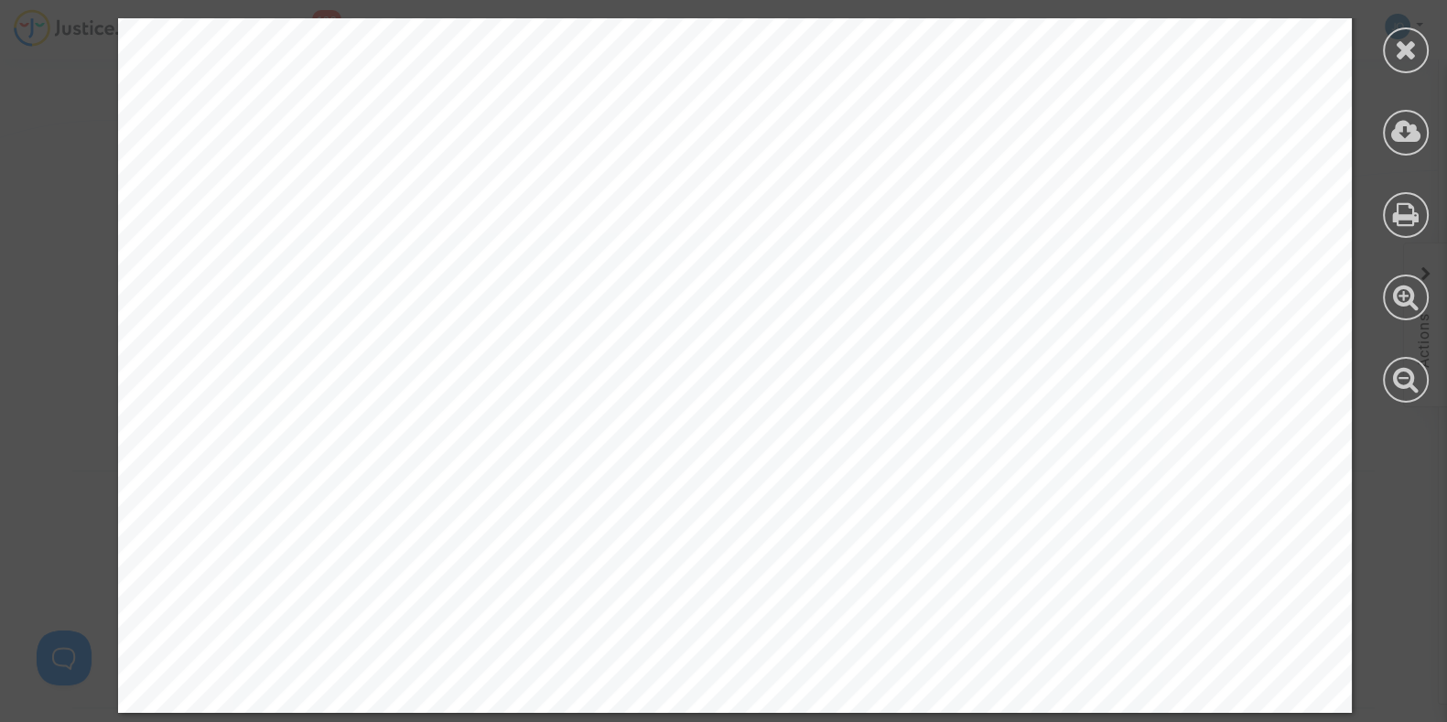
scroll to position [1069, 0]
click at [1396, 48] on icon at bounding box center [1406, 49] width 23 height 27
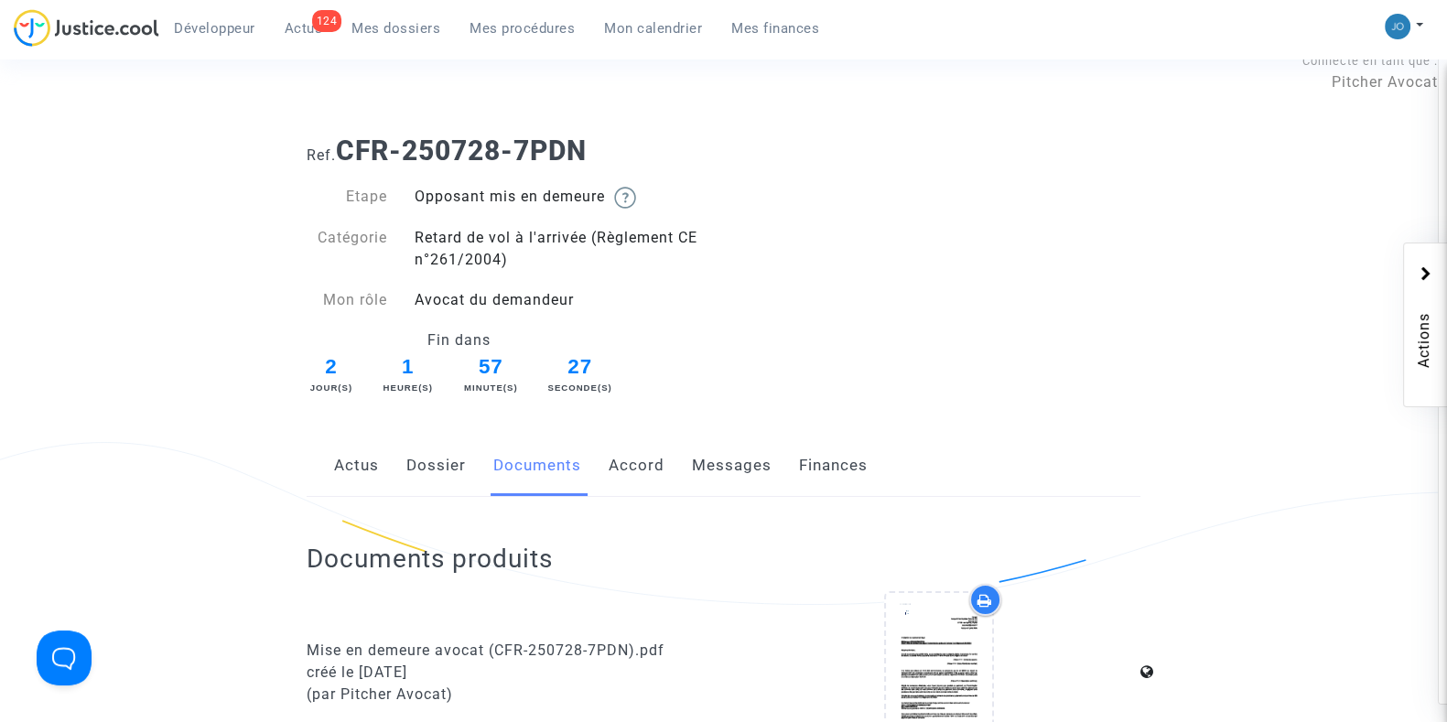
scroll to position [0, 0]
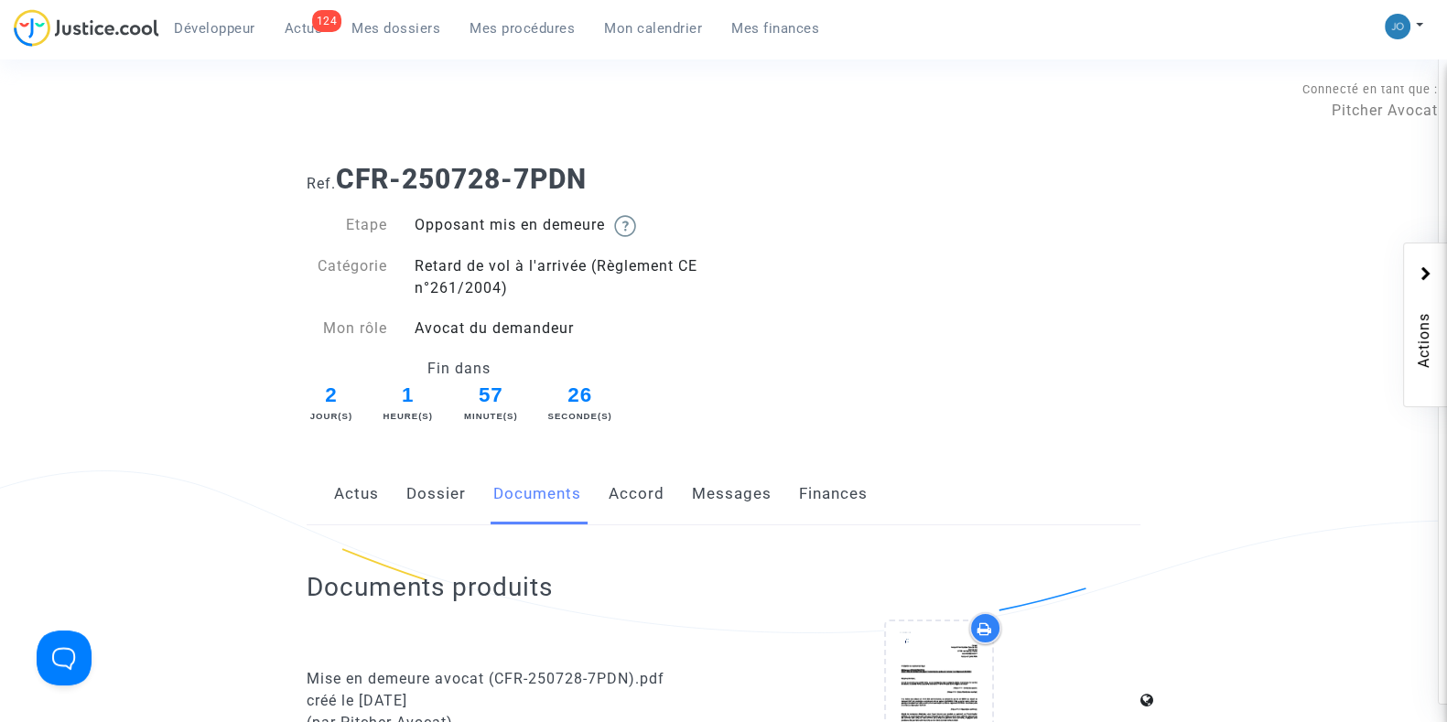
click at [416, 39] on link "Mes dossiers" at bounding box center [396, 28] width 118 height 27
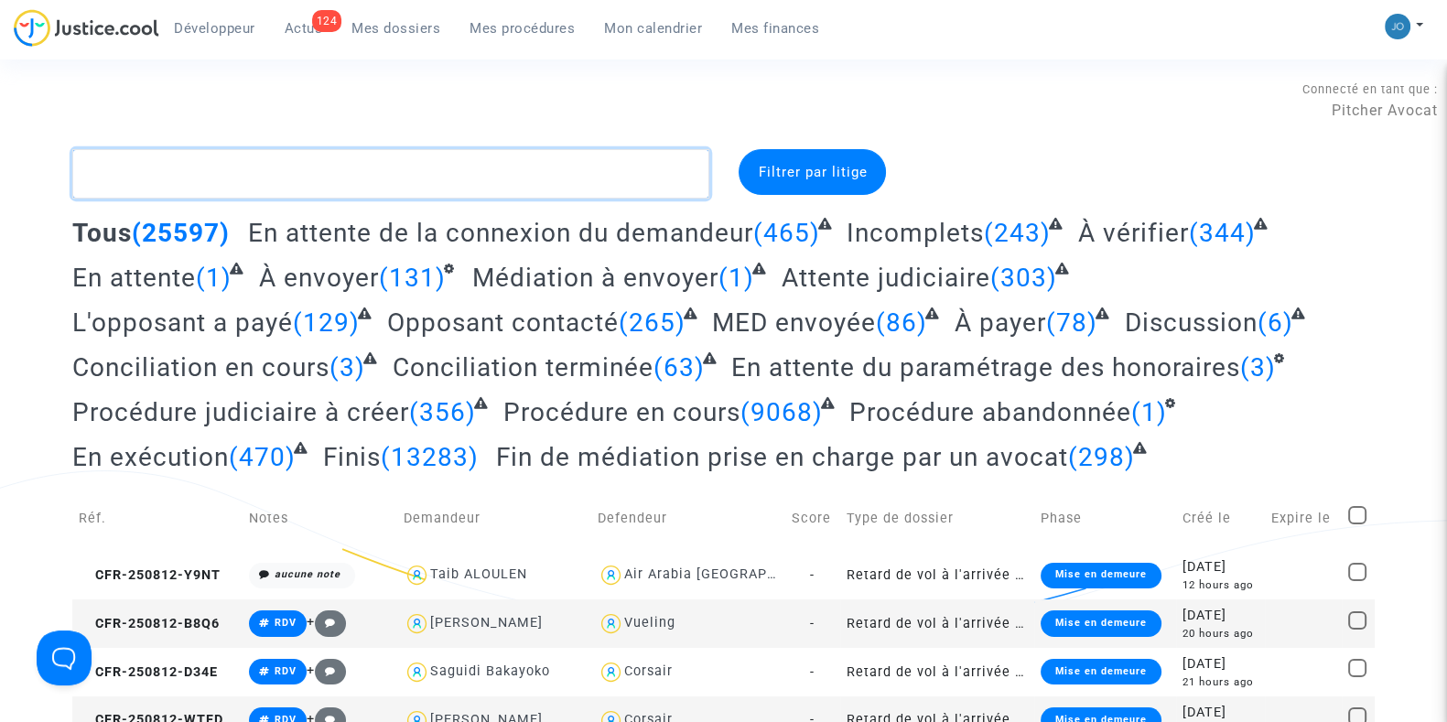
click at [312, 181] on textarea at bounding box center [390, 173] width 637 height 49
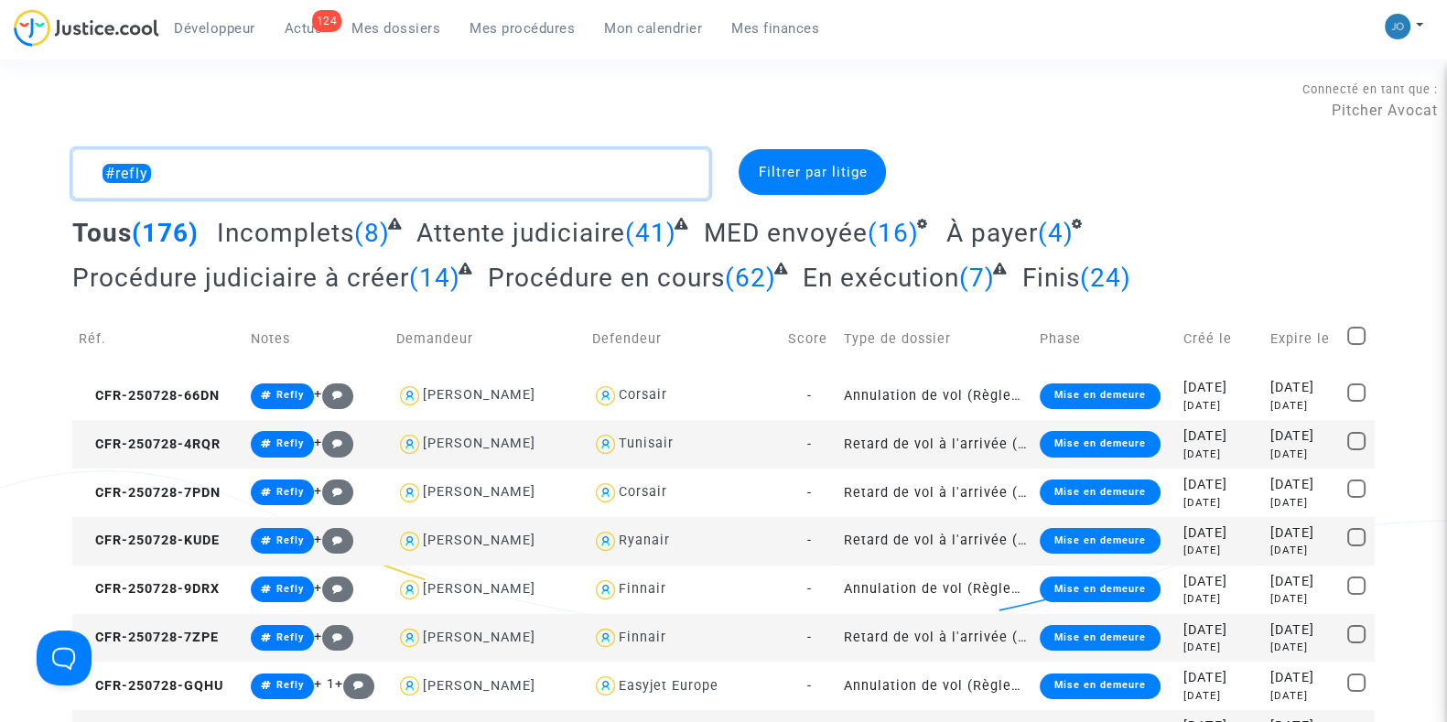
type textarea "#refly"
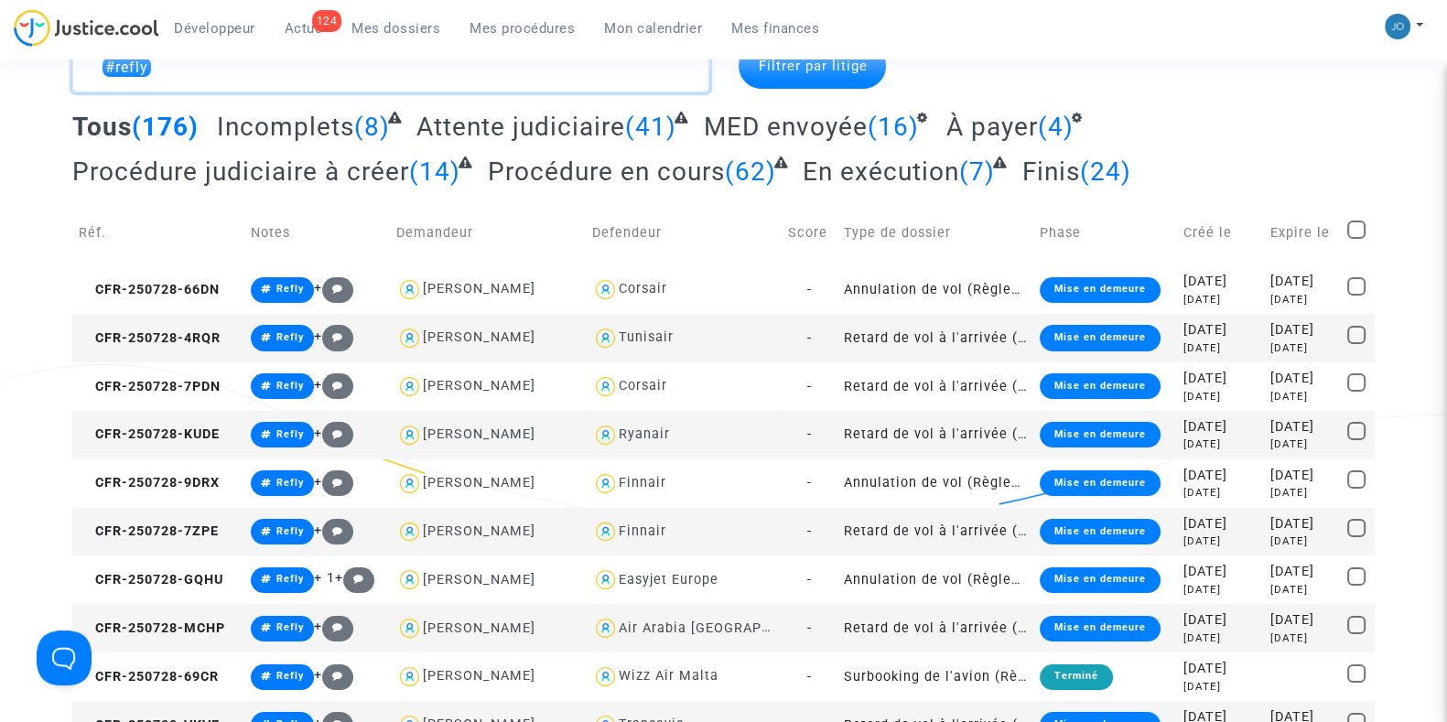
scroll to position [107, 0]
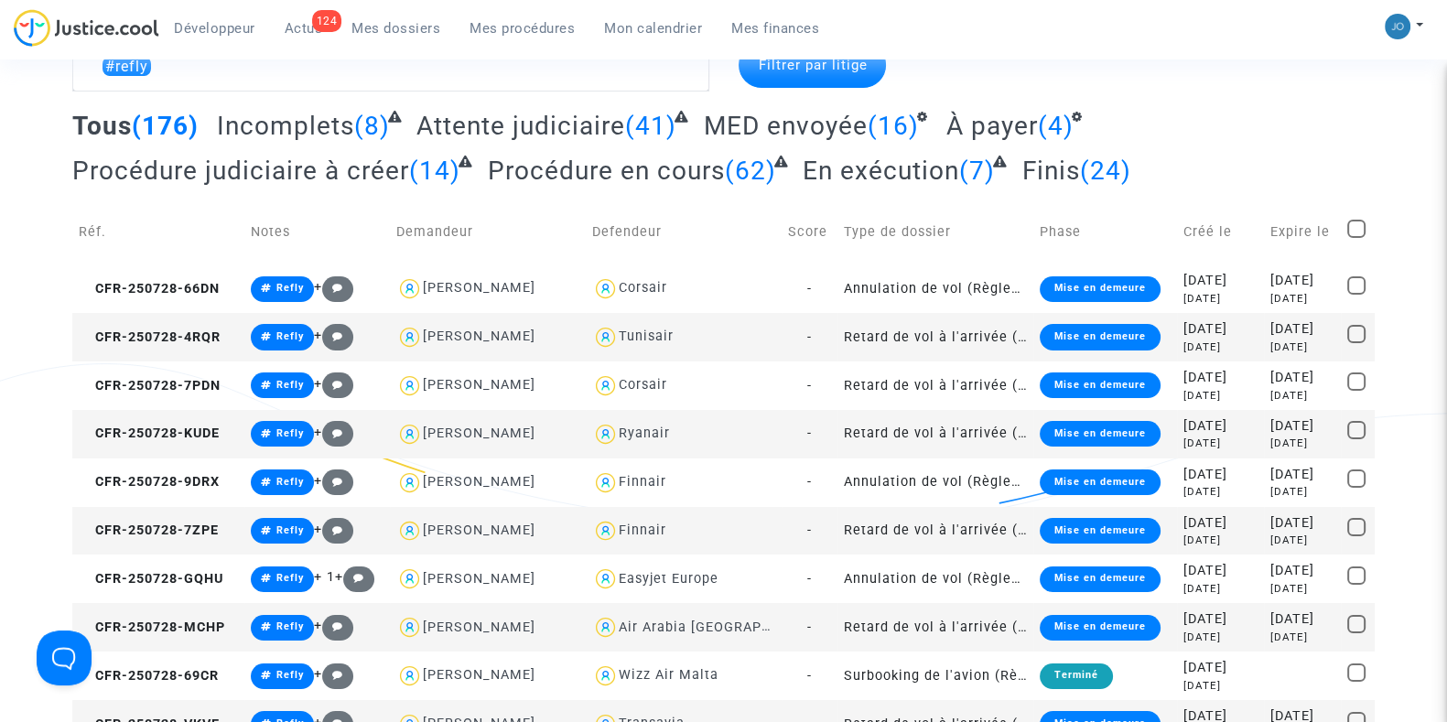
click at [512, 127] on span "Attente judiciaire" at bounding box center [520, 126] width 209 height 30
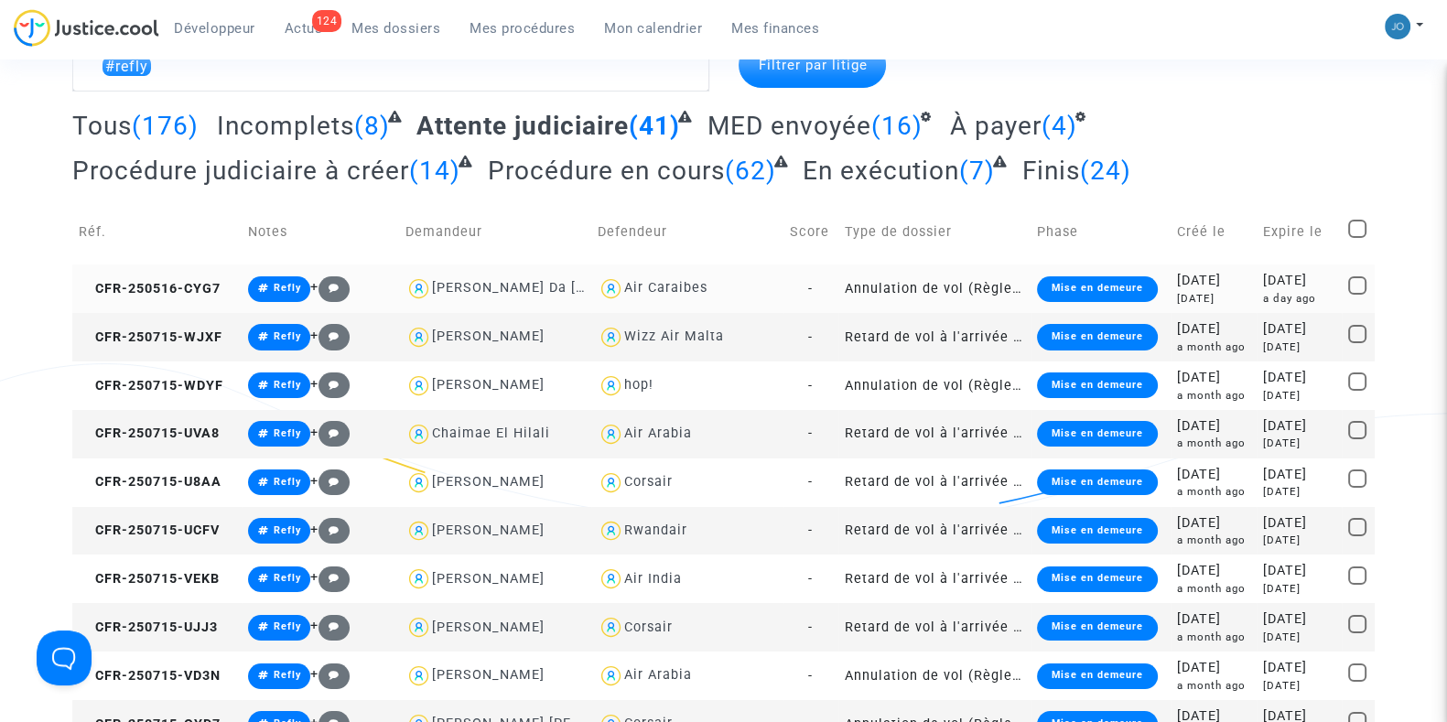
click at [1263, 292] on div "a day ago" at bounding box center [1299, 299] width 72 height 16
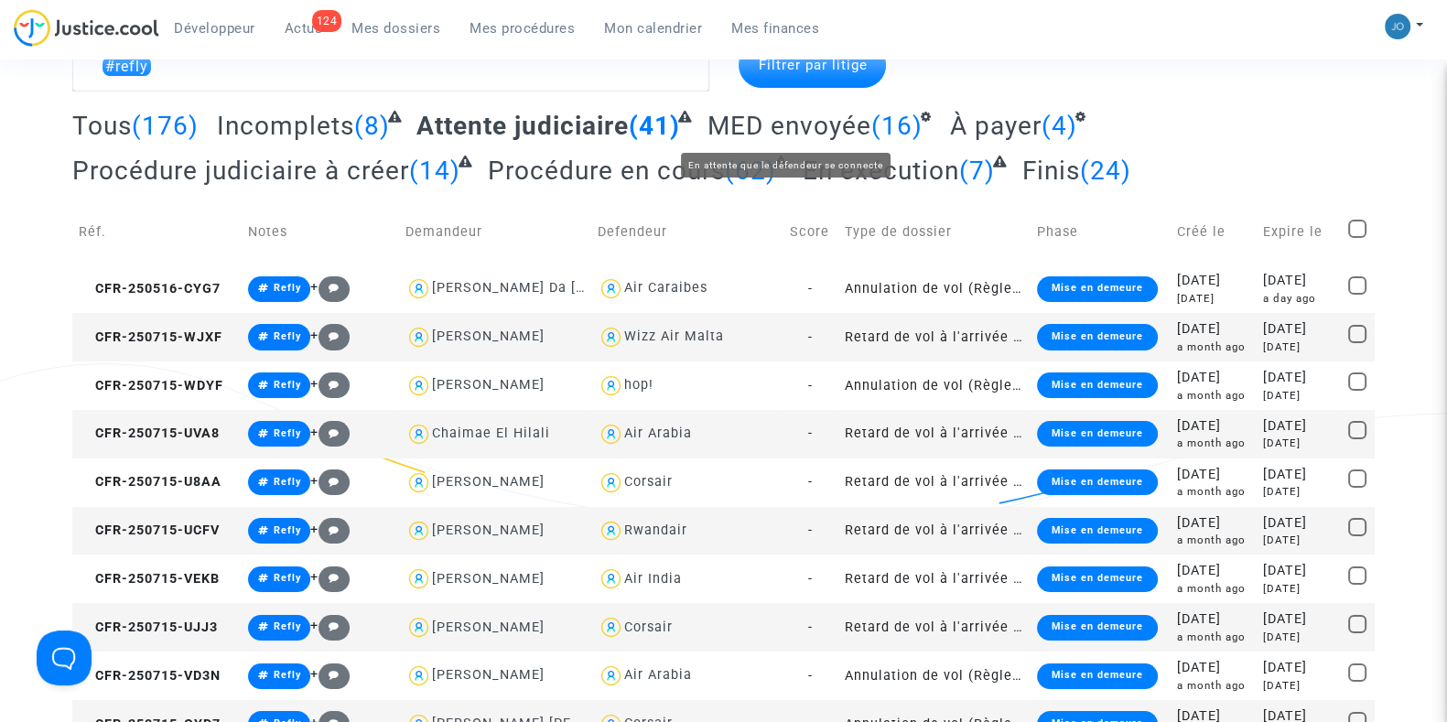
click at [802, 128] on span "MED envoyée" at bounding box center [789, 126] width 164 height 30
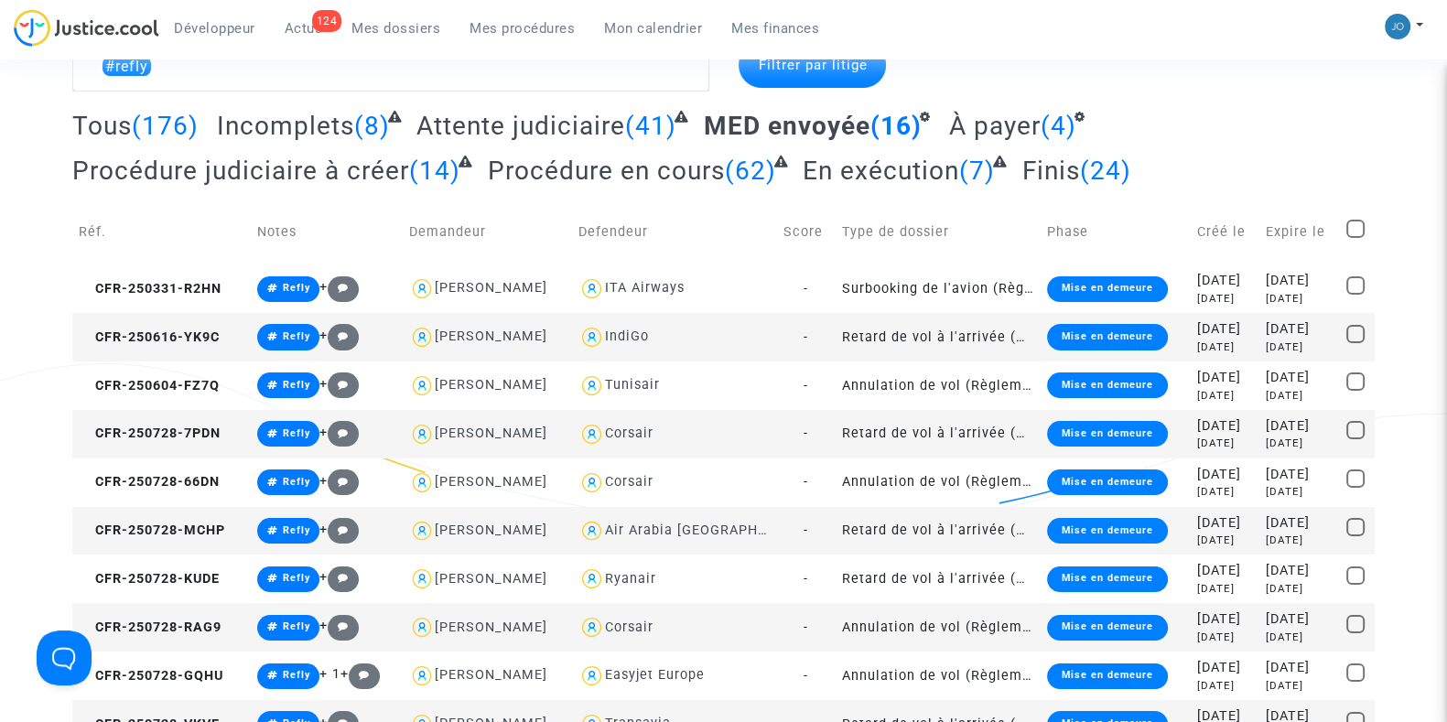
click at [996, 127] on span "À payer" at bounding box center [994, 126] width 92 height 30
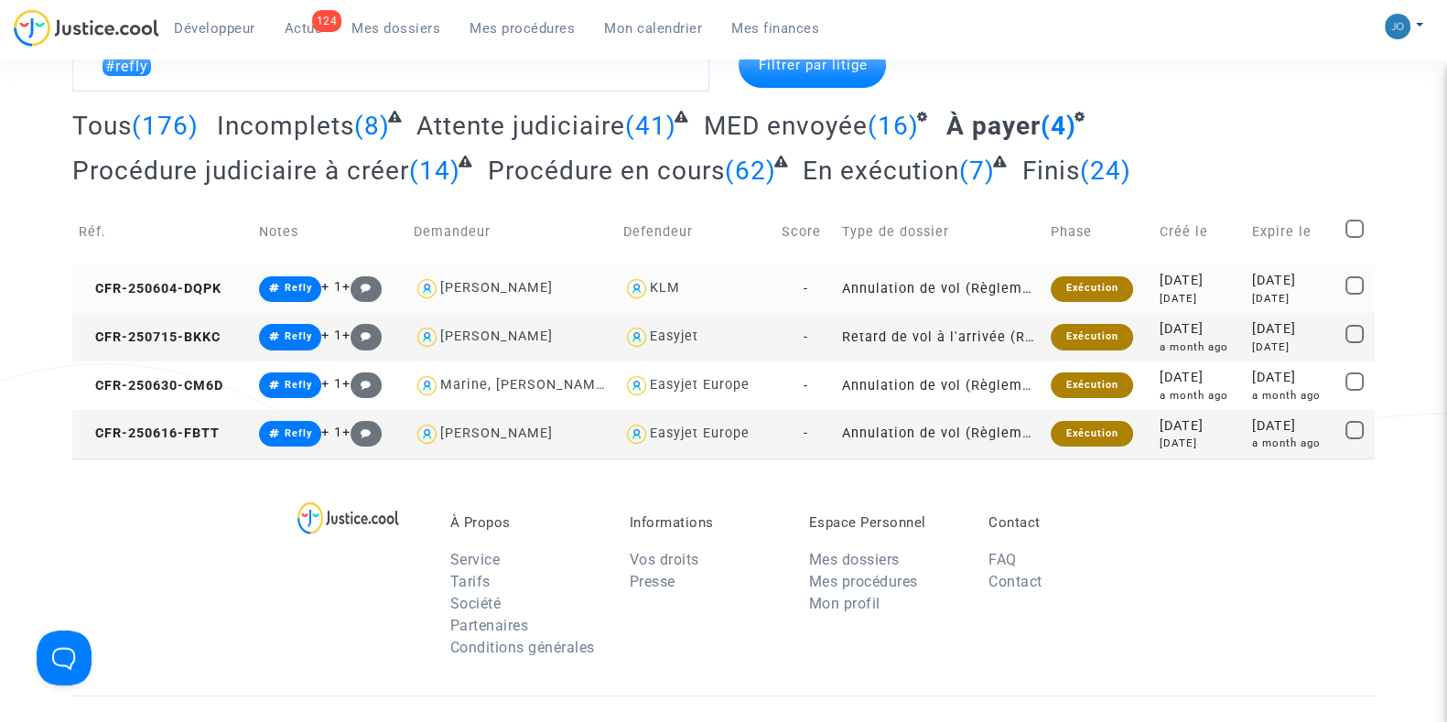
click at [1287, 288] on div "2025-07-24" at bounding box center [1292, 281] width 81 height 20
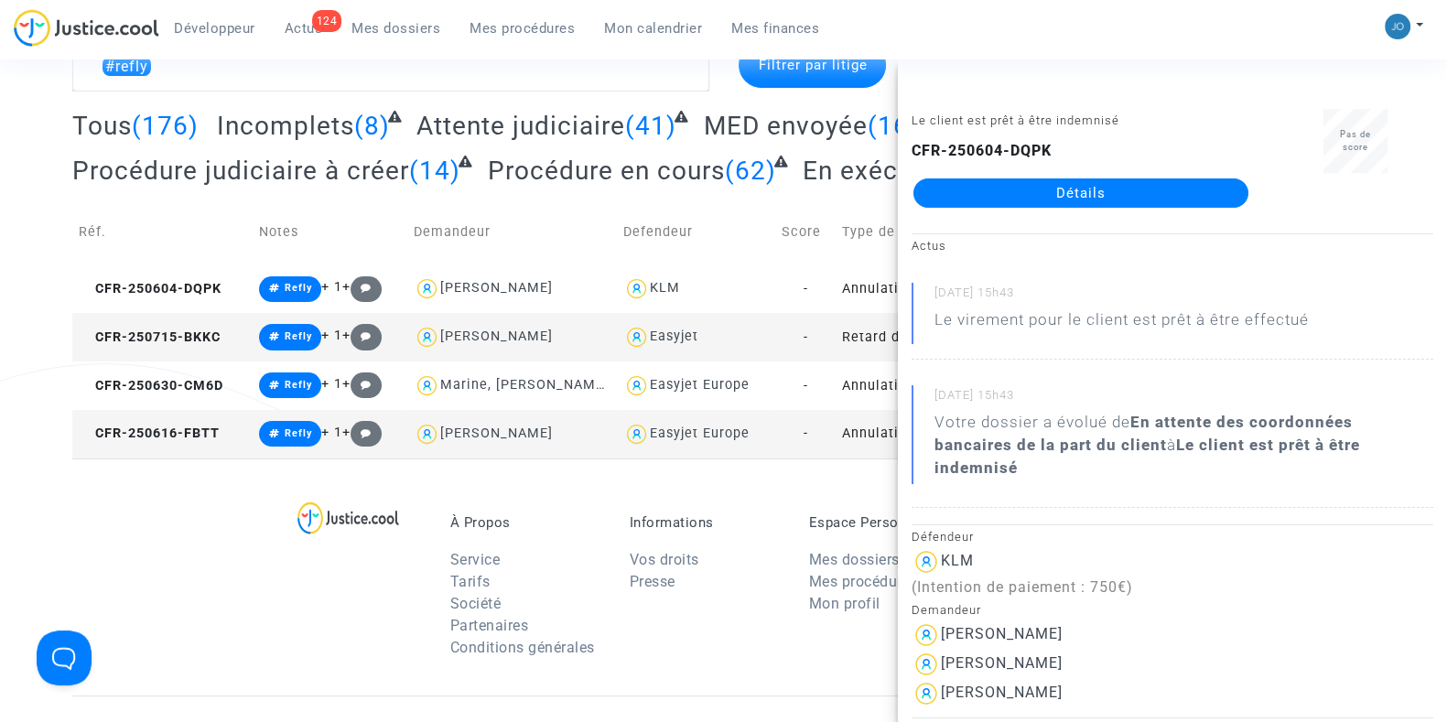
click at [156, 609] on div "À Propos Service Tarifs Société Partenaires Conditions générales Informations V…" at bounding box center [723, 576] width 1302 height 237
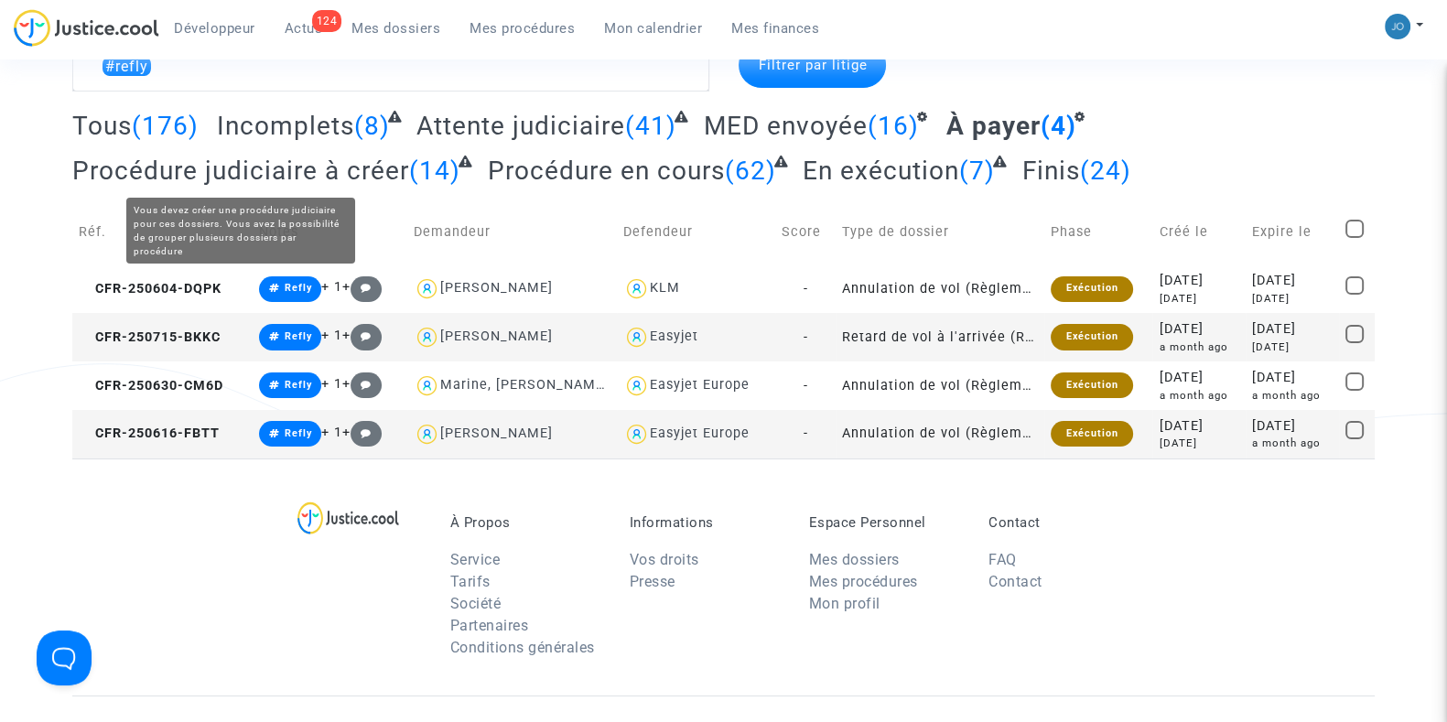
click at [293, 171] on span "Procédure judiciaire à créer" at bounding box center [240, 171] width 337 height 30
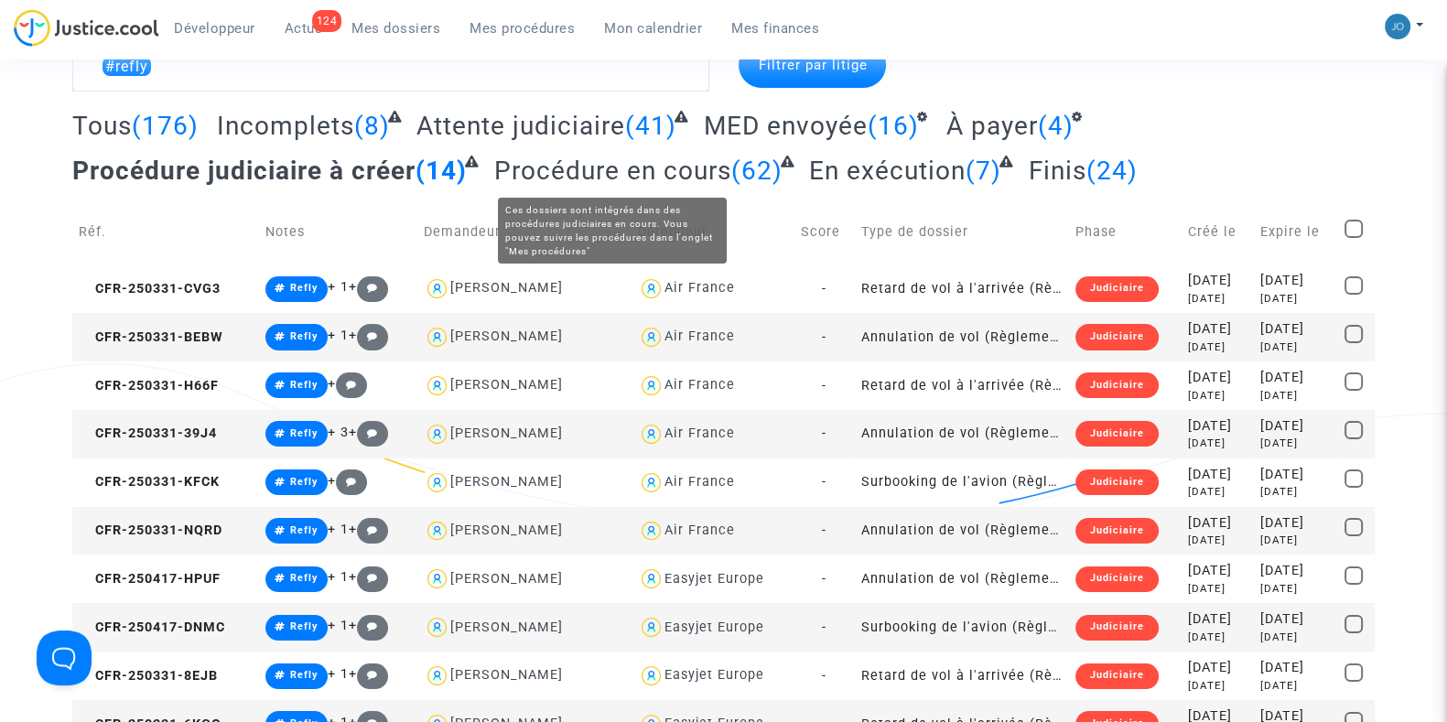
click at [559, 172] on span "Procédure en cours" at bounding box center [612, 171] width 237 height 30
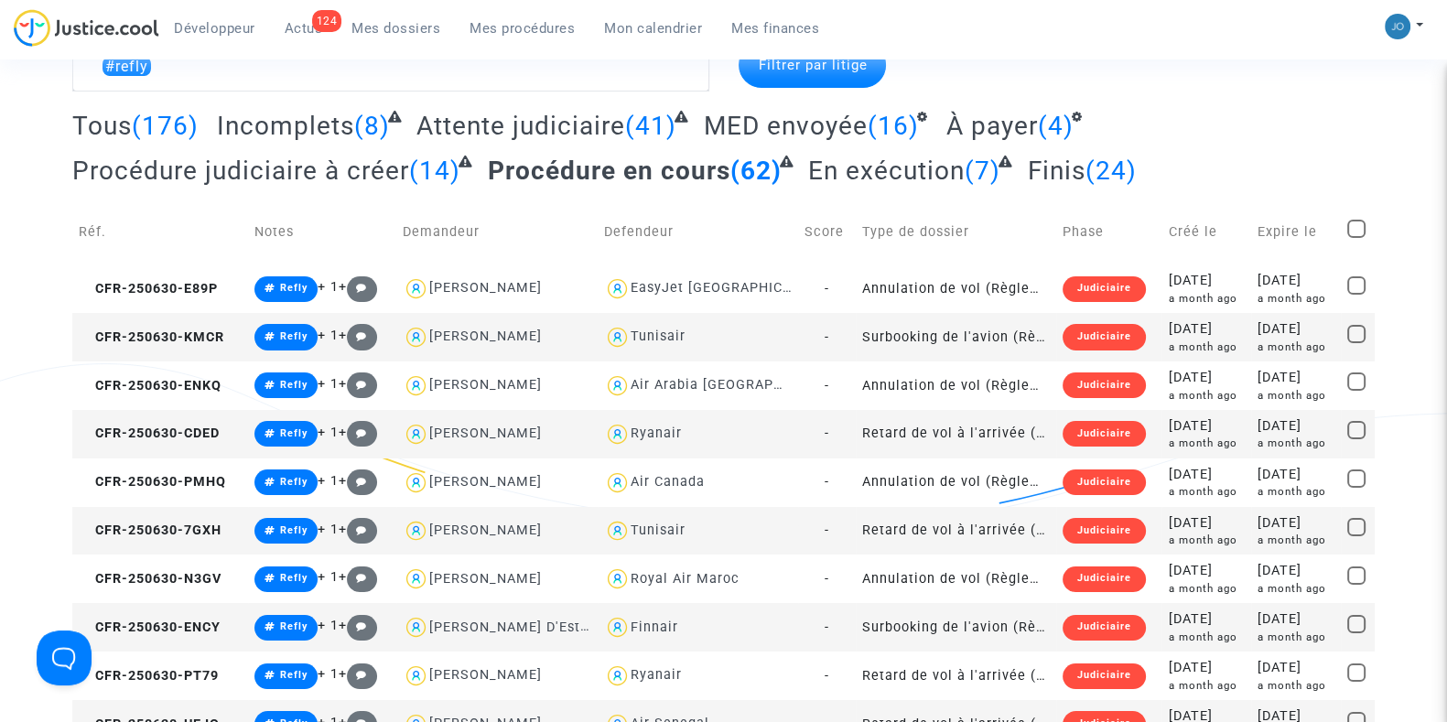
click at [860, 178] on span "En exécution" at bounding box center [886, 171] width 156 height 30
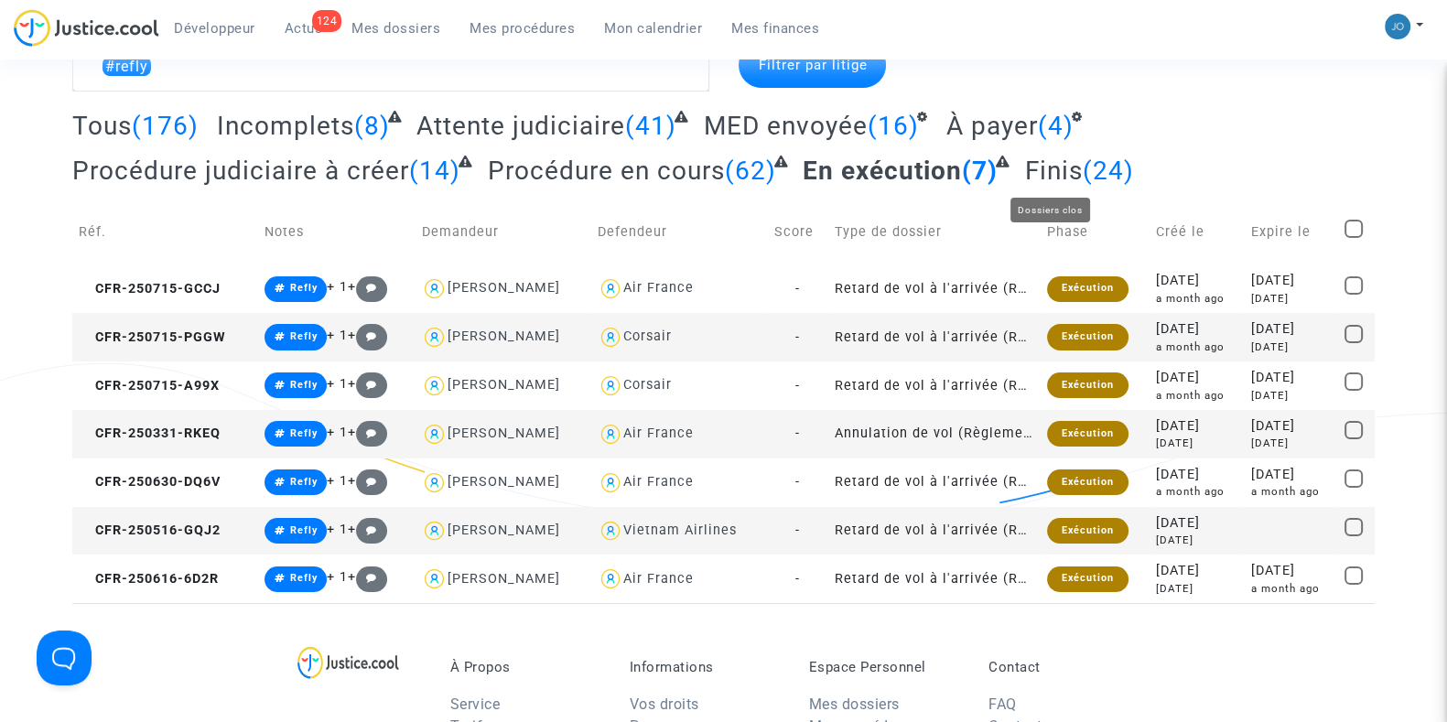
click at [1041, 171] on span "Finis" at bounding box center [1054, 171] width 58 height 30
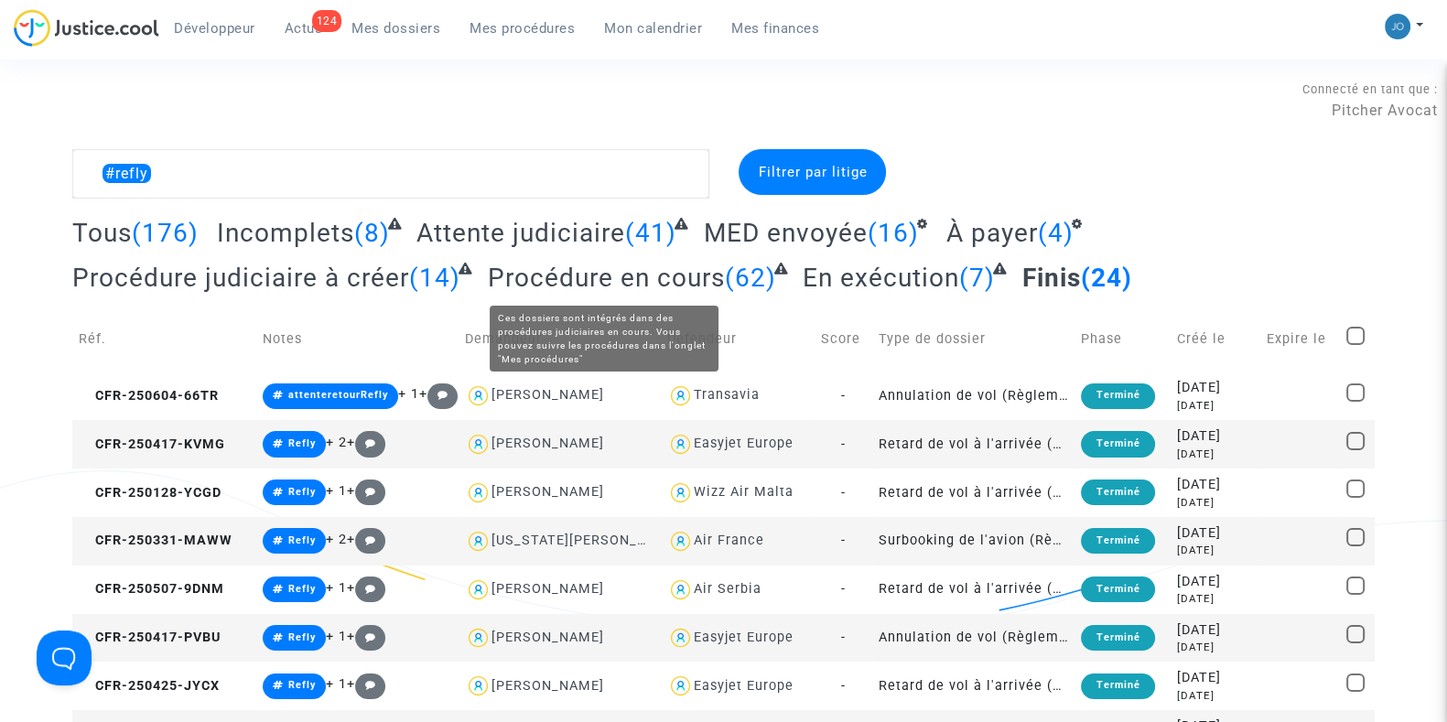
click at [674, 285] on span "Procédure en cours" at bounding box center [606, 278] width 237 height 30
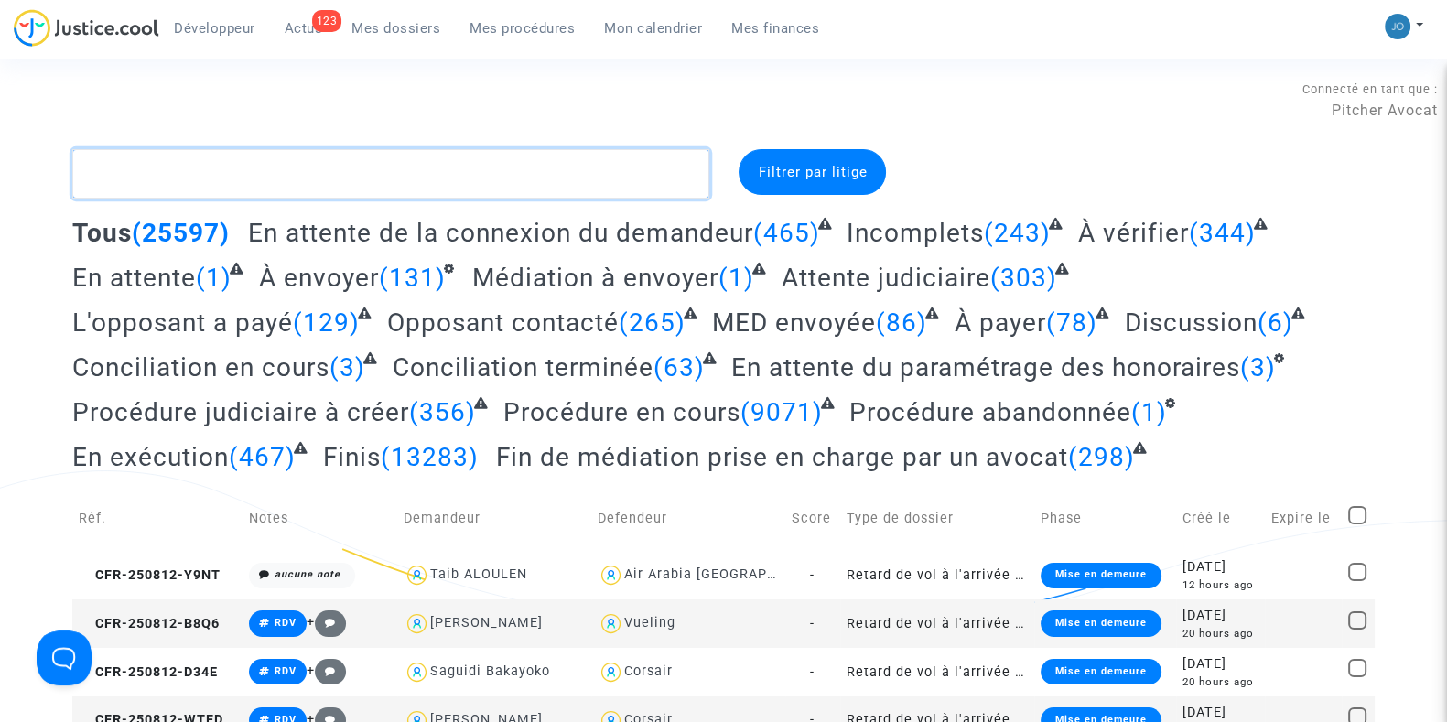
click at [368, 176] on textarea at bounding box center [390, 173] width 637 height 49
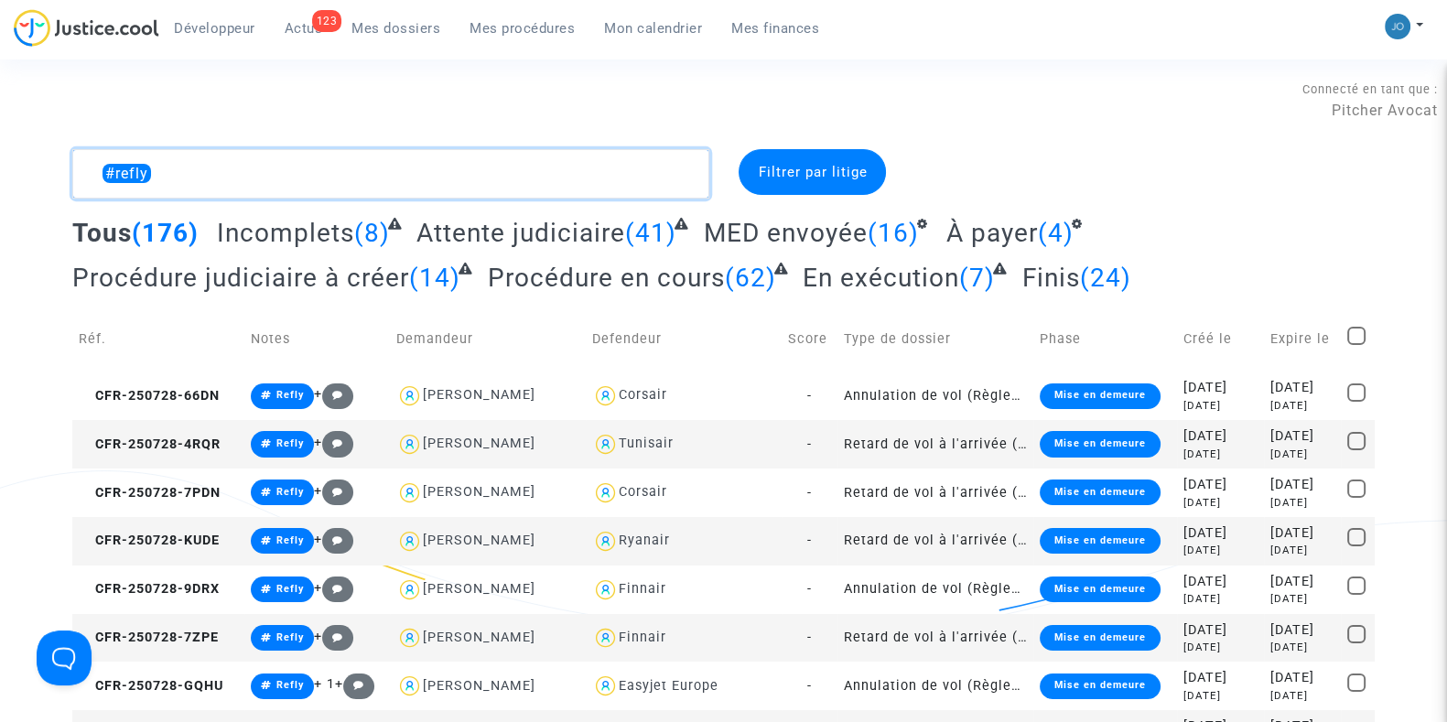
type textarea "#refly"
click at [1195, 502] on div "[DATE]" at bounding box center [1220, 503] width 74 height 16
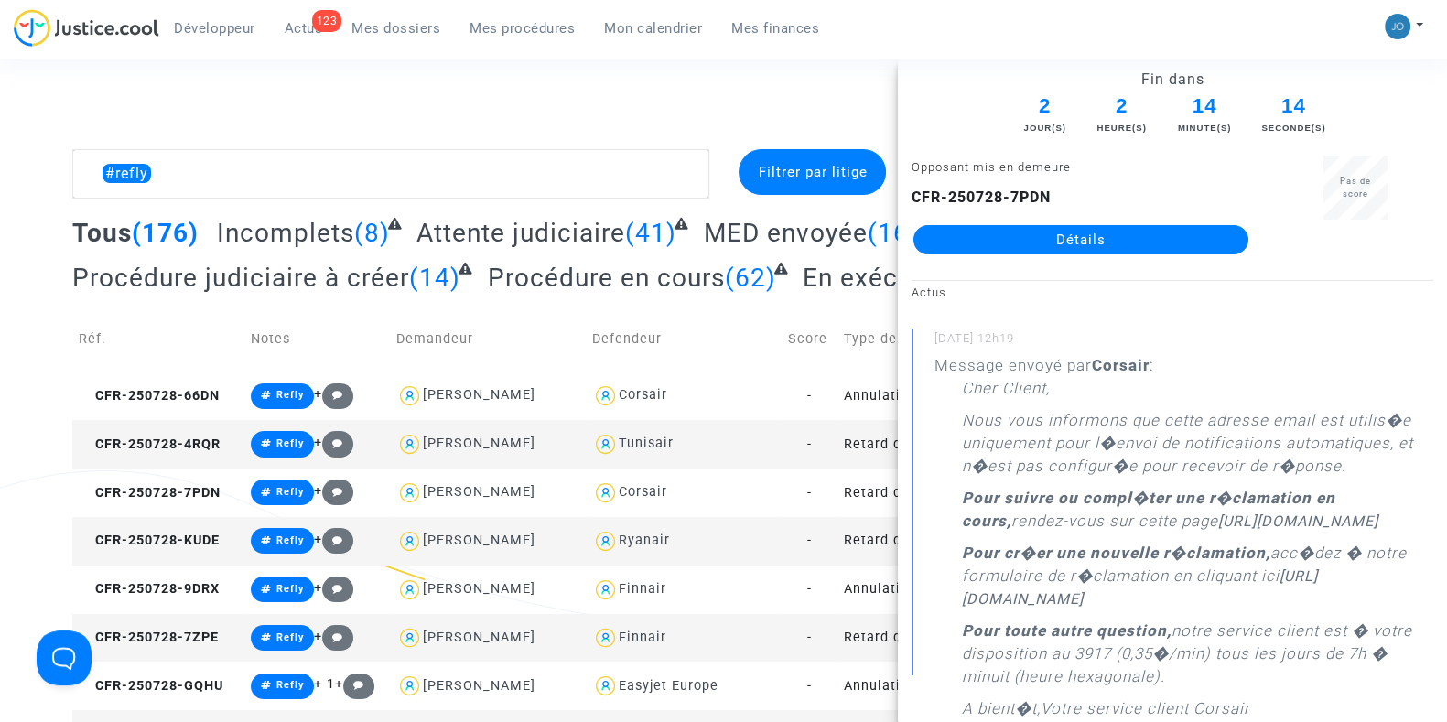
click at [1084, 242] on link "Détails" at bounding box center [1080, 239] width 335 height 29
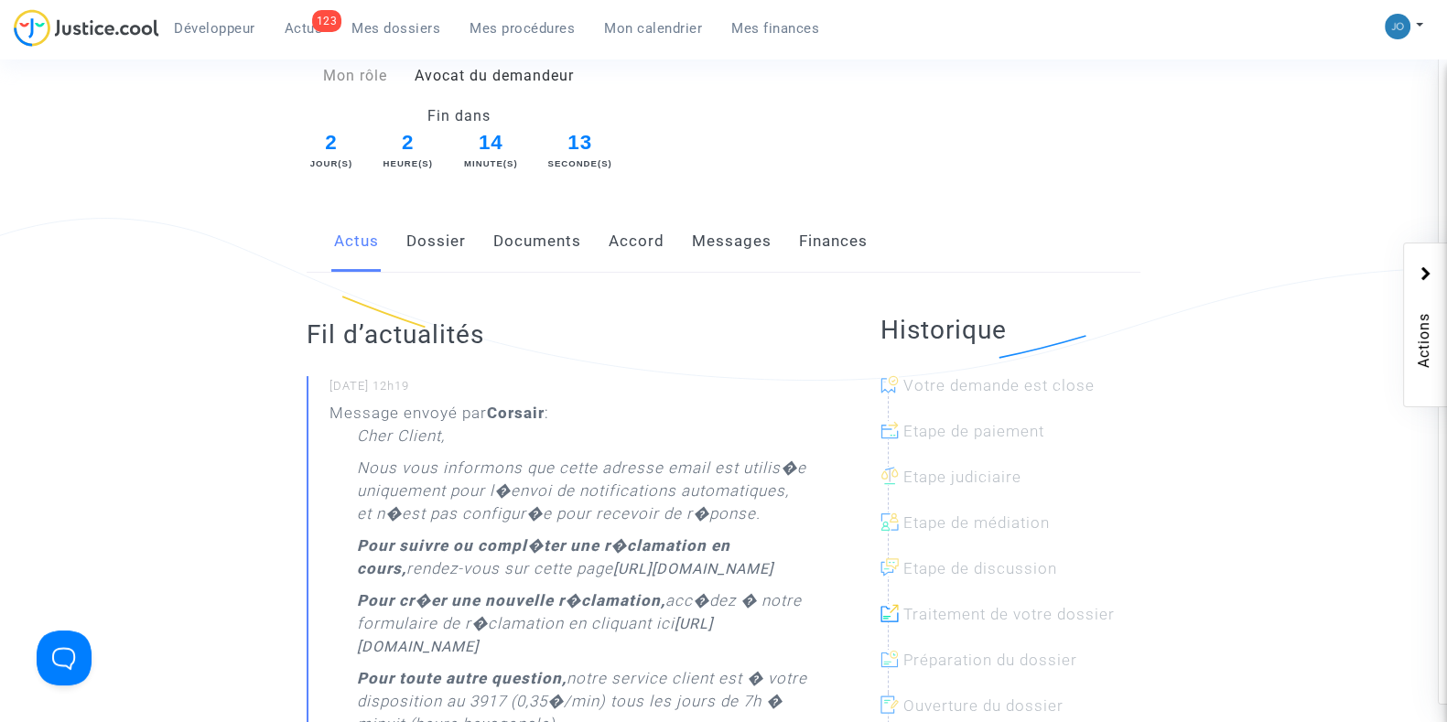
scroll to position [271, 0]
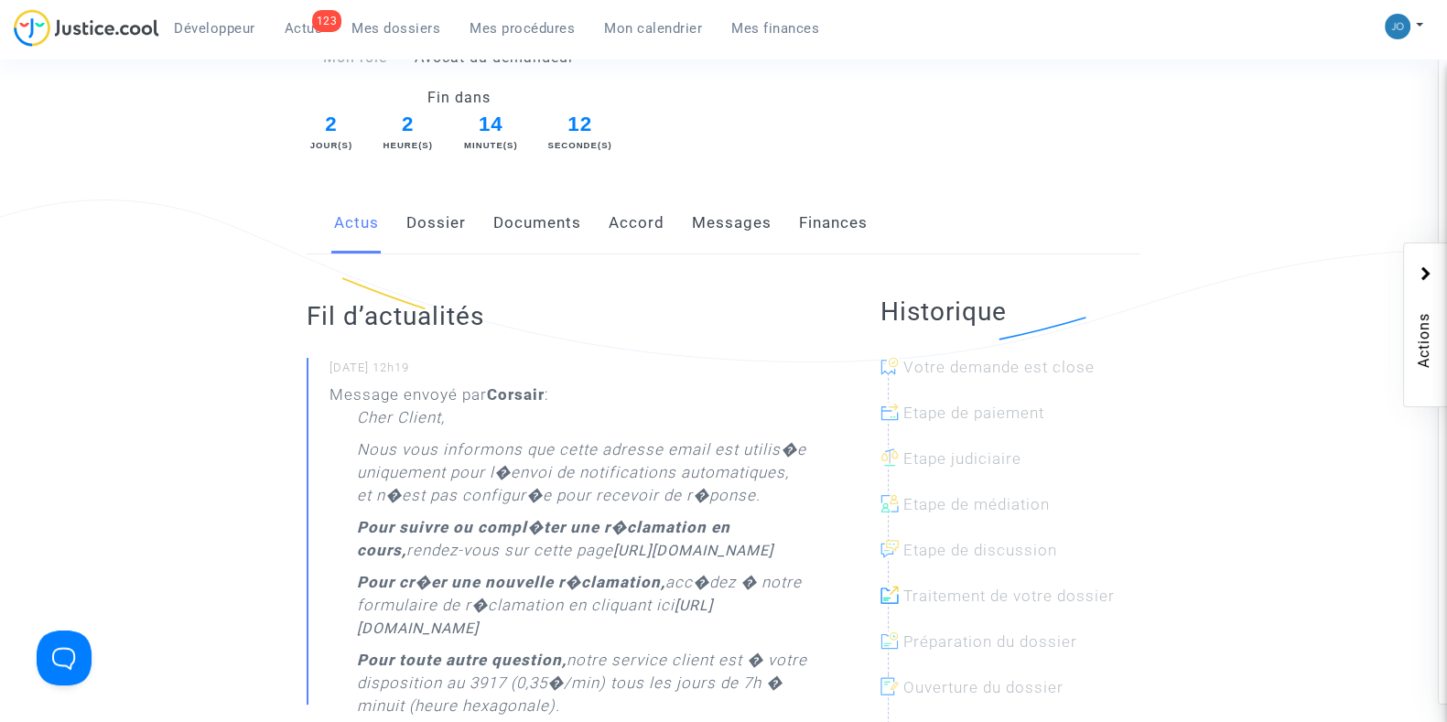
click at [457, 229] on link "Dossier" at bounding box center [435, 223] width 59 height 60
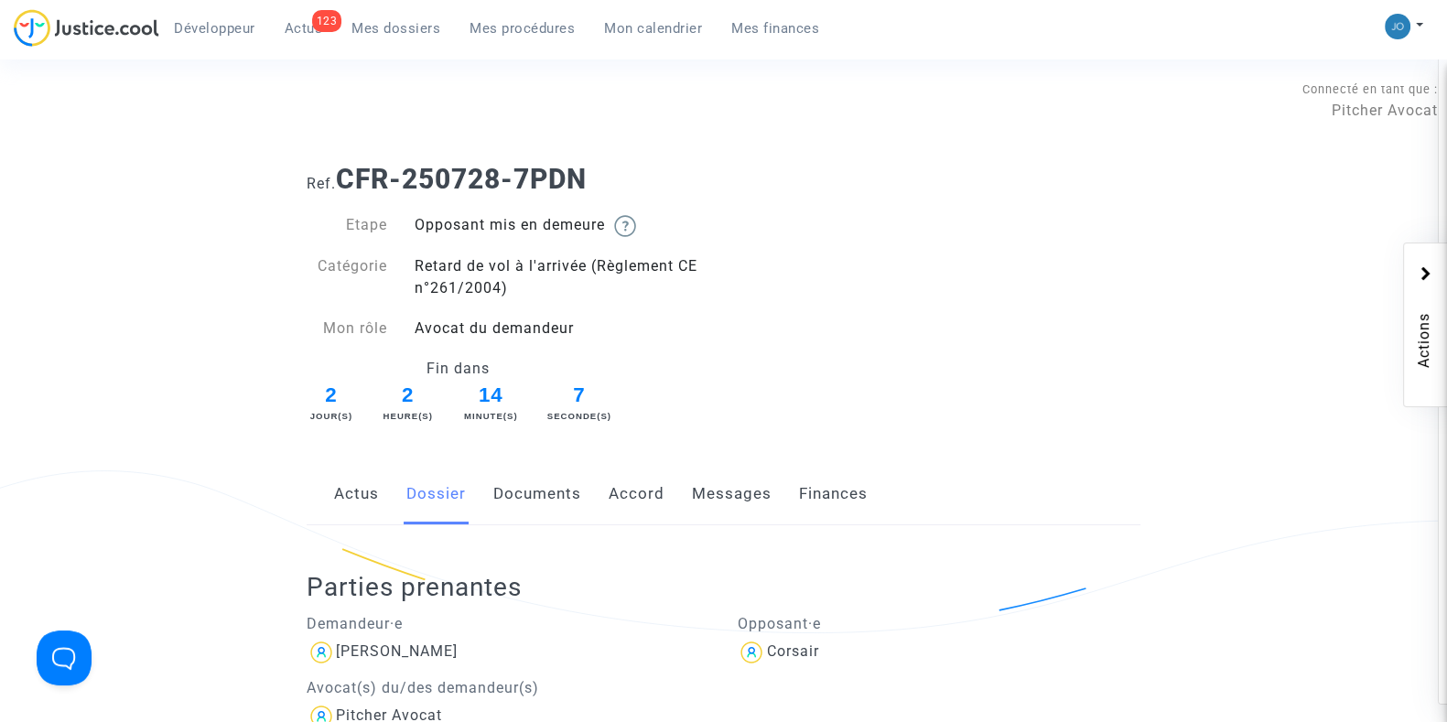
click at [554, 500] on link "Documents" at bounding box center [537, 494] width 88 height 60
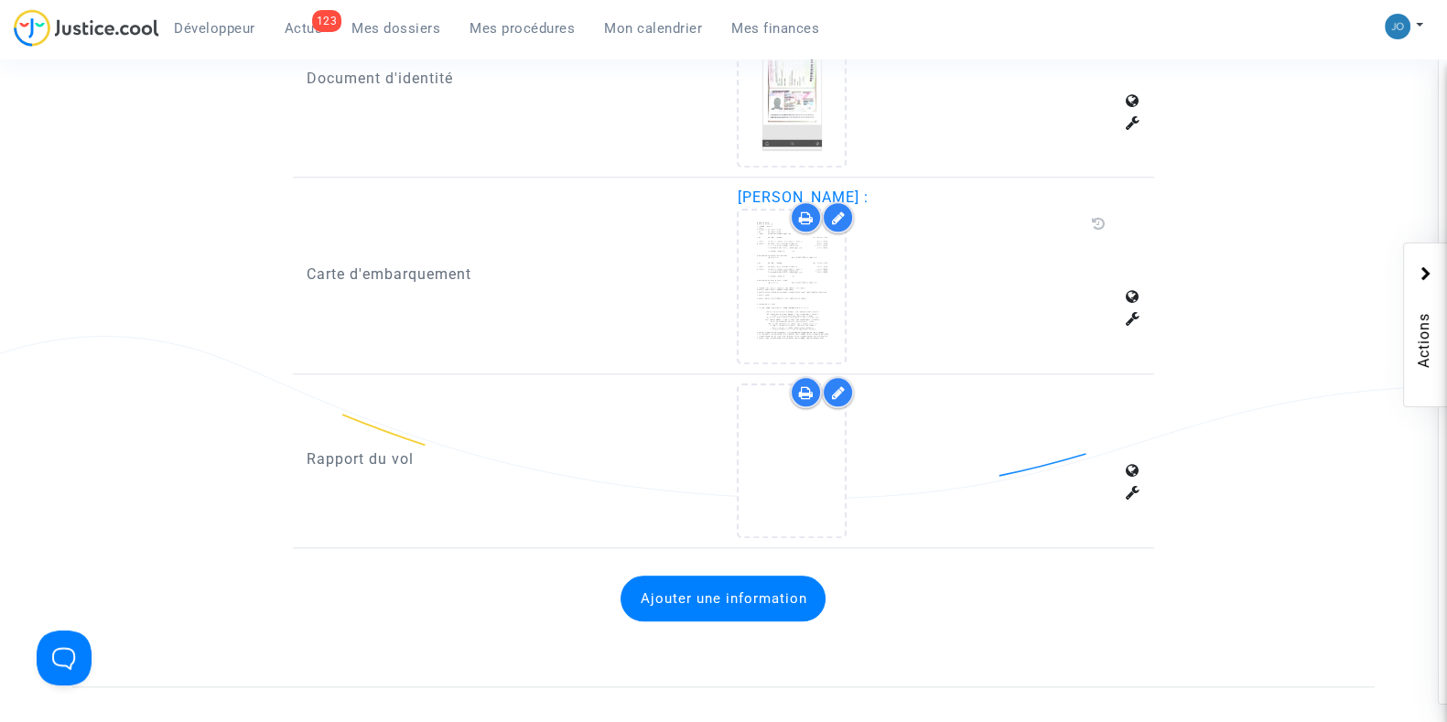
scroll to position [2553, 0]
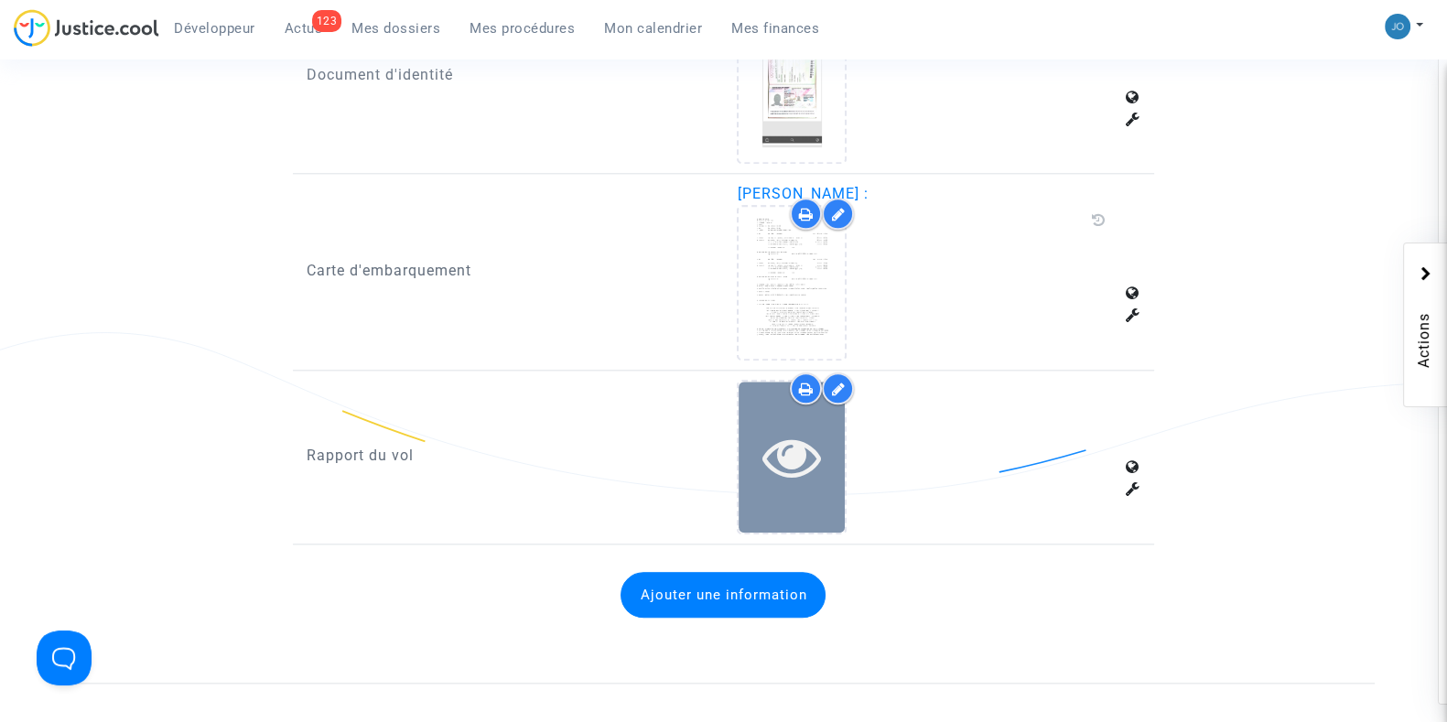
click at [813, 466] on icon at bounding box center [791, 456] width 59 height 59
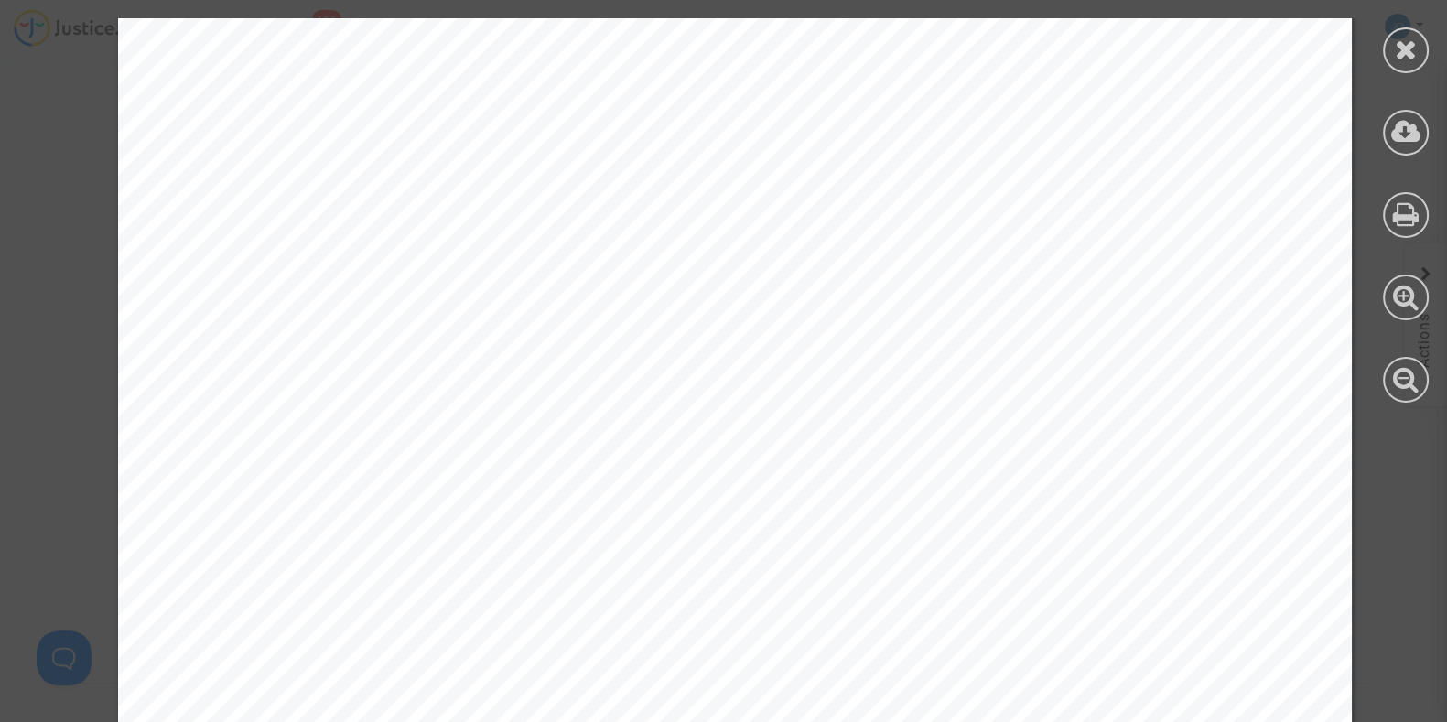
scroll to position [1069, 0]
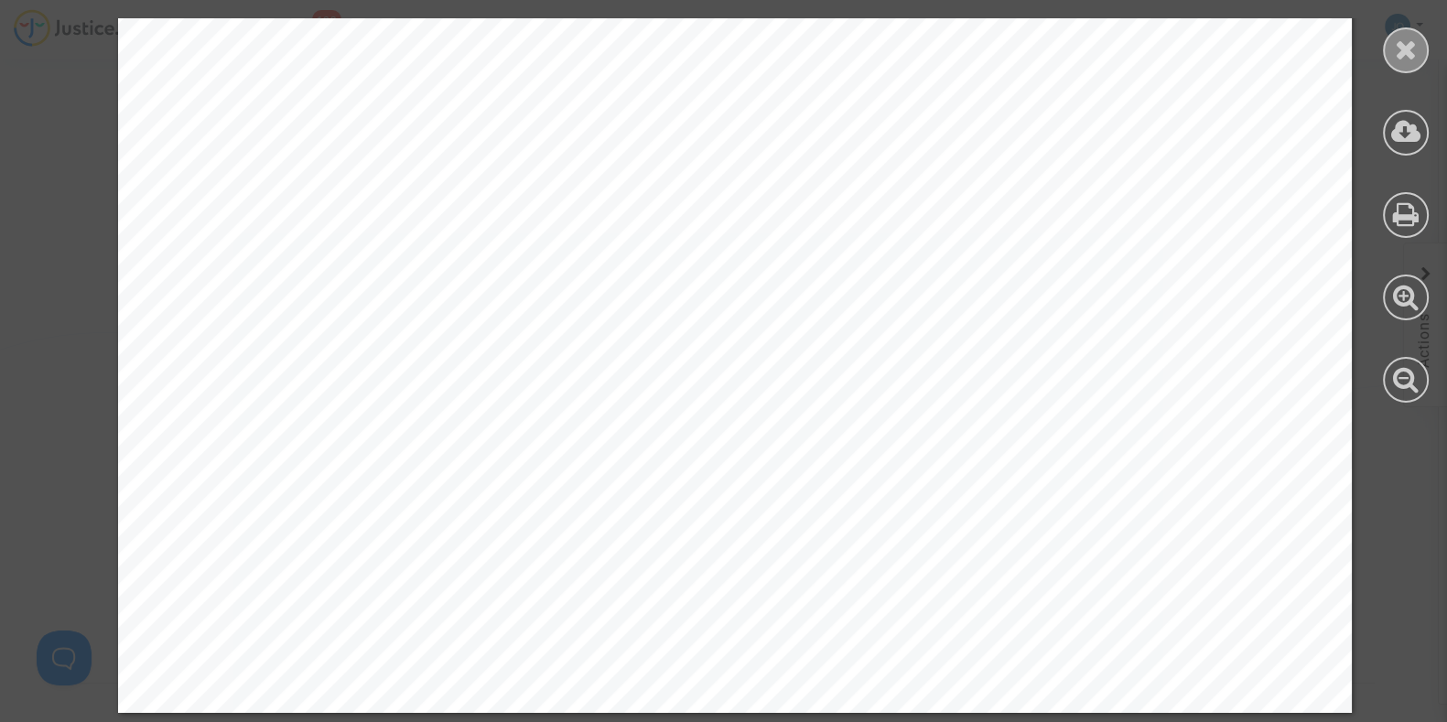
click at [1405, 59] on icon at bounding box center [1406, 49] width 23 height 27
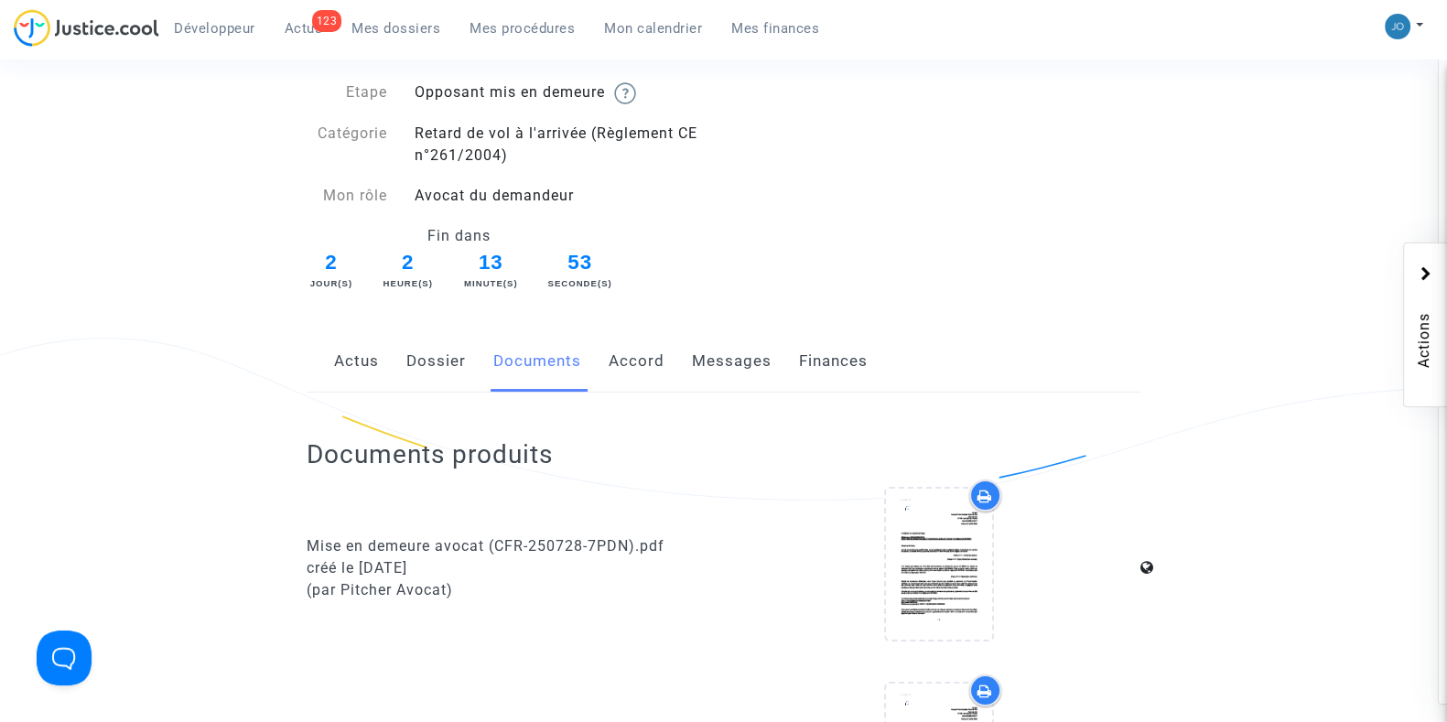
scroll to position [0, 0]
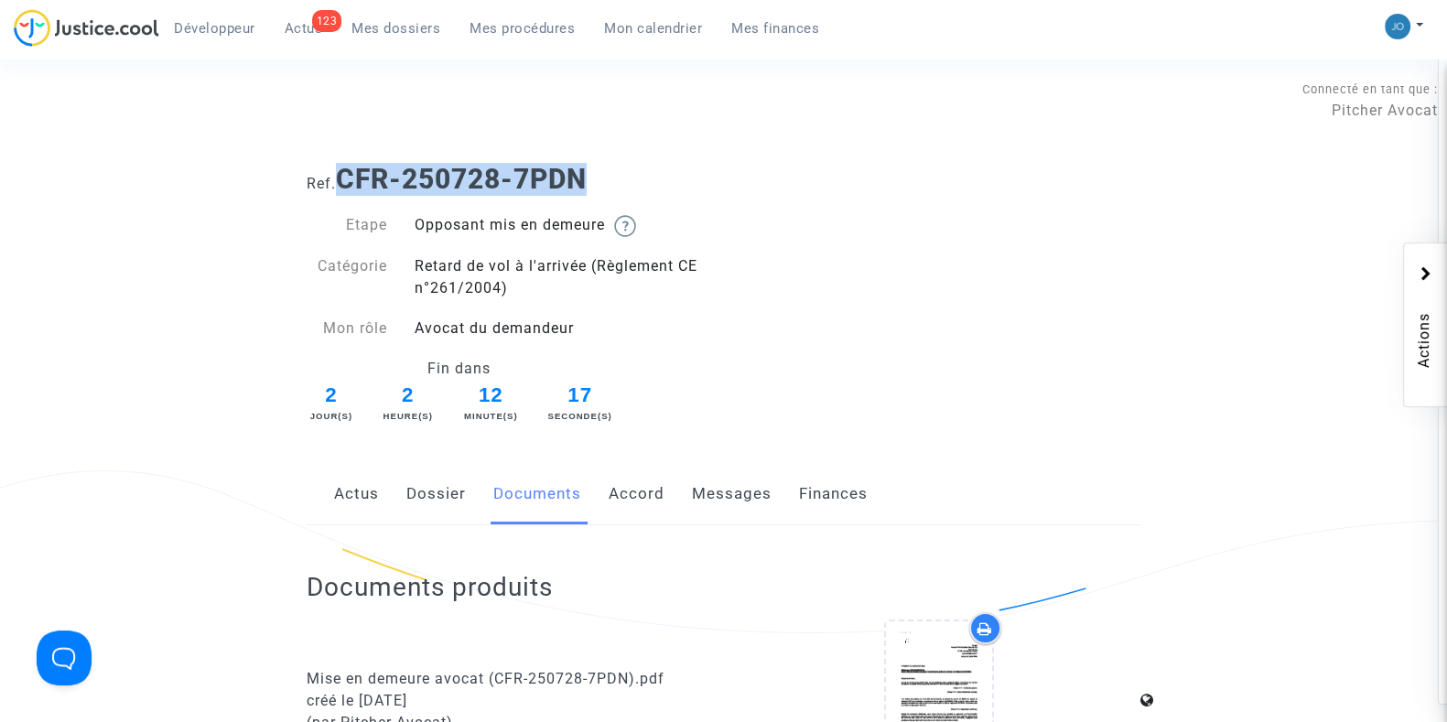
drag, startPoint x: 587, startPoint y: 177, endPoint x: 340, endPoint y: 191, distance: 247.5
click at [340, 191] on b "CFR-250728-7PDN" at bounding box center [461, 179] width 251 height 32
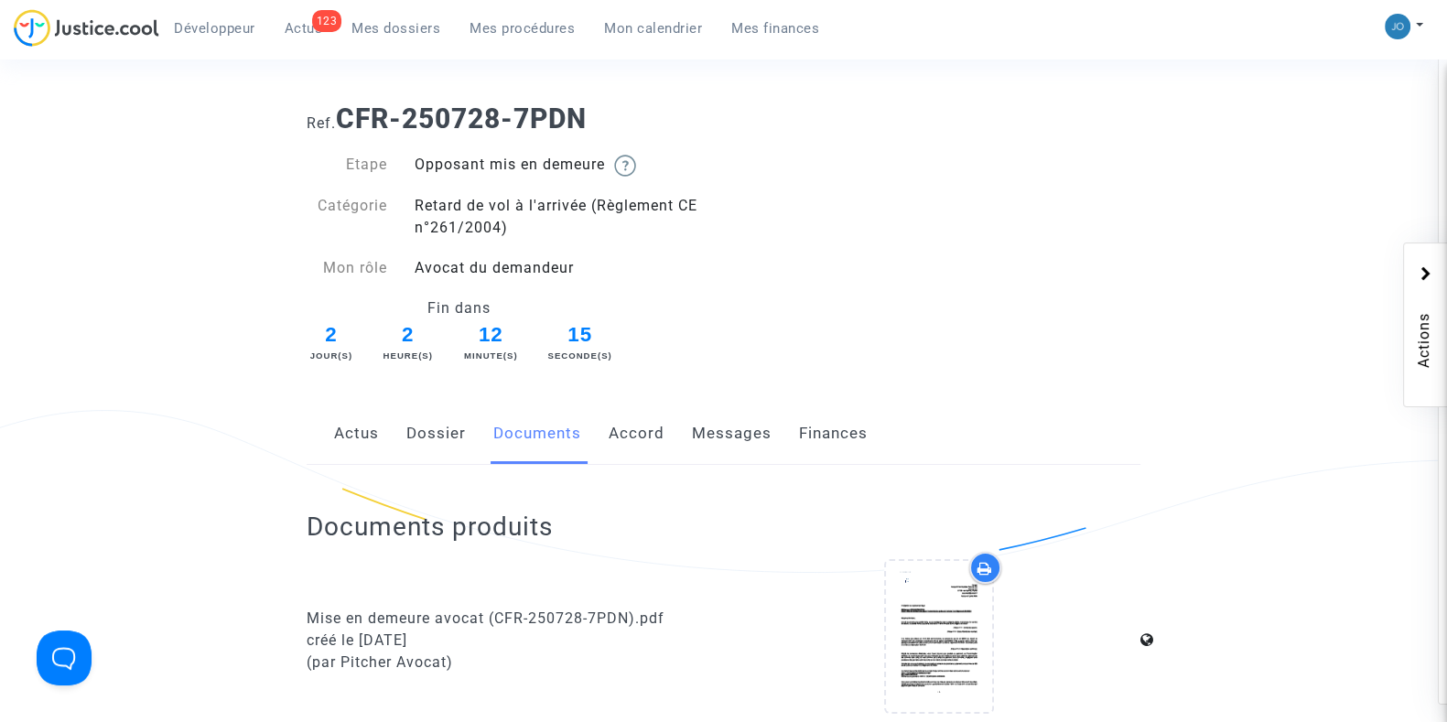
click at [473, 427] on div "Actus Dossier Documents Accord Messages Finances" at bounding box center [724, 434] width 834 height 61
click at [452, 427] on link "Dossier" at bounding box center [435, 434] width 59 height 60
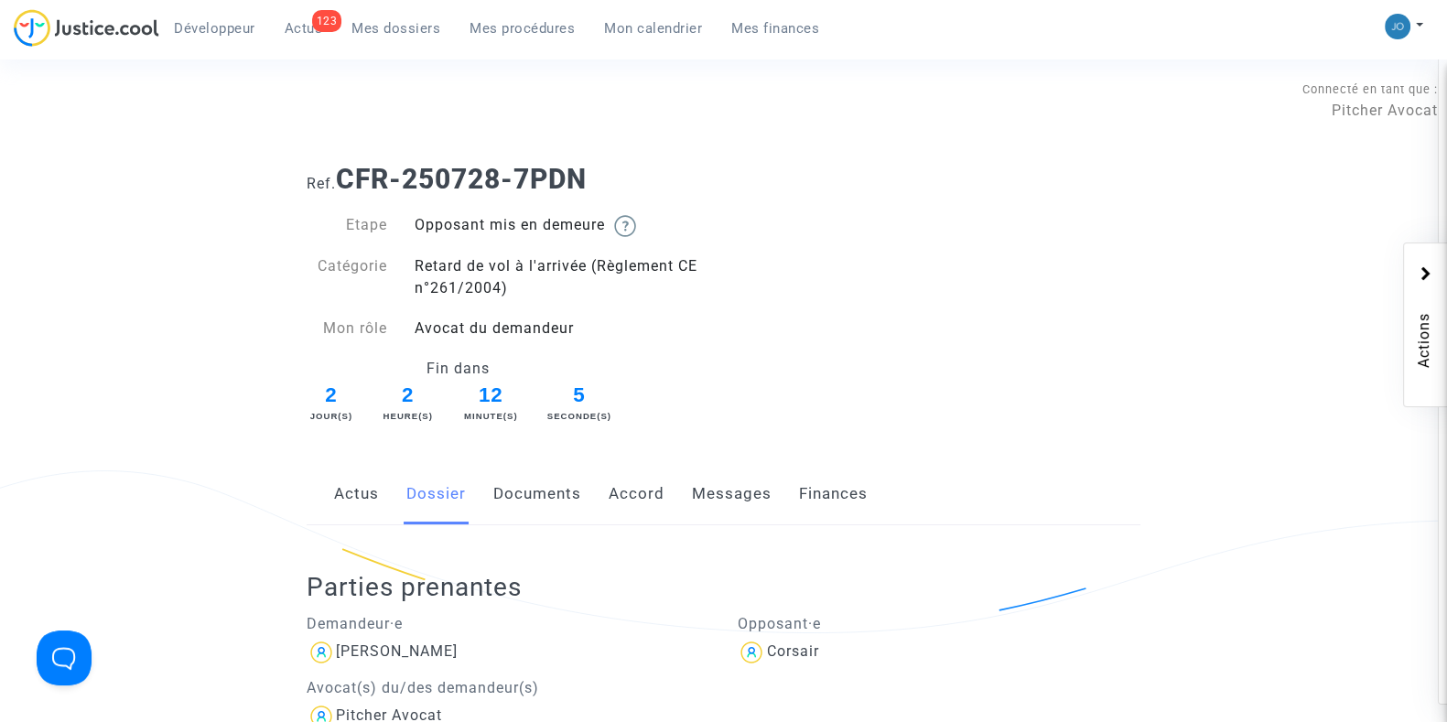
drag, startPoint x: 341, startPoint y: 179, endPoint x: 460, endPoint y: 188, distance: 119.3
click at [460, 188] on b "CFR-250728-7PDN" at bounding box center [461, 179] width 251 height 32
click at [664, 189] on h1 "Ref. CFR-250728-7PDN" at bounding box center [724, 179] width 834 height 33
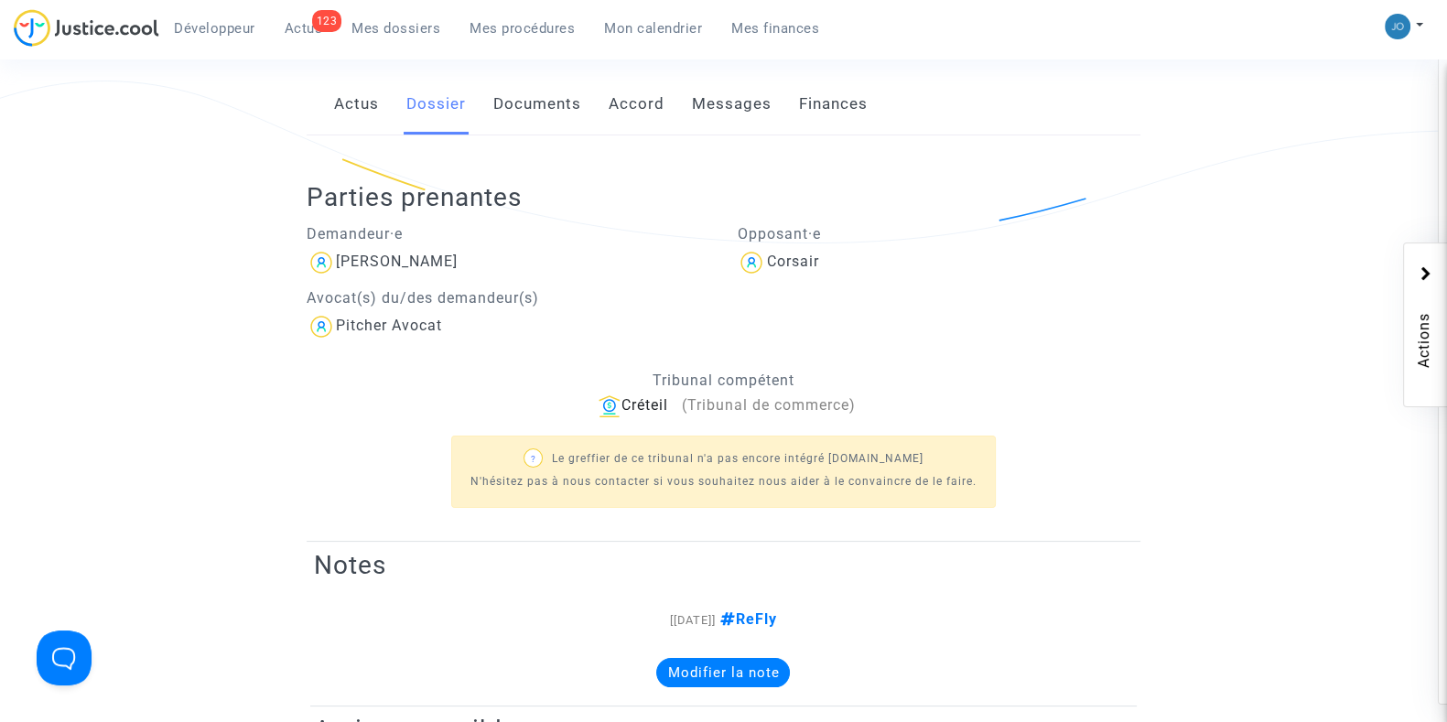
scroll to position [400, 0]
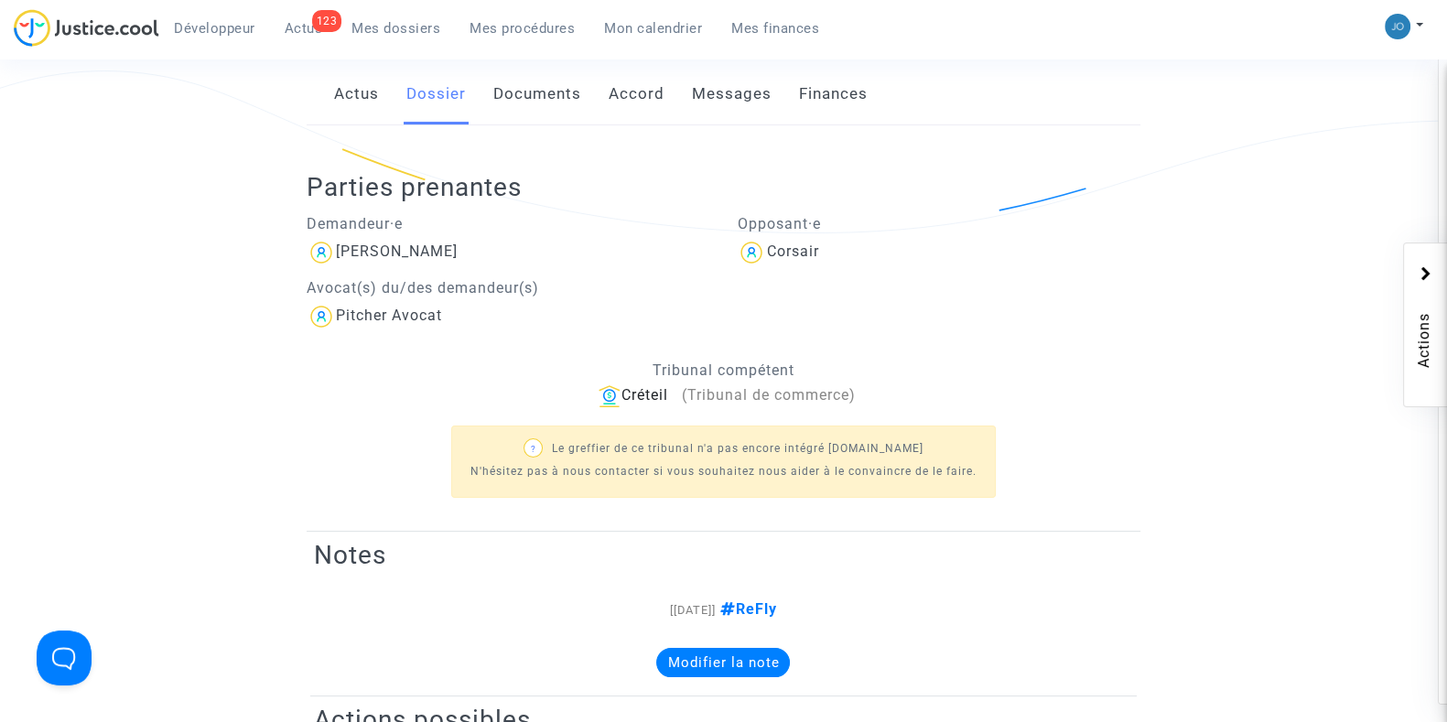
click at [547, 103] on link "Documents" at bounding box center [537, 94] width 88 height 60
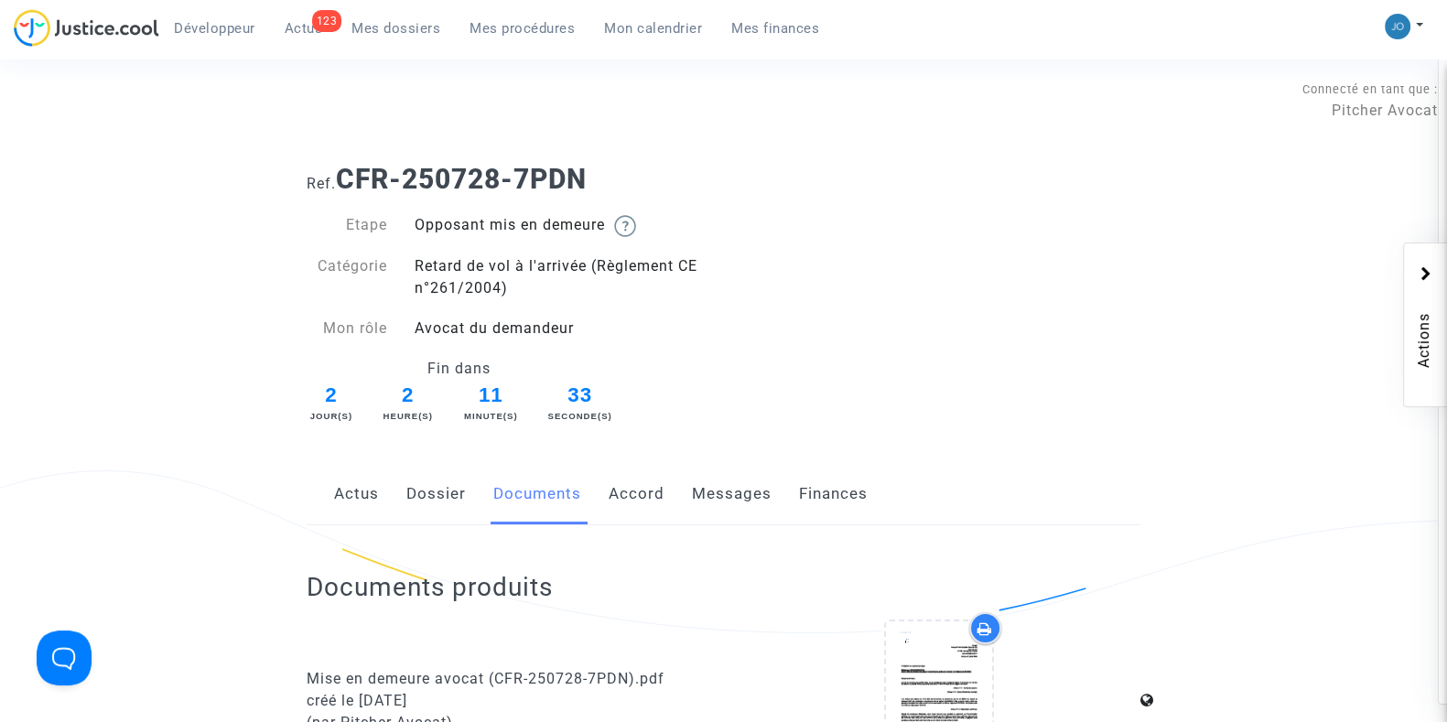
click at [403, 501] on div "Actus Dossier Documents Accord Messages Finances" at bounding box center [724, 494] width 834 height 61
click at [418, 501] on link "Dossier" at bounding box center [435, 494] width 59 height 60
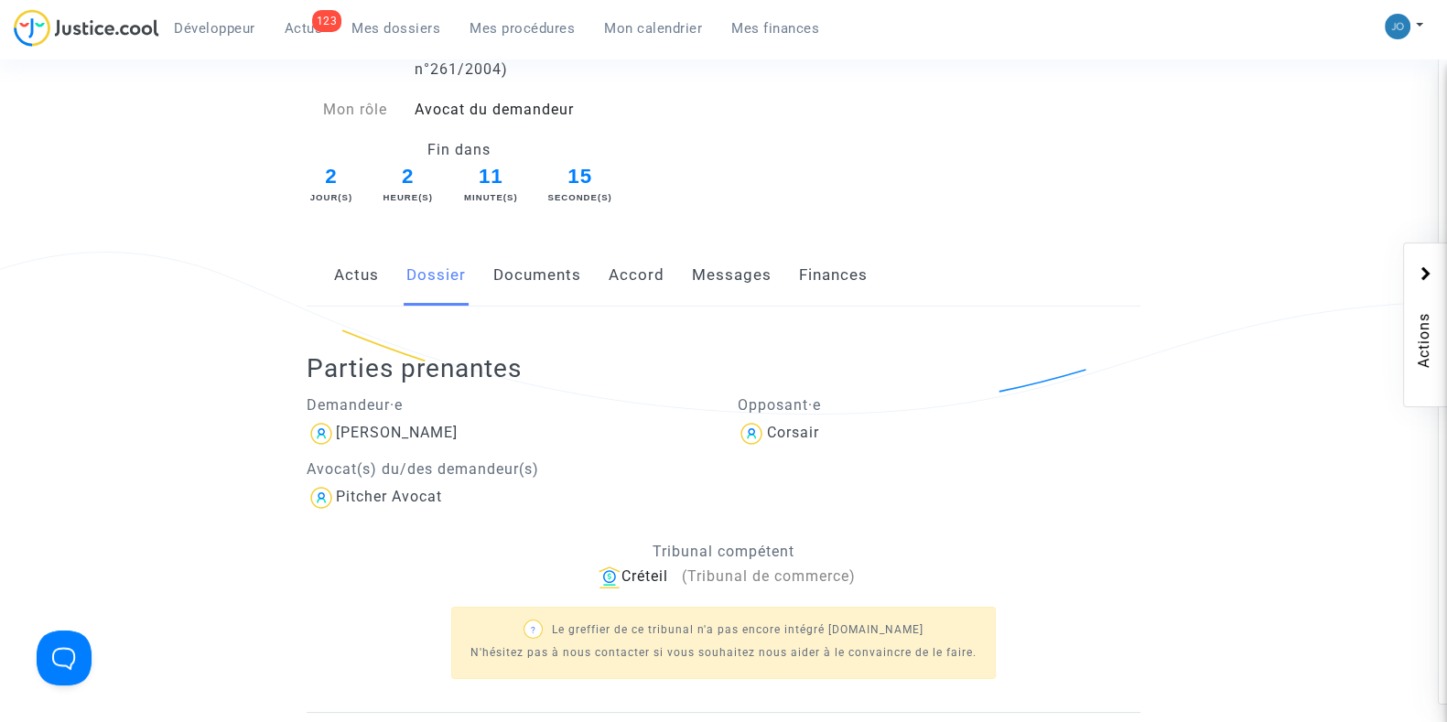
scroll to position [165, 0]
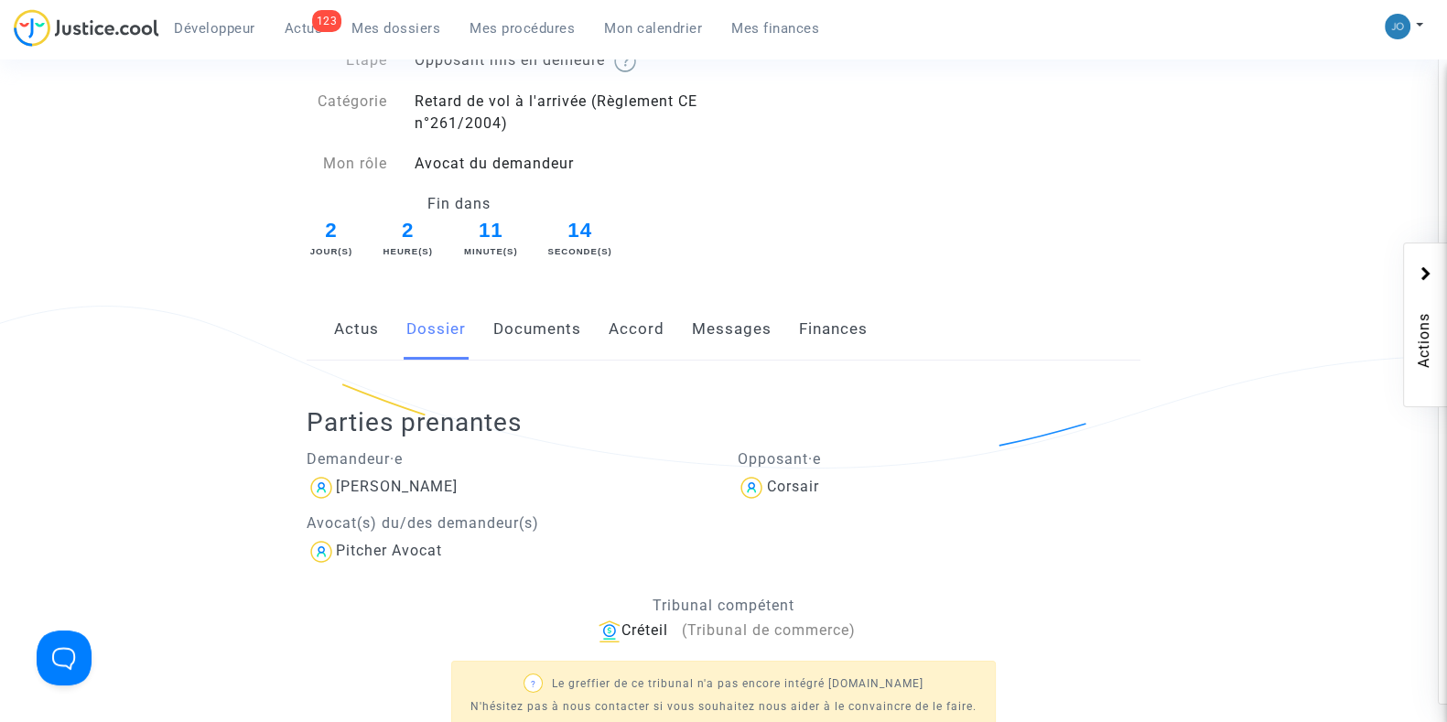
click at [548, 339] on link "Documents" at bounding box center [537, 329] width 88 height 60
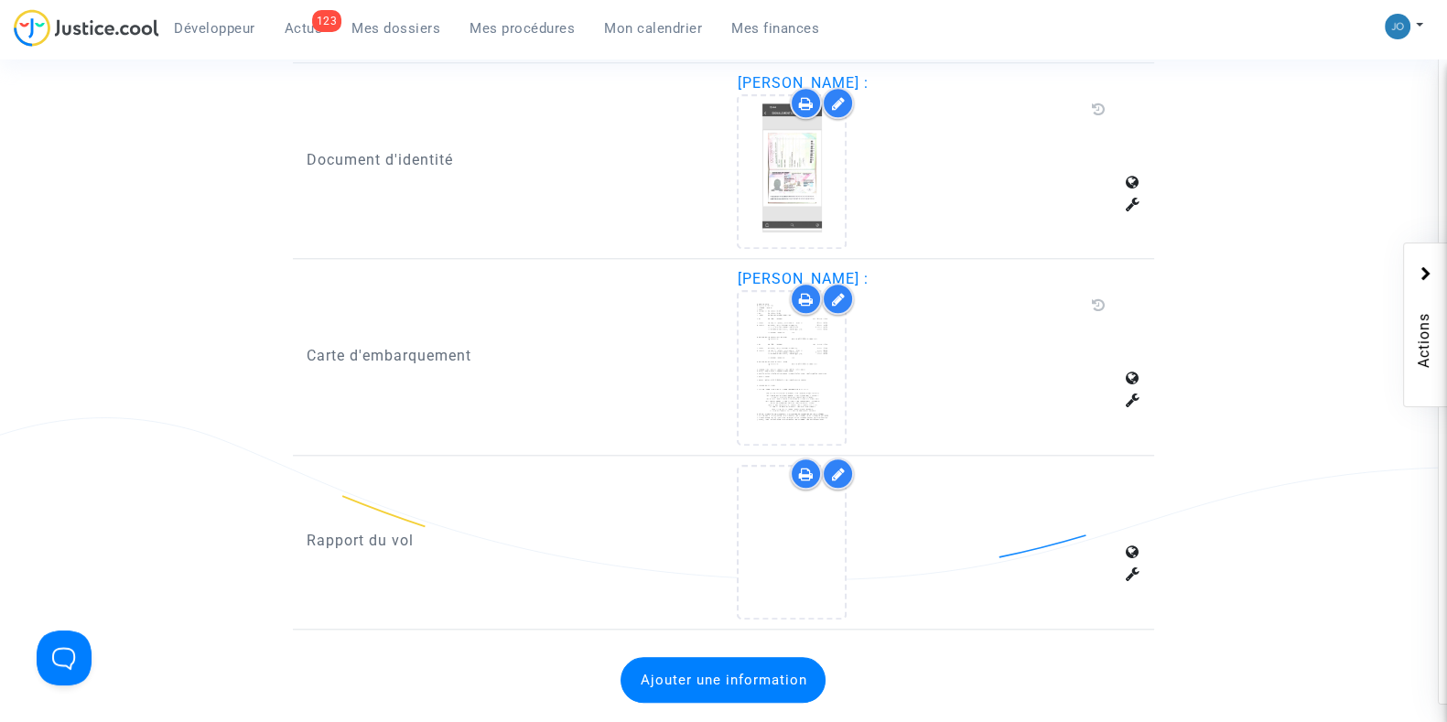
scroll to position [2467, 0]
drag, startPoint x: 430, startPoint y: 535, endPoint x: 291, endPoint y: 530, distance: 139.2
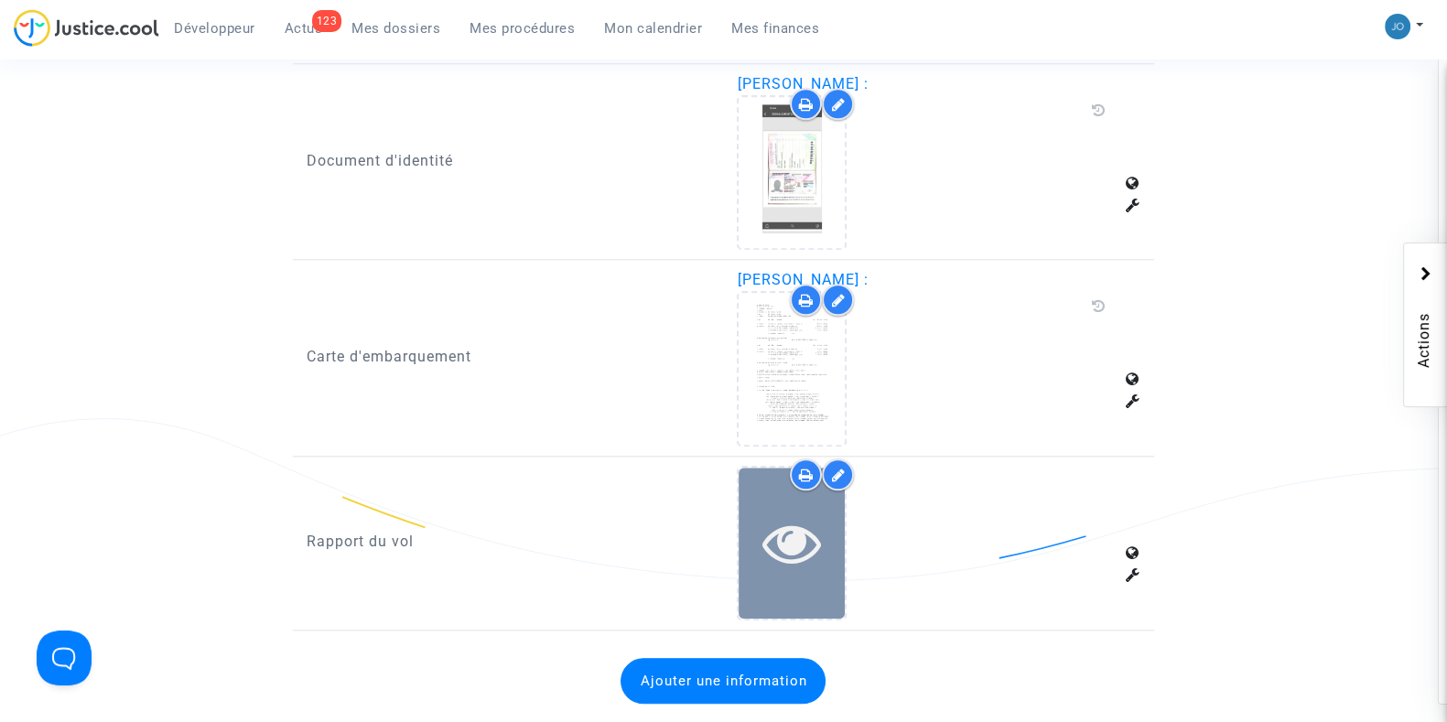
click at [764, 528] on icon at bounding box center [791, 542] width 59 height 59
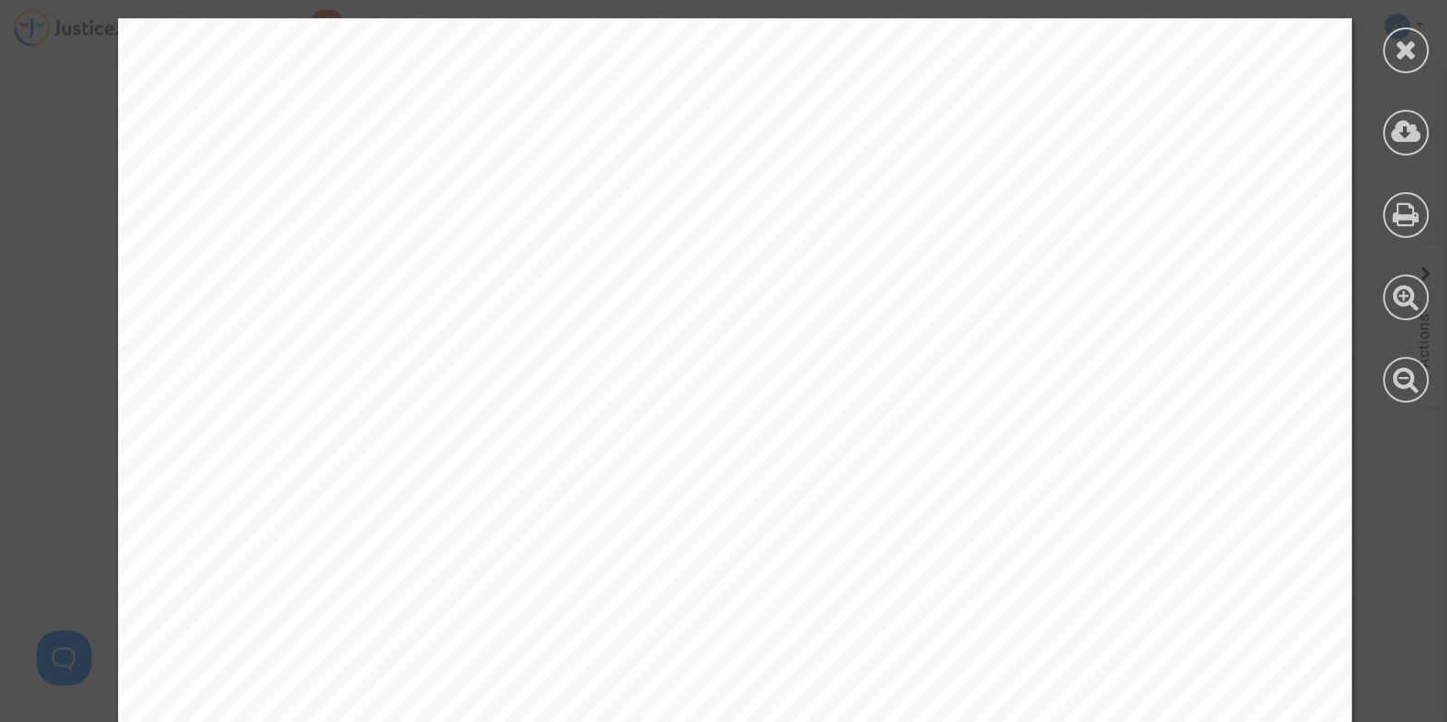
scroll to position [1637, 0]
click at [1405, 62] on div at bounding box center [1406, 50] width 46 height 46
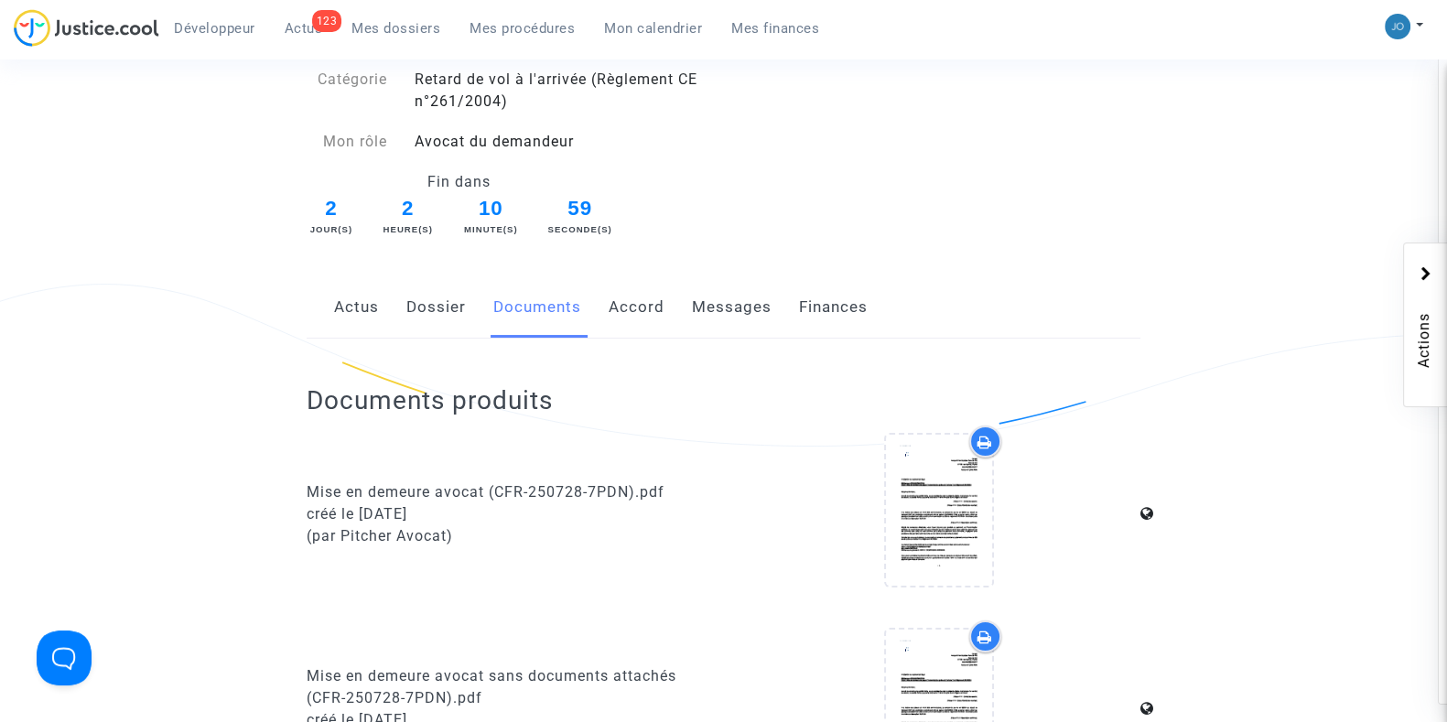
scroll to position [0, 0]
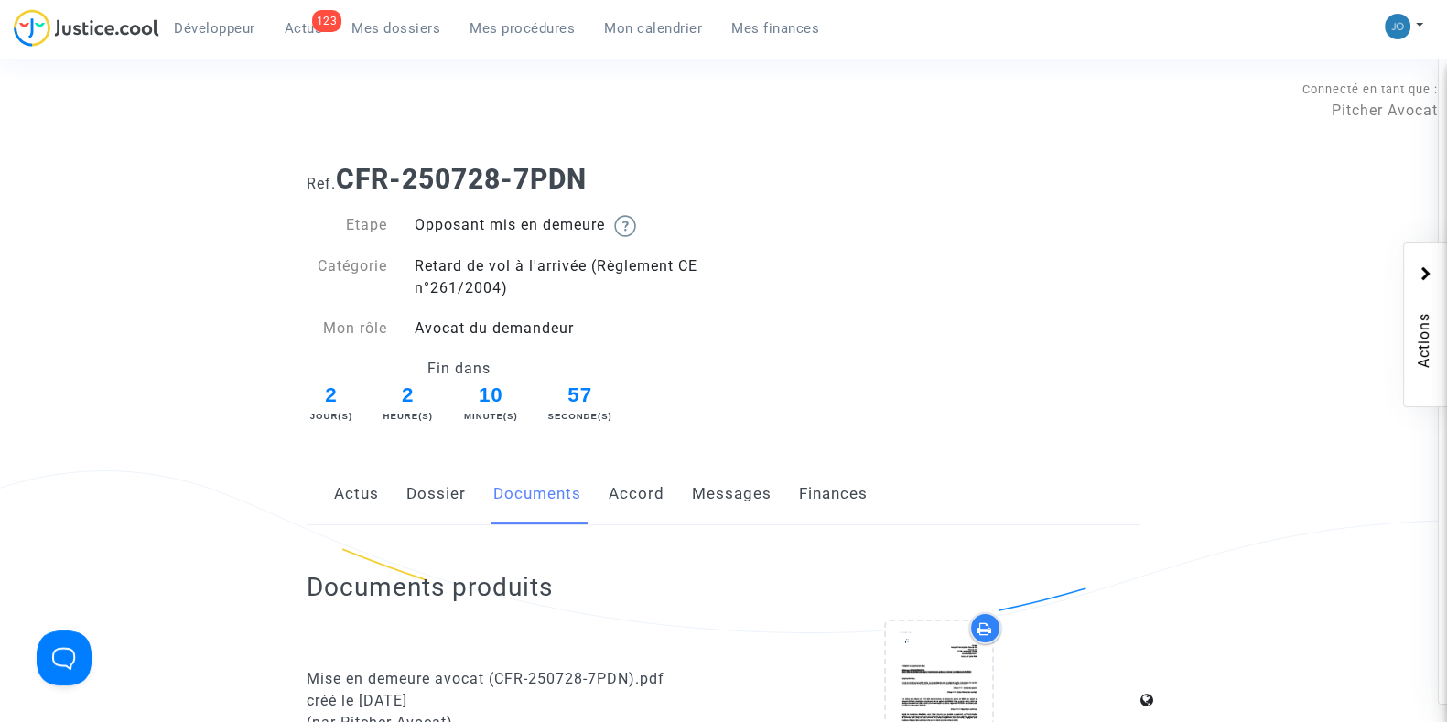
click at [707, 490] on link "Messages" at bounding box center [732, 494] width 80 height 60
